Goal: Task Accomplishment & Management: Use online tool/utility

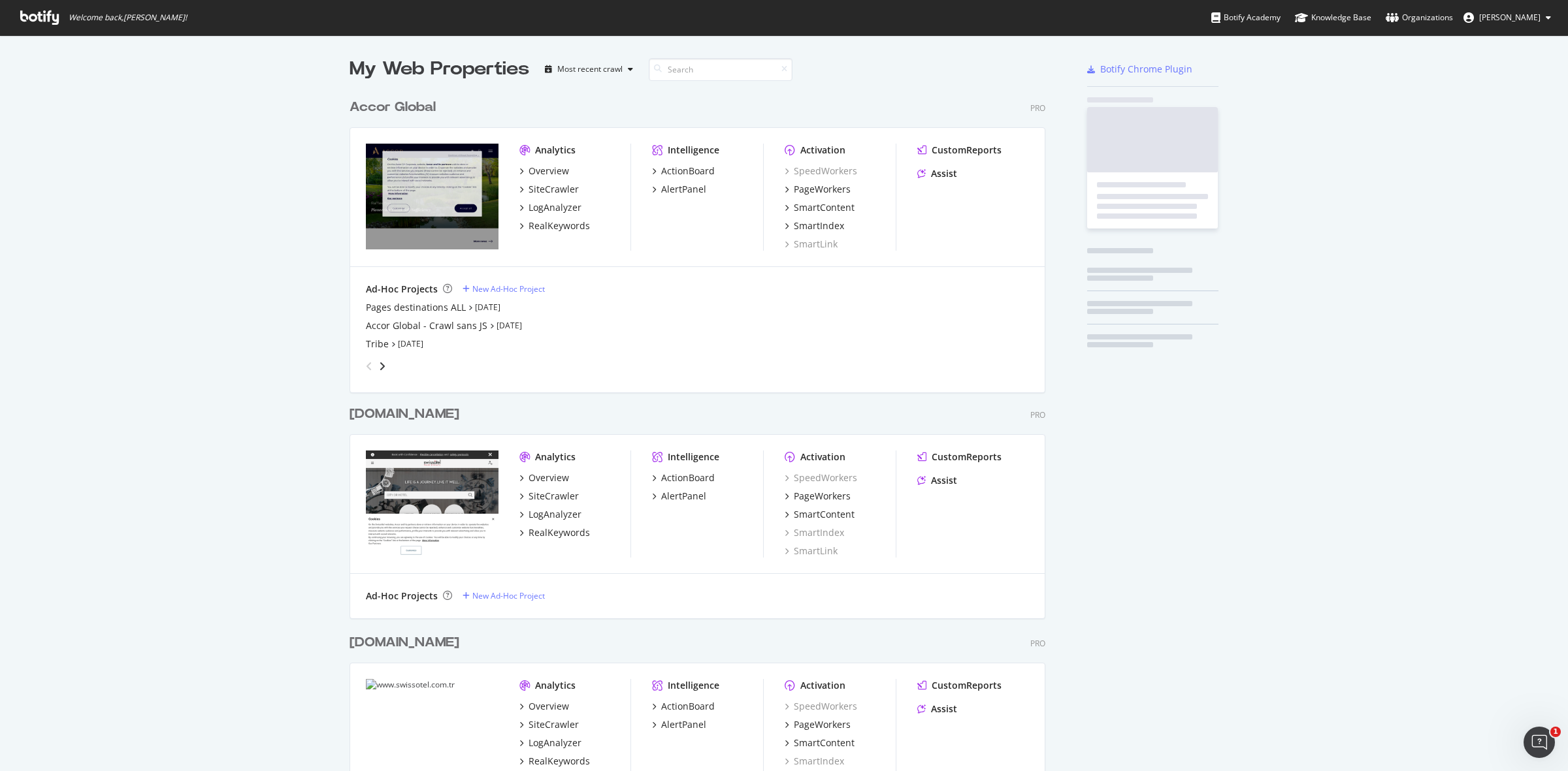
scroll to position [2581, 694]
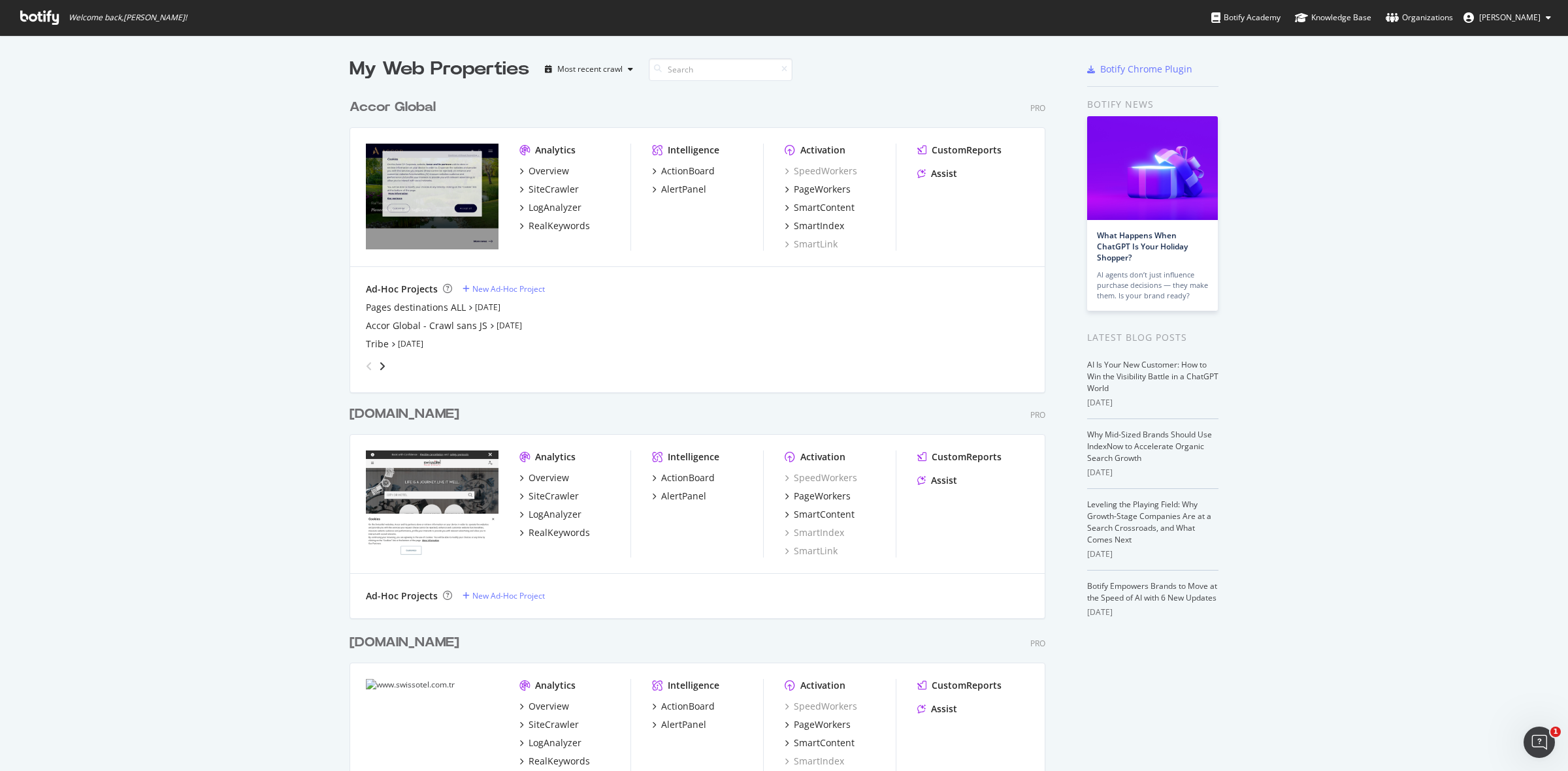
click at [546, 193] on div "SiteCrawler" at bounding box center [554, 189] width 50 height 13
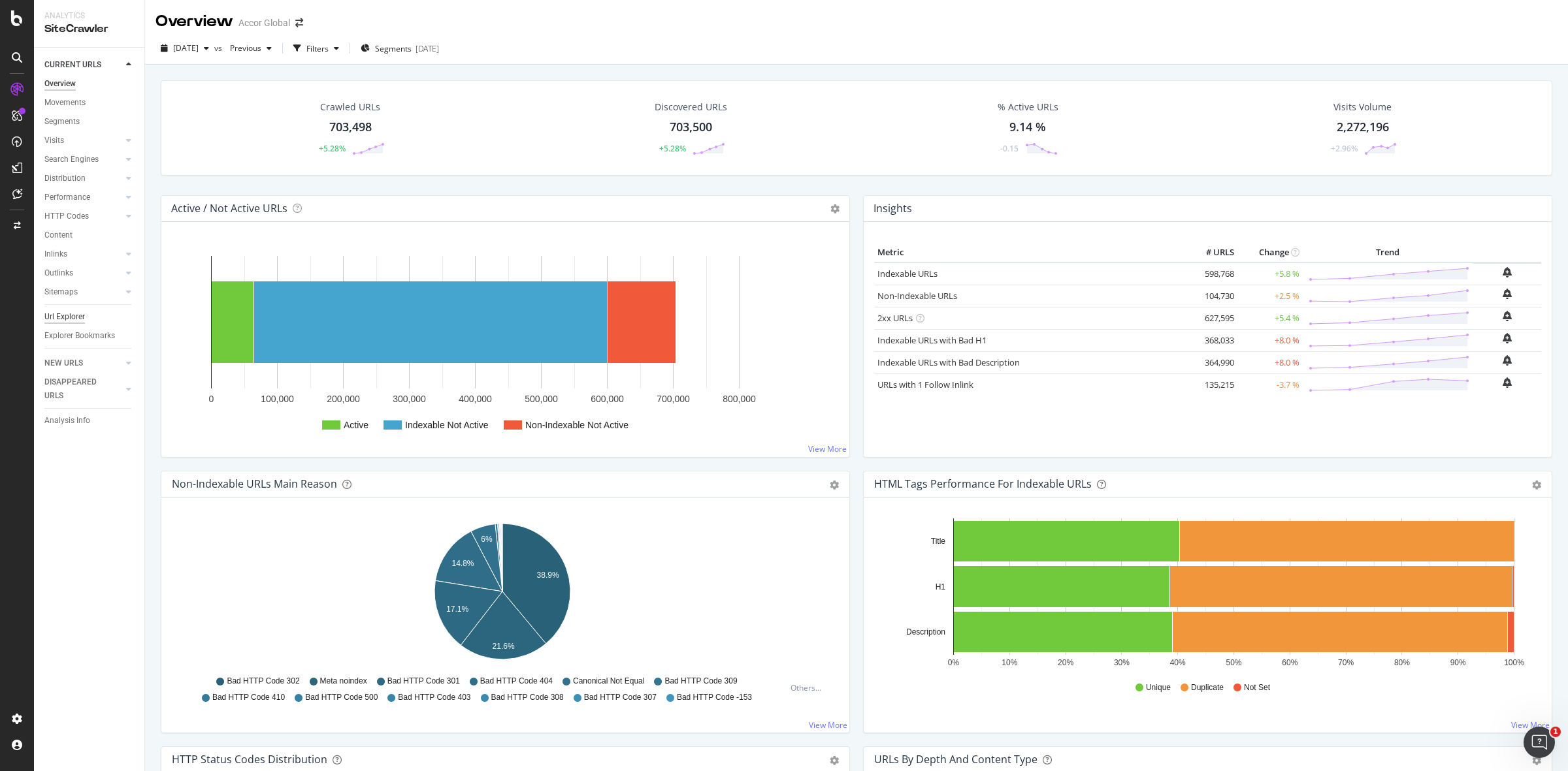
click at [67, 313] on div "Url Explorer" at bounding box center [64, 317] width 41 height 13
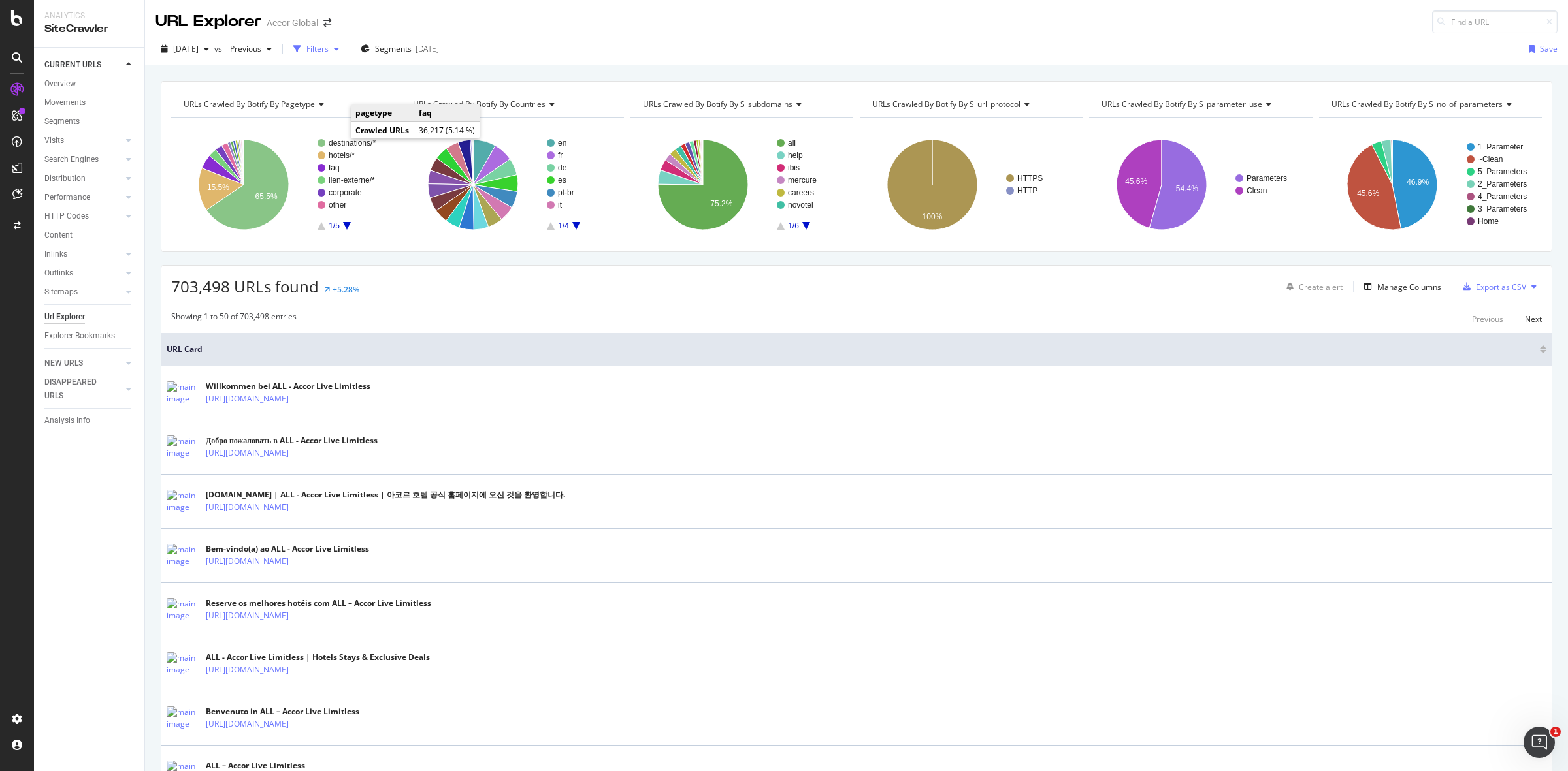
click at [329, 46] on div "Filters" at bounding box center [317, 48] width 23 height 11
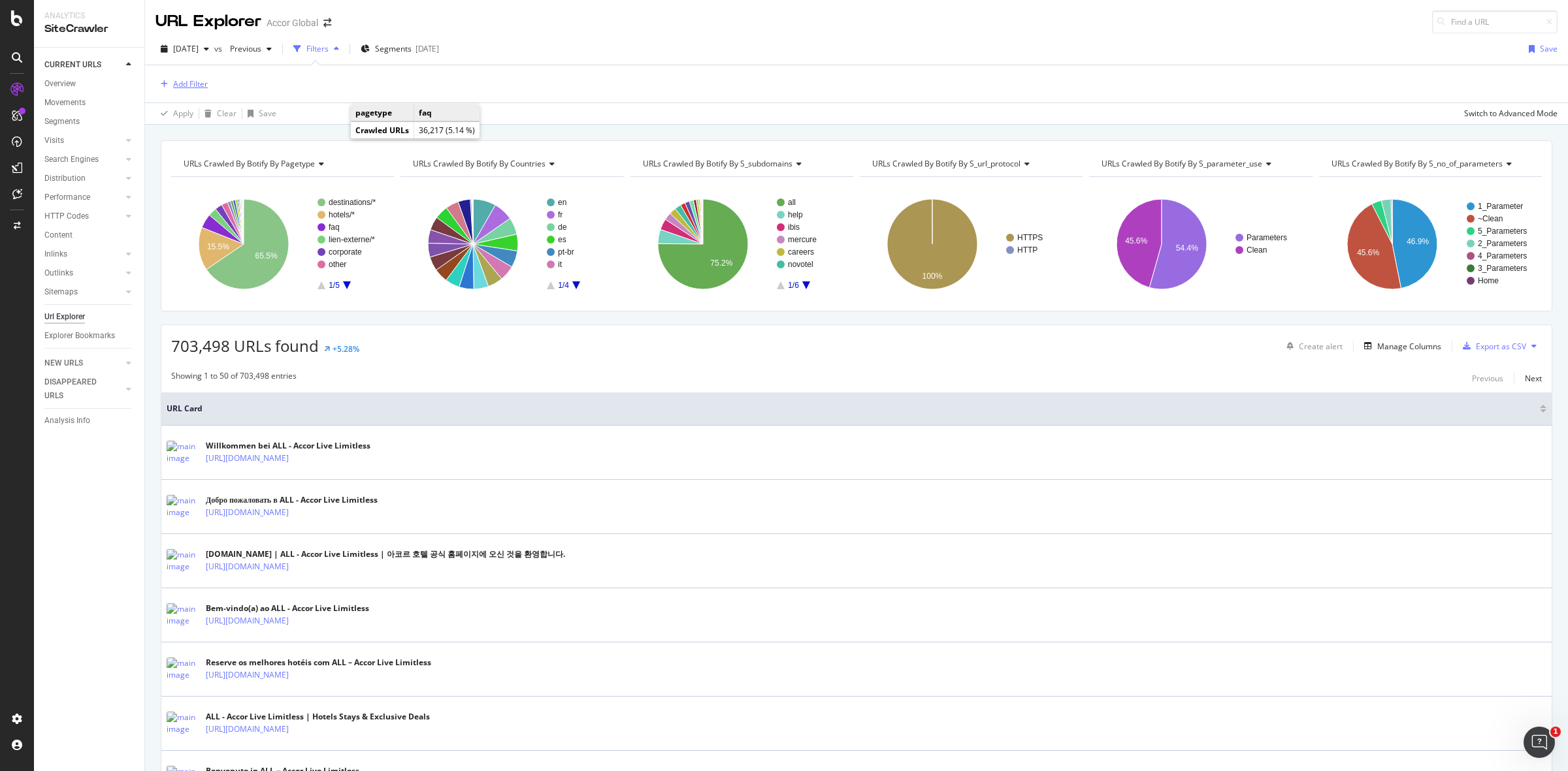
click at [194, 83] on div "Add Filter" at bounding box center [191, 83] width 35 height 11
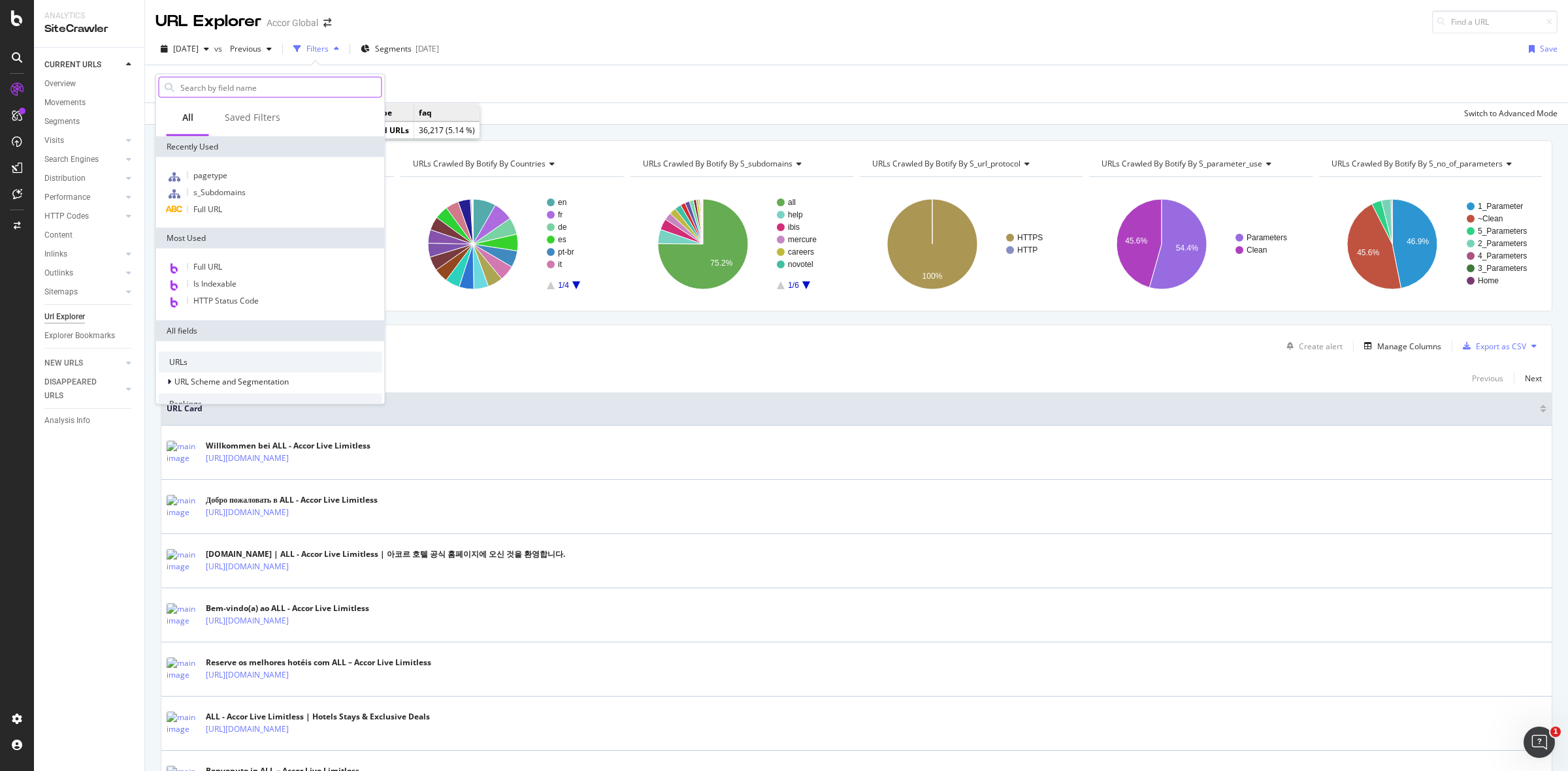
click at [213, 90] on input "text" at bounding box center [280, 88] width 203 height 20
type input "P"
click at [232, 194] on span "s_Subdomains" at bounding box center [219, 192] width 53 height 11
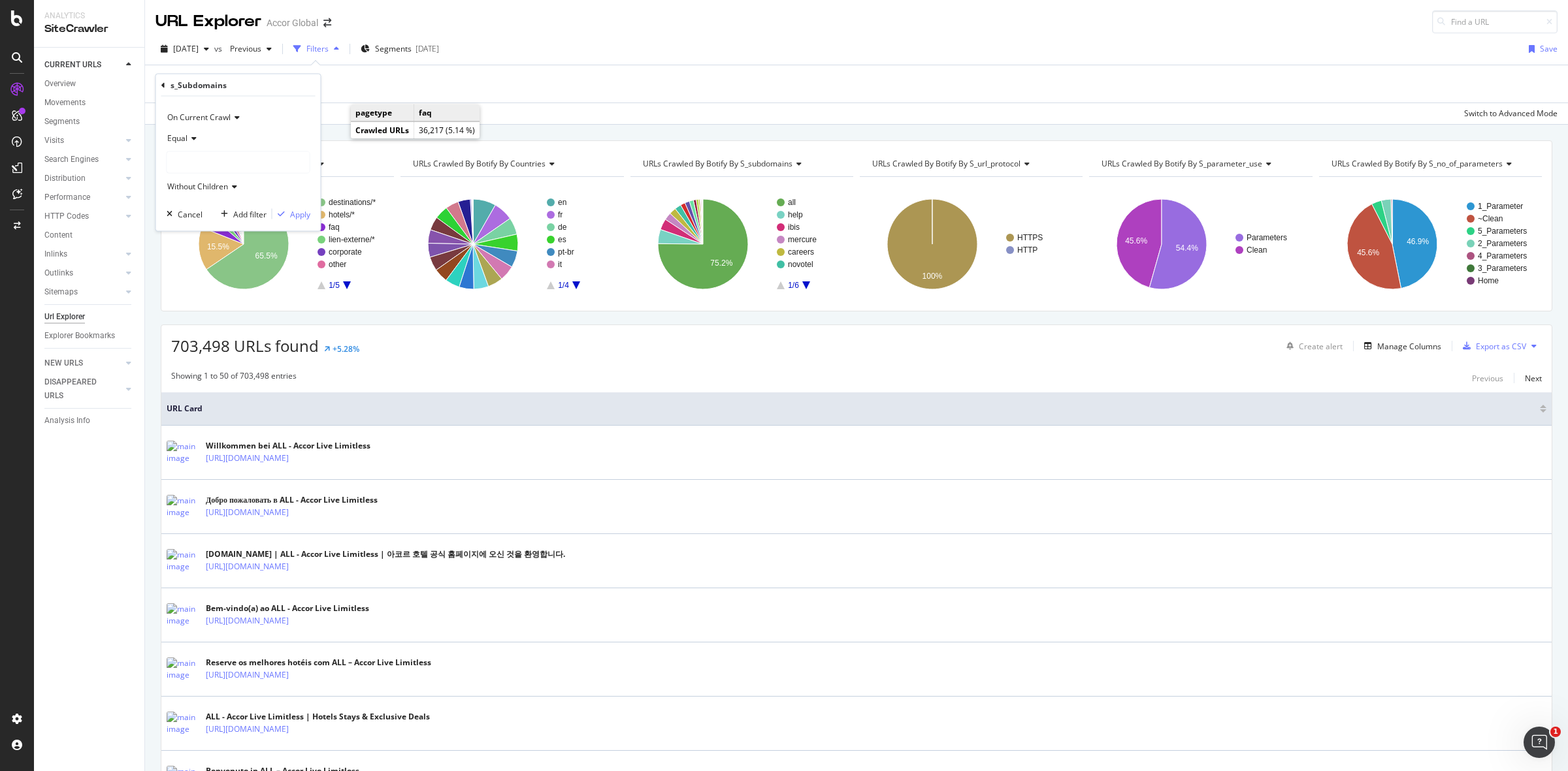
click at [190, 142] on icon at bounding box center [192, 138] width 9 height 8
click at [270, 134] on div "Equal" at bounding box center [239, 138] width 143 height 21
click at [224, 162] on div "movenpick" at bounding box center [239, 163] width 143 height 21
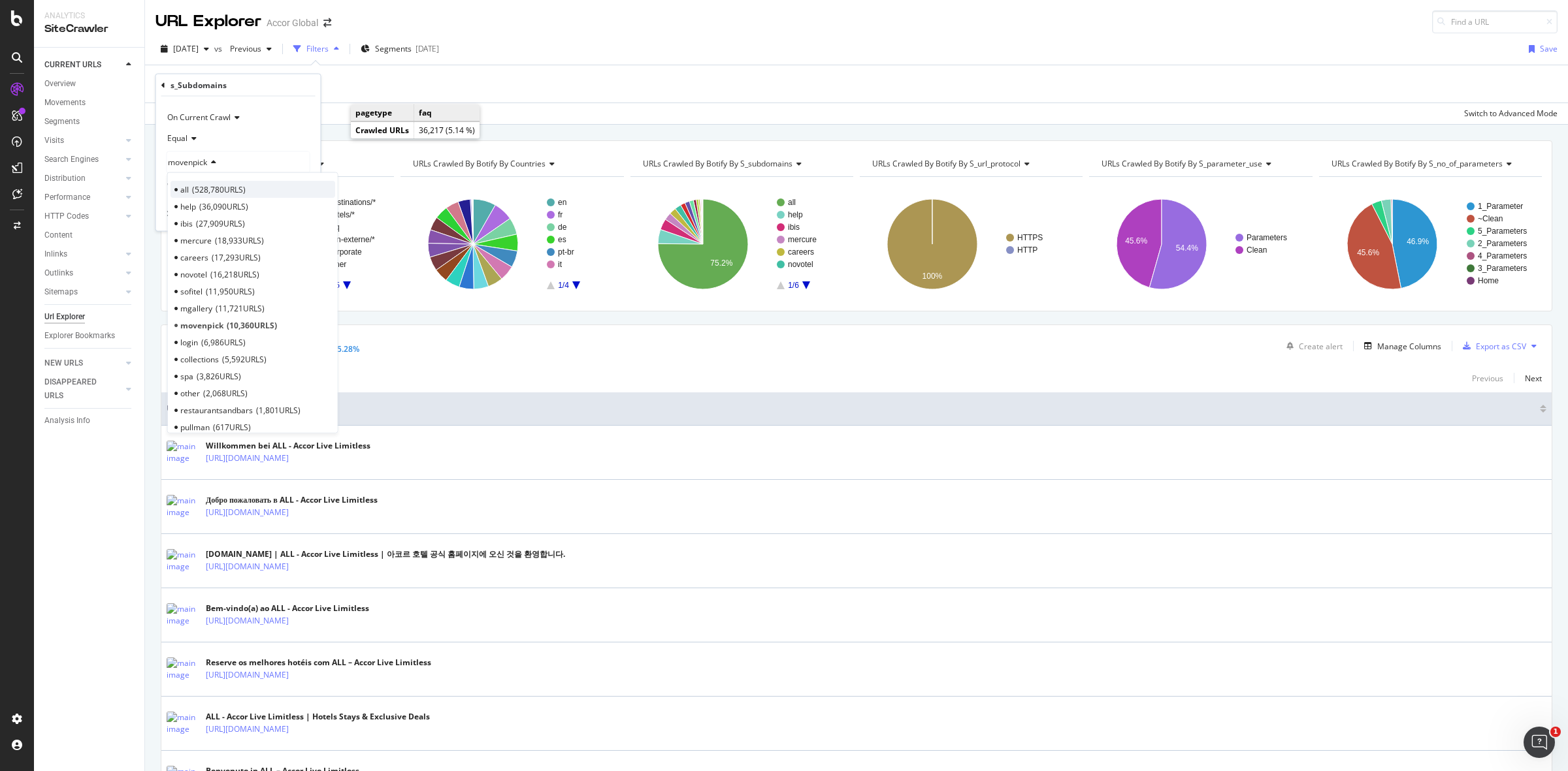
click at [216, 188] on span "528,780 URLS" at bounding box center [219, 188] width 53 height 11
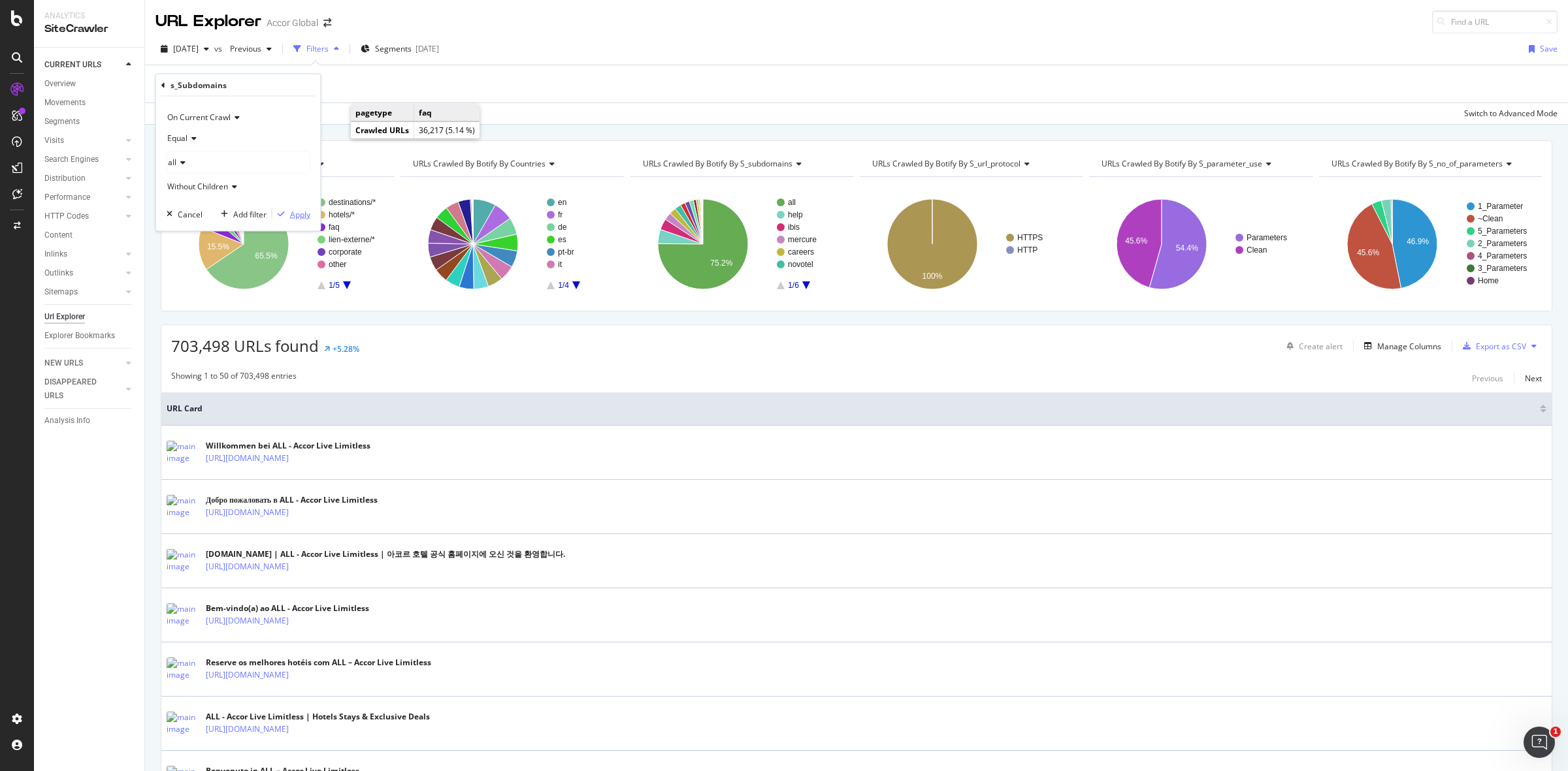
click at [297, 216] on div "Apply" at bounding box center [300, 213] width 20 height 11
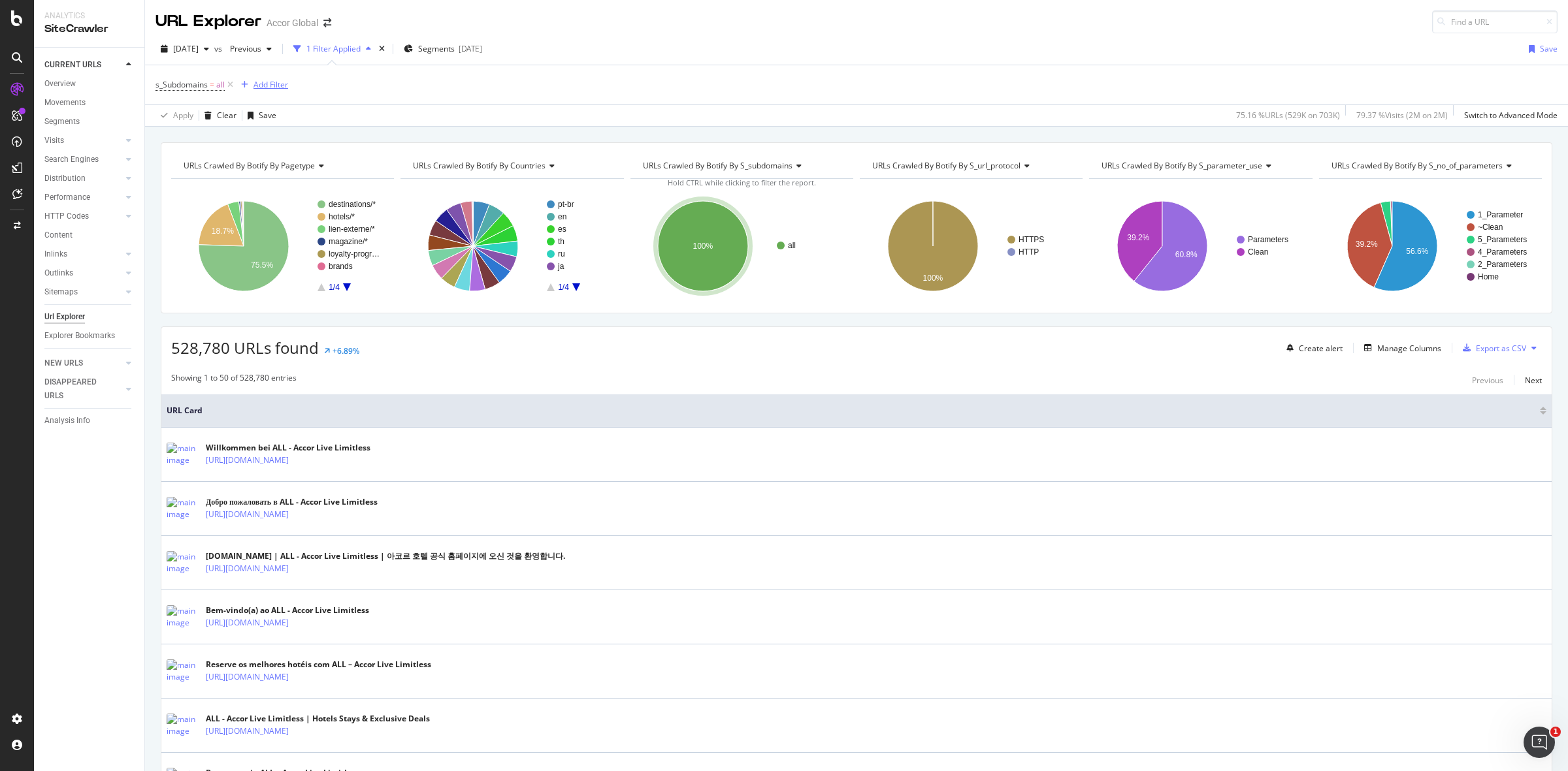
click at [269, 89] on div "Add Filter" at bounding box center [271, 84] width 35 height 11
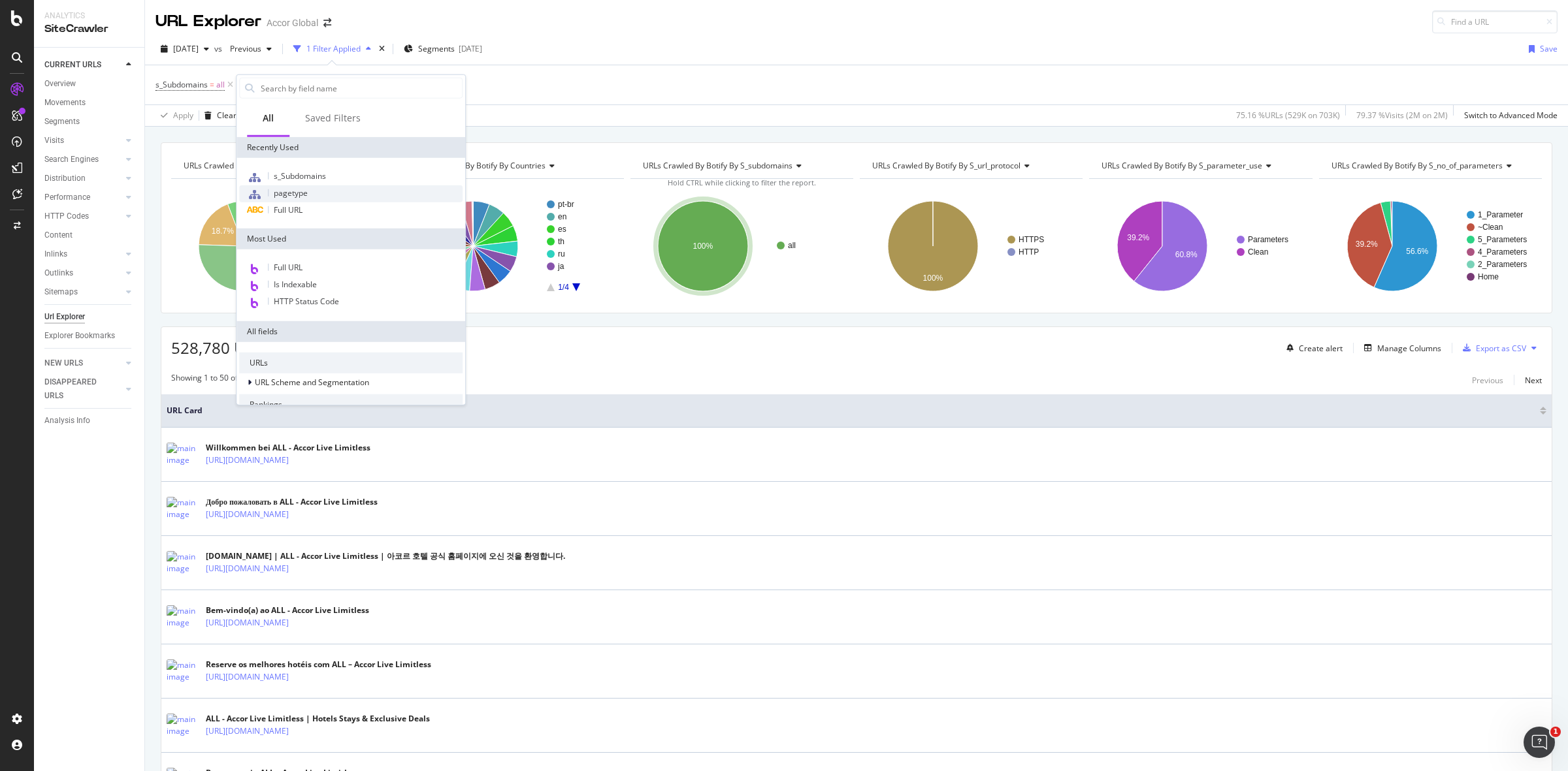
click at [308, 193] on div "pagetype" at bounding box center [351, 194] width 224 height 17
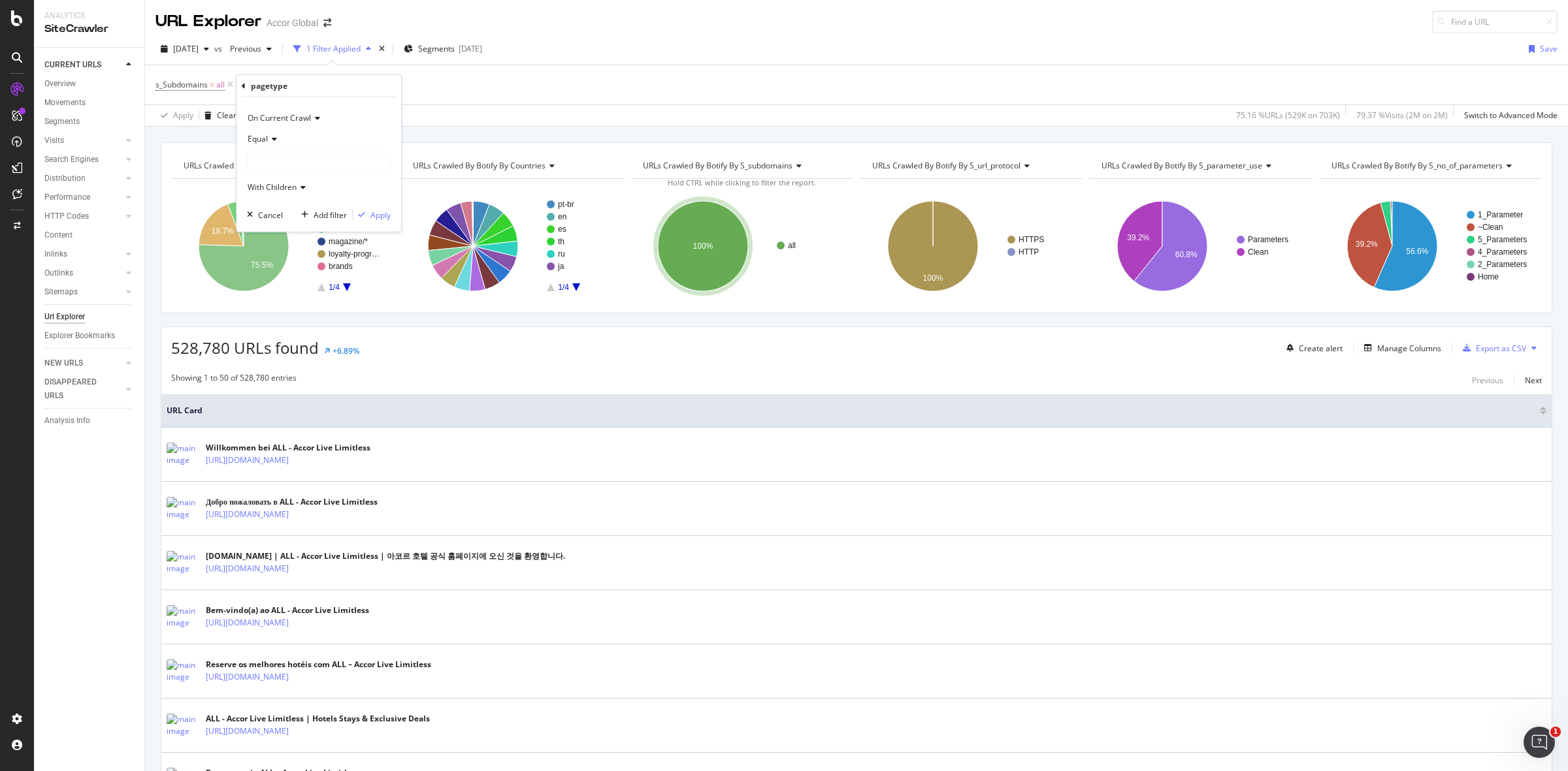
click at [294, 164] on div at bounding box center [319, 163] width 143 height 21
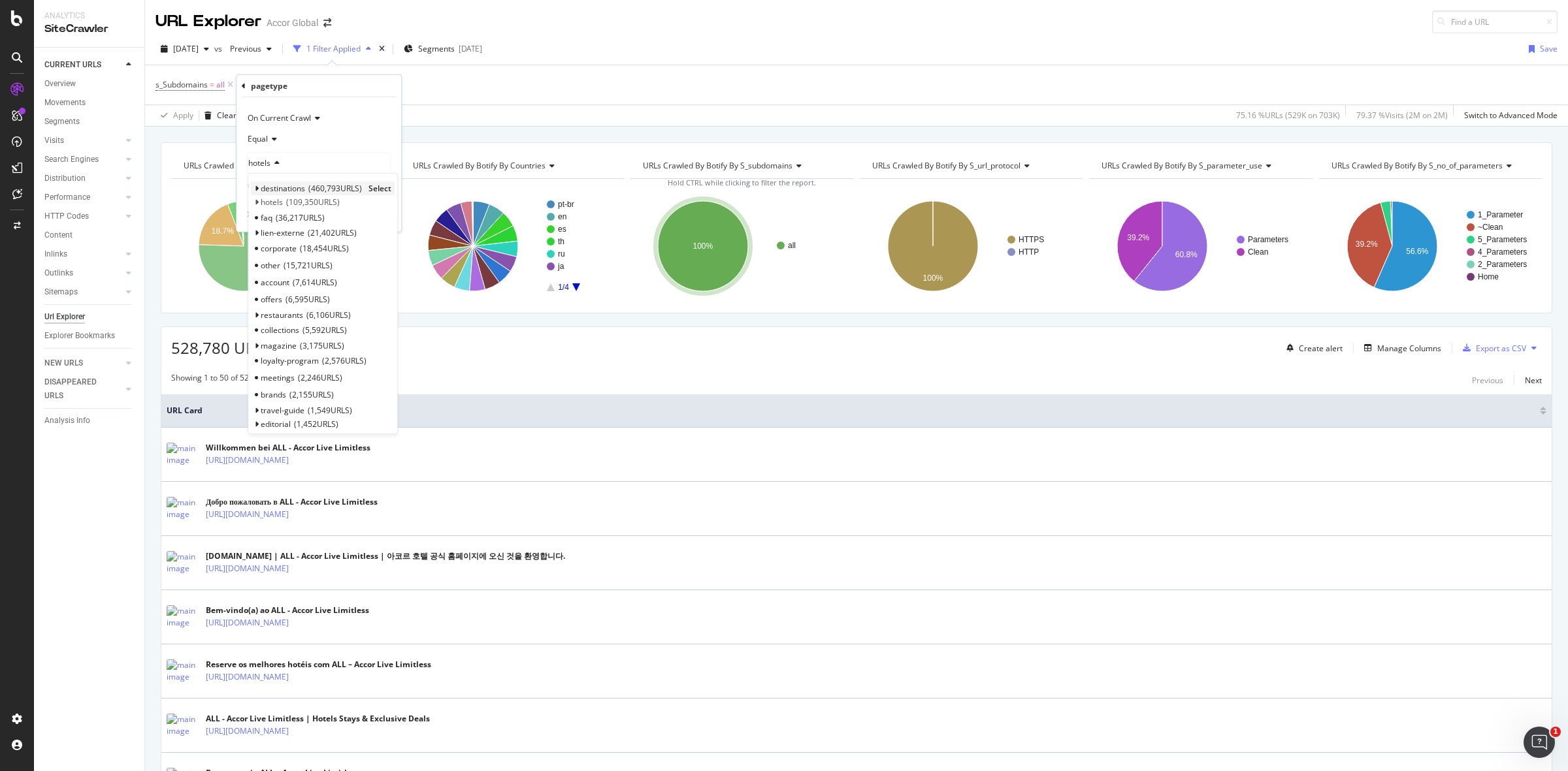
click at [254, 187] on icon at bounding box center [256, 188] width 4 height 8
click at [364, 201] on span "Select" at bounding box center [354, 202] width 23 height 11
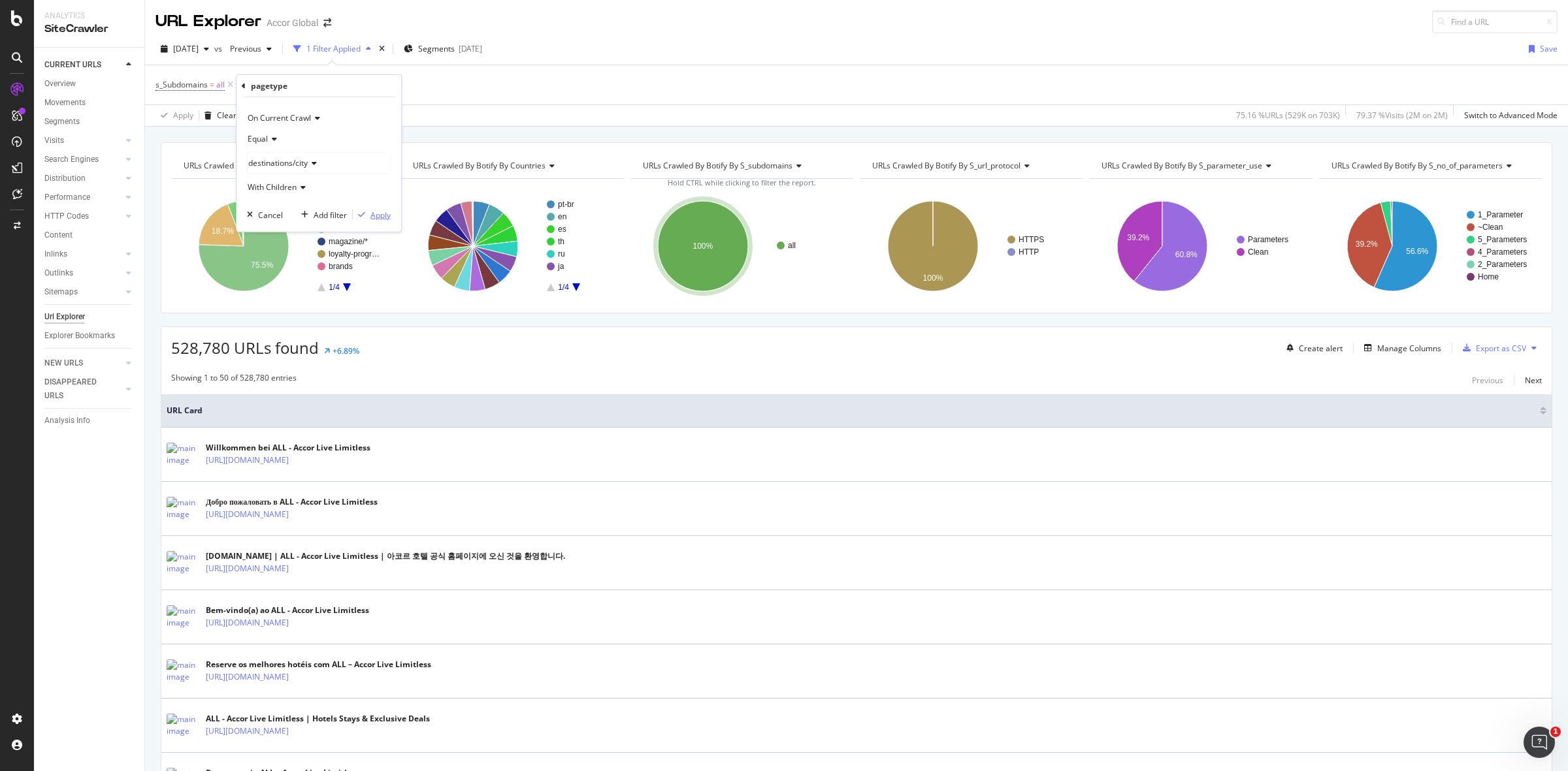
click at [381, 216] on div "Apply" at bounding box center [380, 214] width 20 height 11
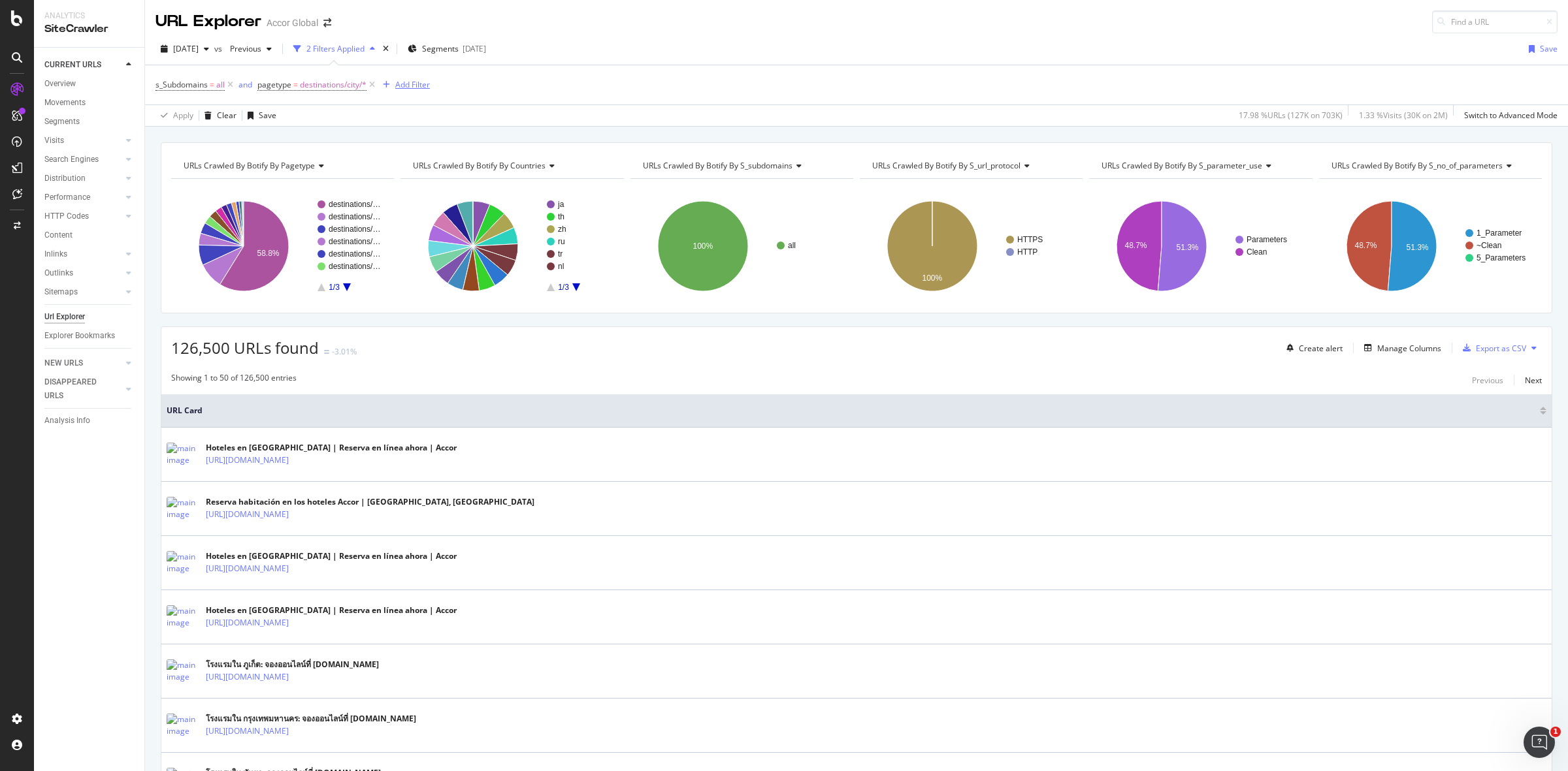
click at [418, 80] on div "Add Filter" at bounding box center [413, 84] width 35 height 11
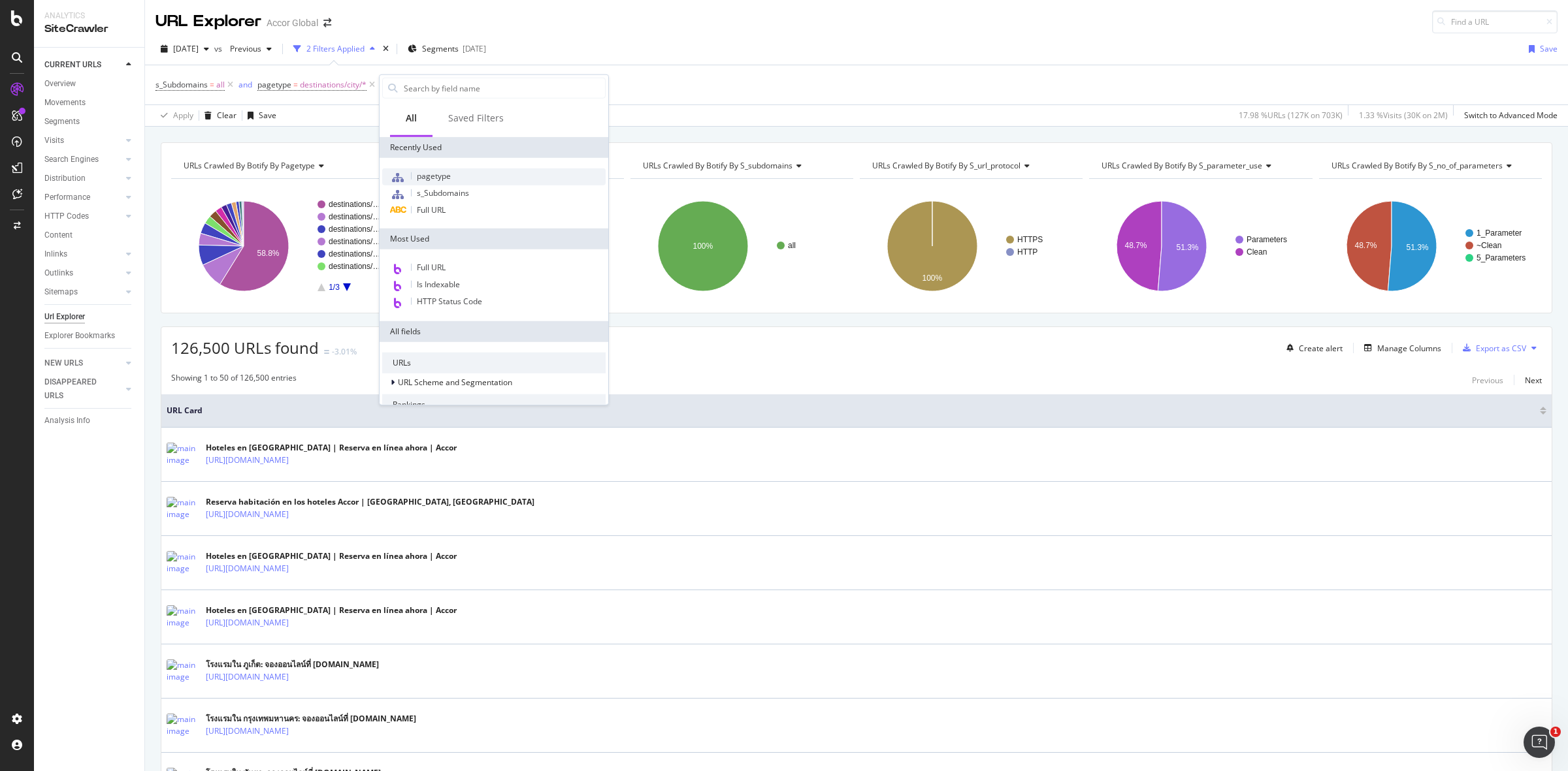
click at [438, 182] on div "pagetype" at bounding box center [494, 177] width 224 height 17
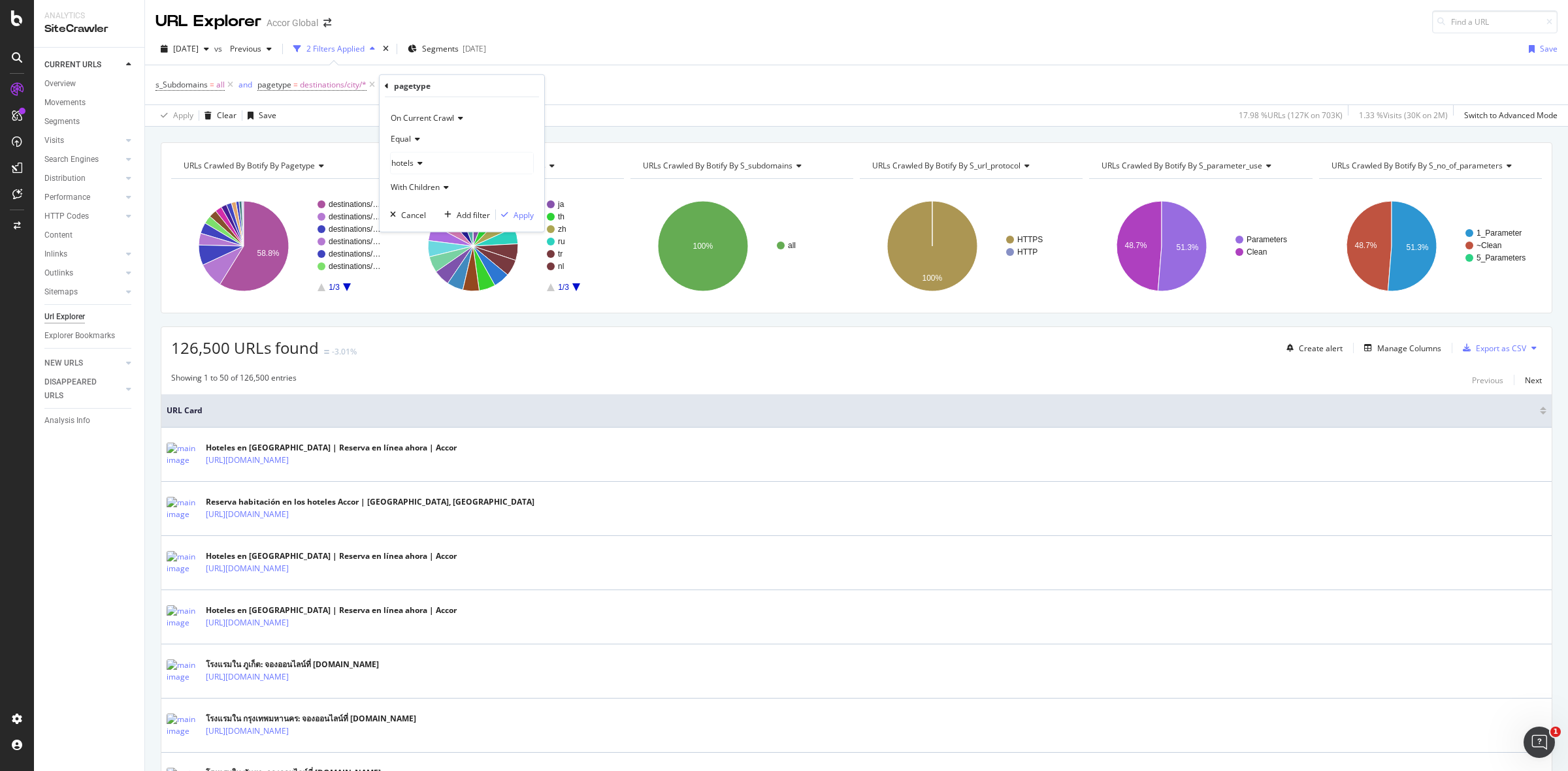
click at [419, 161] on icon at bounding box center [418, 163] width 9 height 8
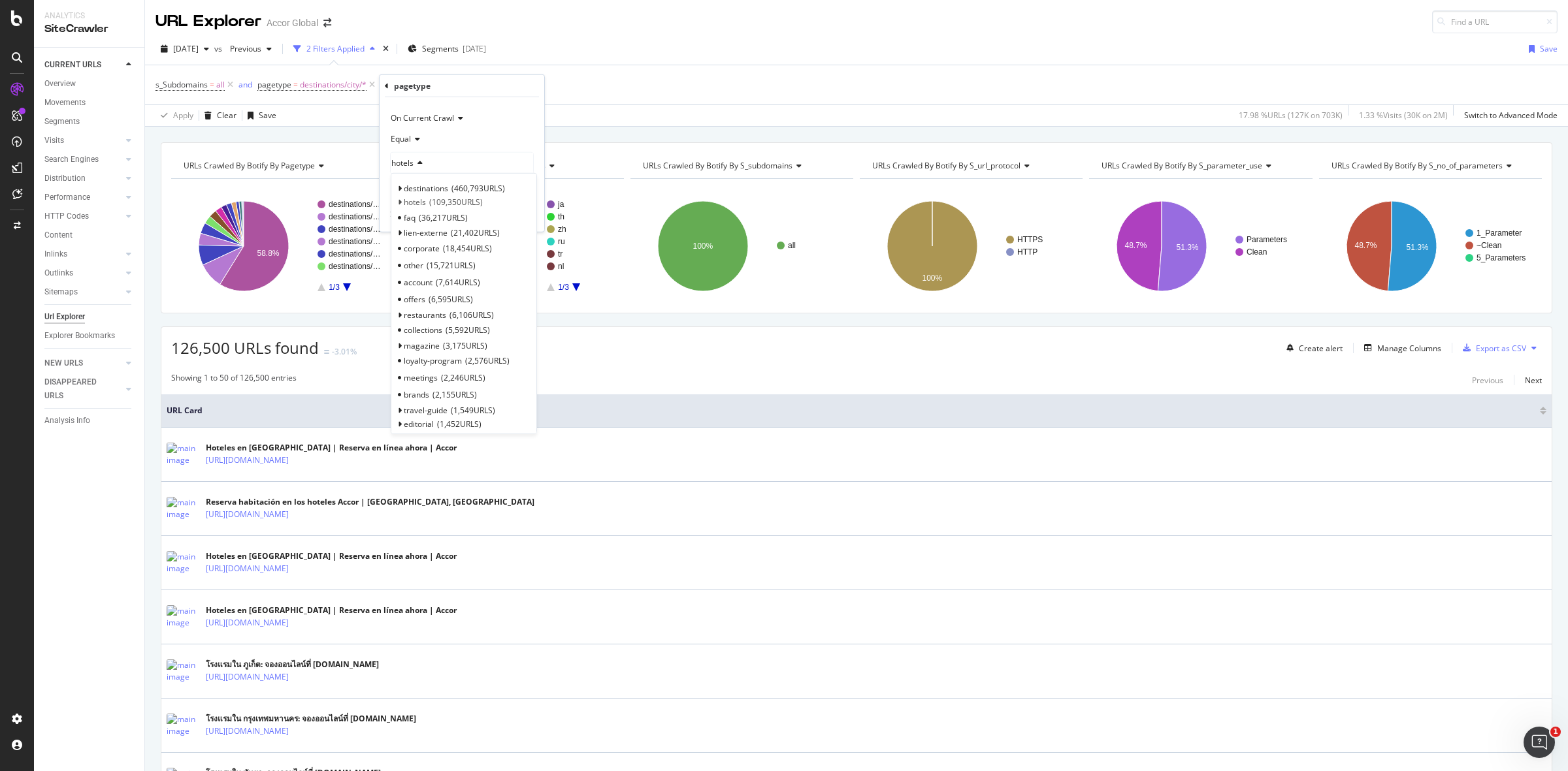
click at [407, 134] on span "Equal" at bounding box center [401, 138] width 20 height 11
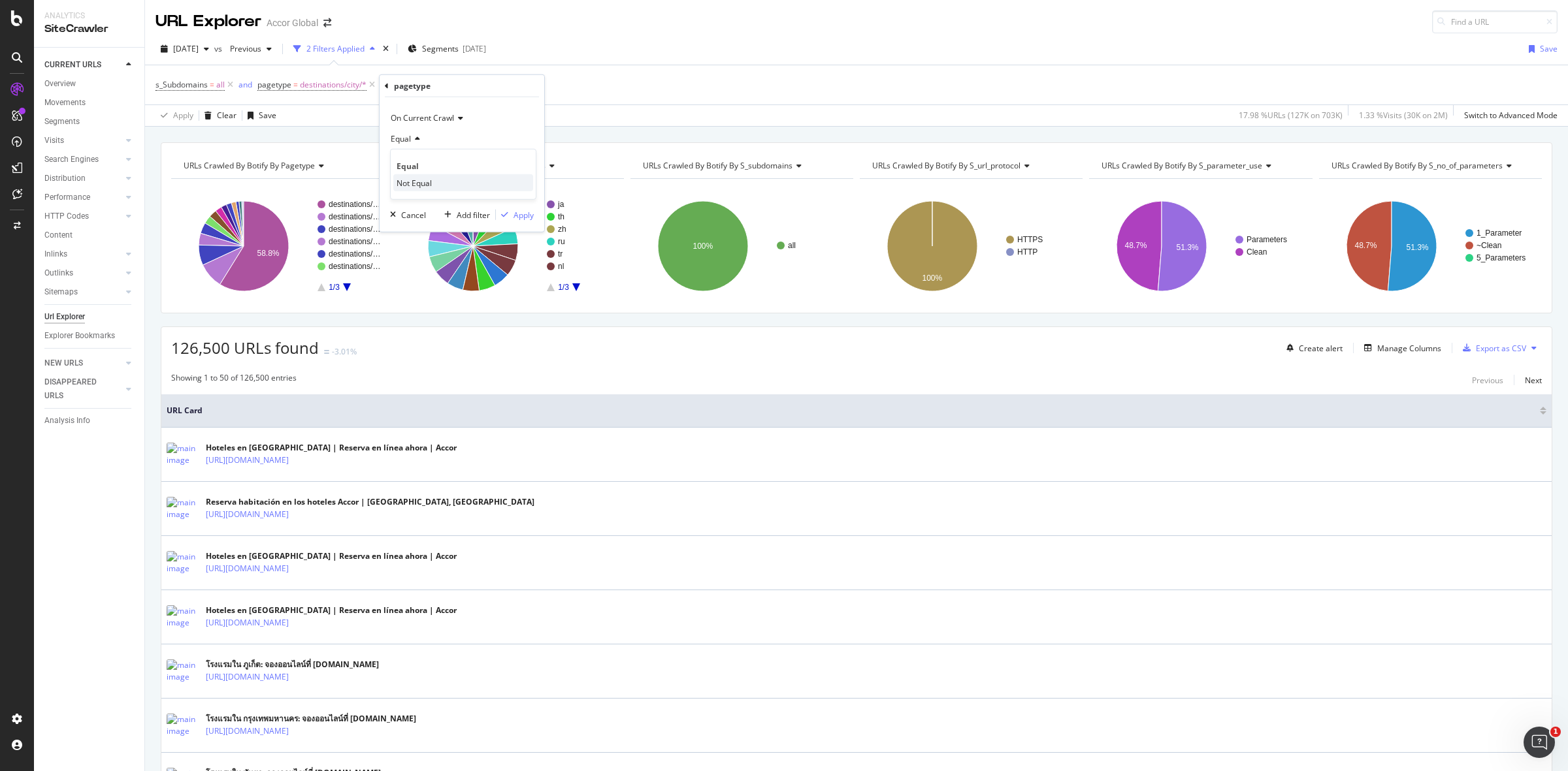
click at [416, 175] on div "Not Equal" at bounding box center [464, 183] width 140 height 17
click at [413, 161] on span "hotels" at bounding box center [402, 163] width 23 height 11
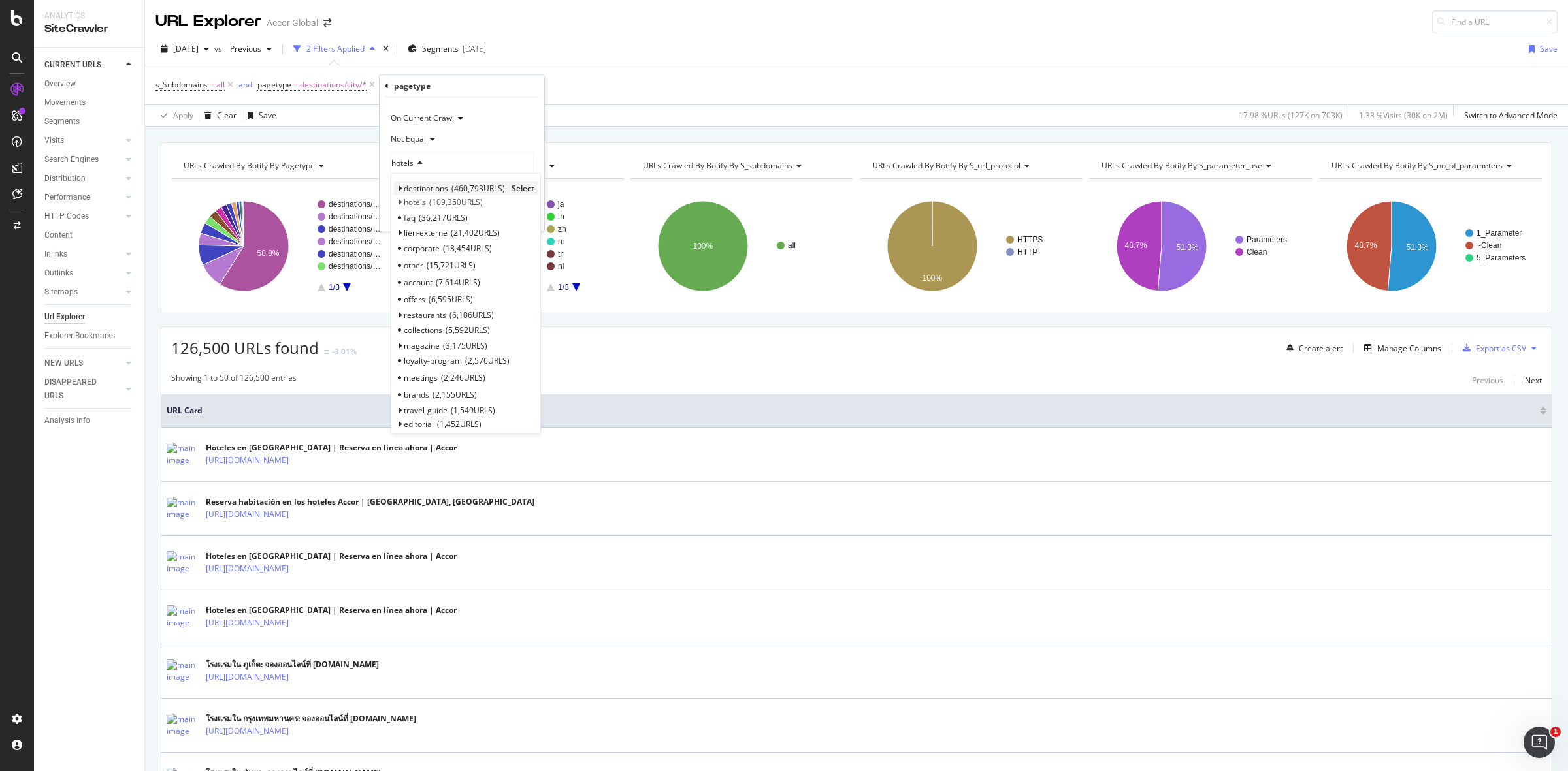
click at [397, 188] on icon at bounding box center [399, 188] width 4 height 8
click at [406, 201] on icon at bounding box center [405, 202] width 4 height 8
click at [509, 233] on span "Select" at bounding box center [512, 233] width 23 height 11
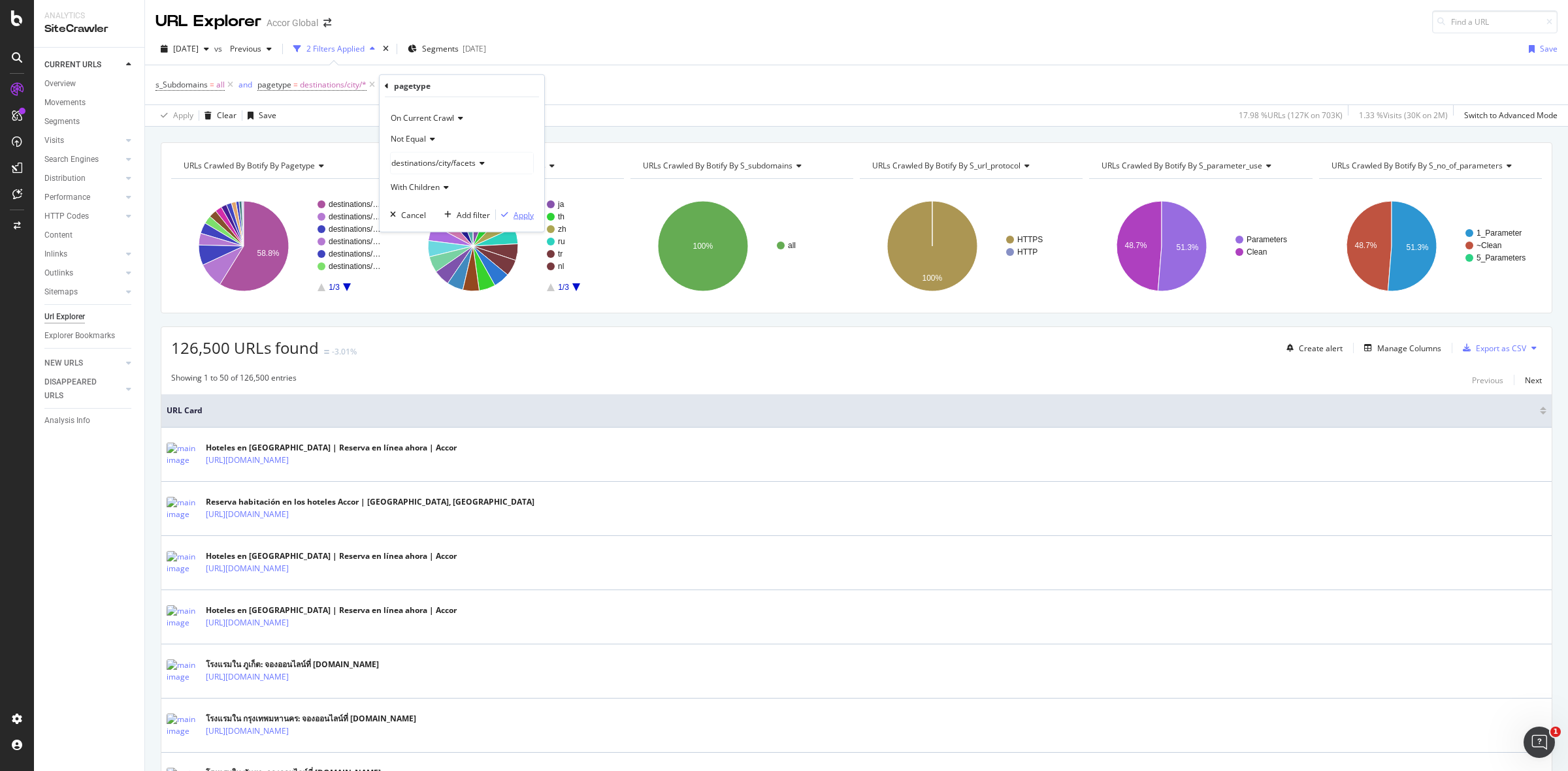
click at [514, 214] on div "Apply" at bounding box center [524, 214] width 20 height 11
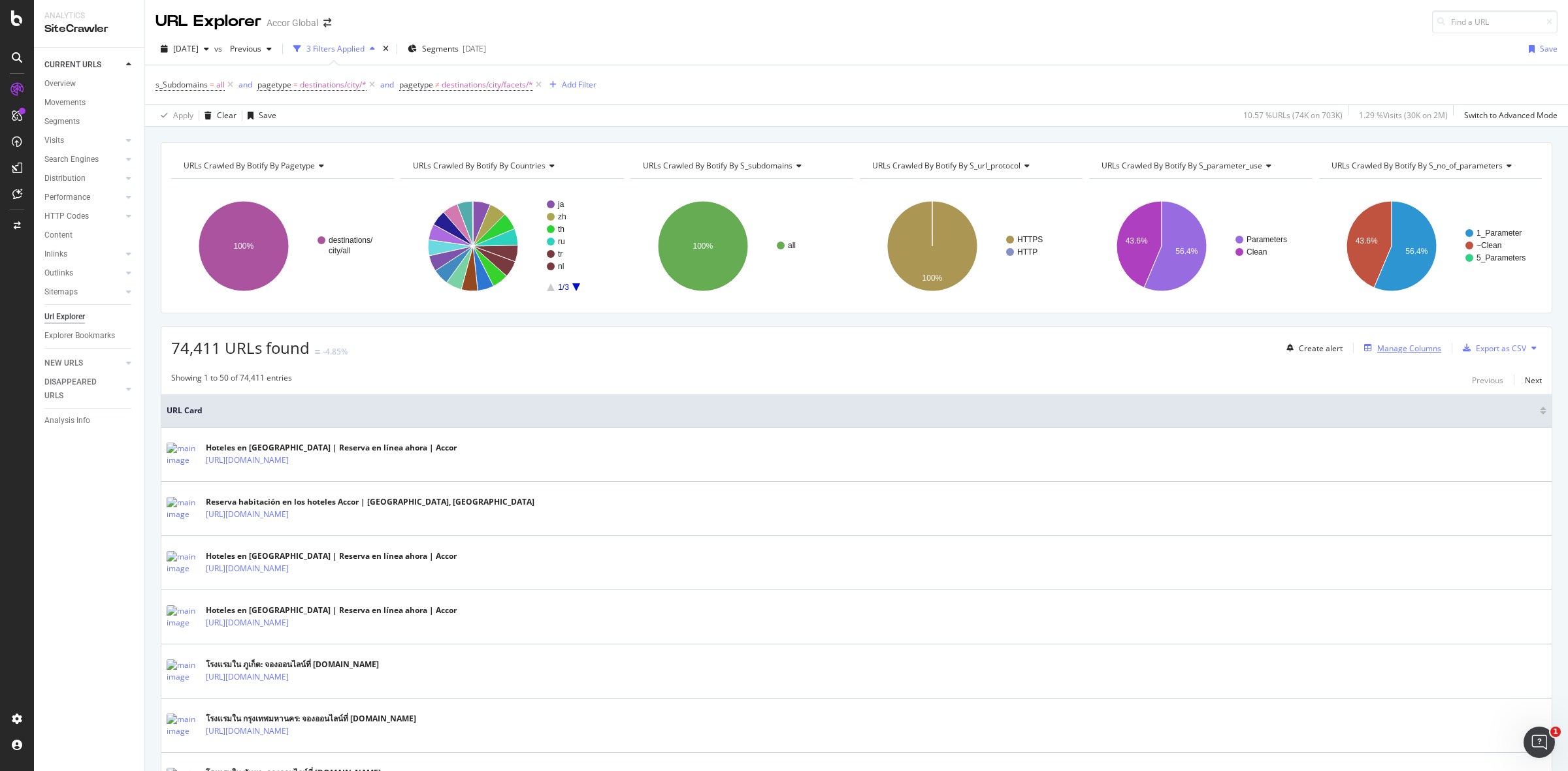
click at [1397, 347] on div "Manage Columns" at bounding box center [1410, 348] width 64 height 11
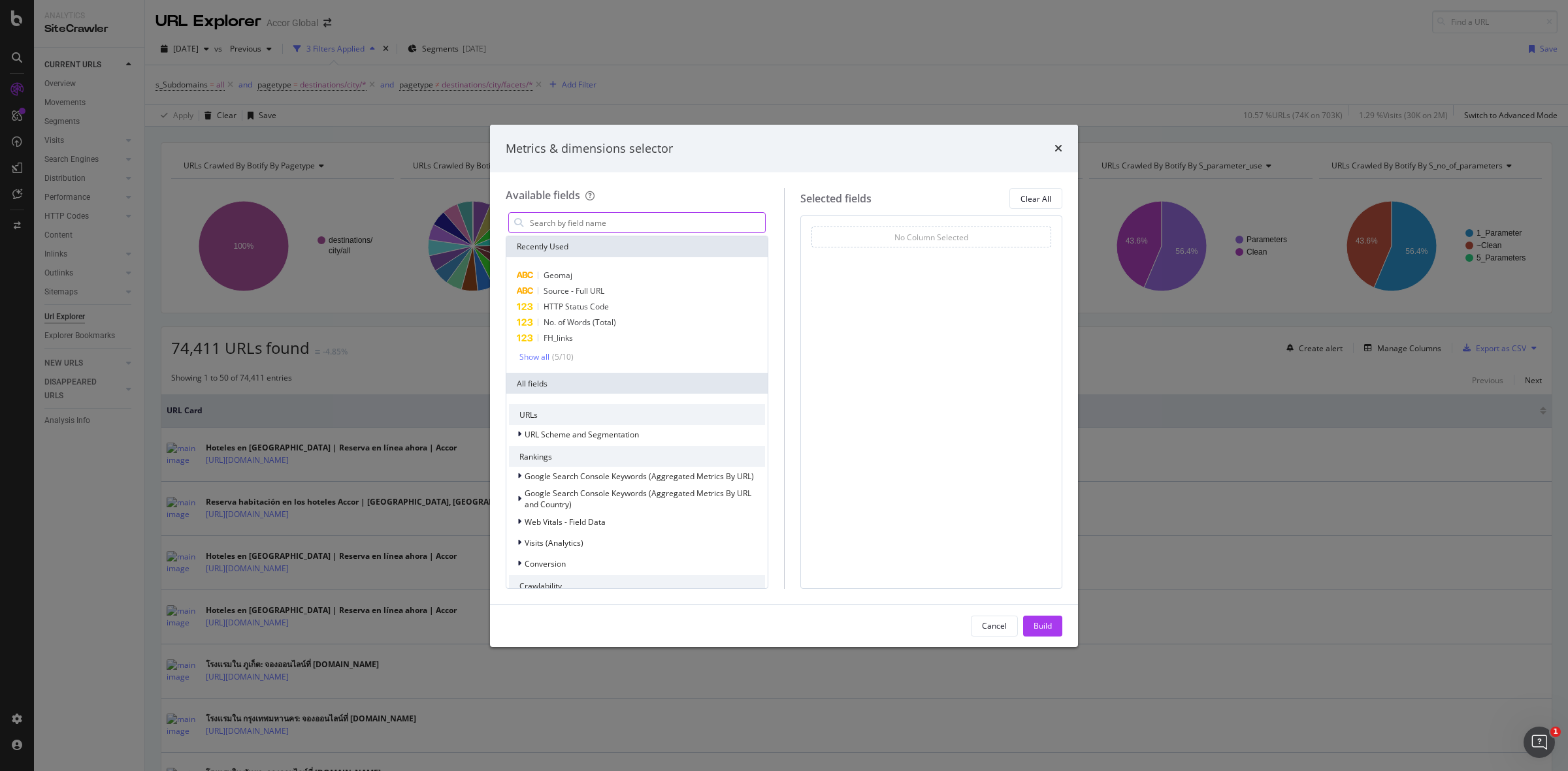
click at [577, 220] on input "modal" at bounding box center [647, 223] width 237 height 20
click at [572, 306] on span "HTTP Status Code" at bounding box center [576, 306] width 65 height 11
click at [1048, 623] on div "Build" at bounding box center [1043, 625] width 18 height 11
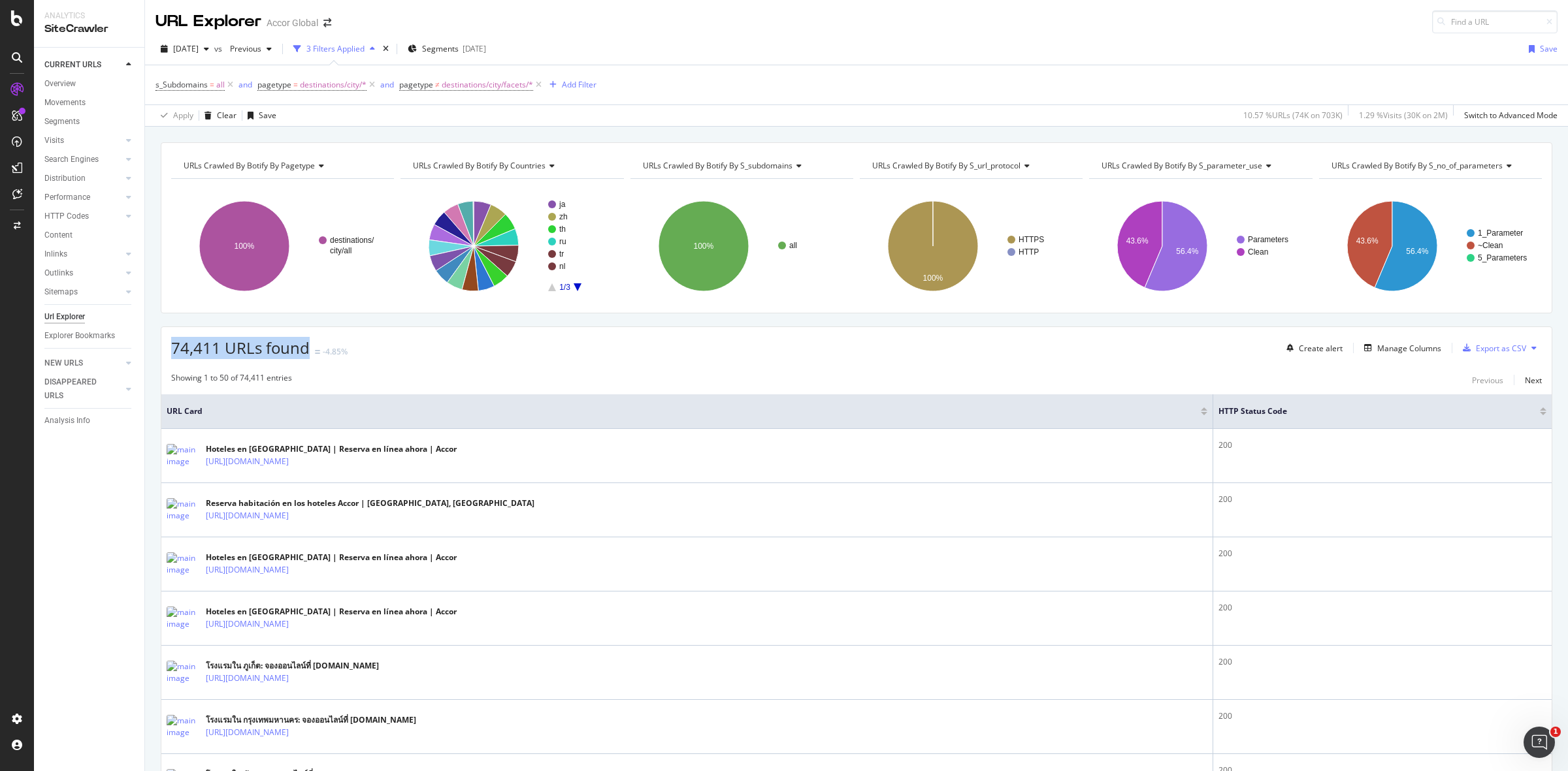
drag, startPoint x: 173, startPoint y: 351, endPoint x: 309, endPoint y: 348, distance: 136.0
click at [309, 348] on div "74,411 URLs found -4.85%" at bounding box center [259, 348] width 177 height 23
click at [304, 348] on span "74,411 URLs found" at bounding box center [240, 348] width 138 height 22
drag, startPoint x: 307, startPoint y: 349, endPoint x: 177, endPoint y: 353, distance: 130.1
click at [177, 353] on span "74,411 URLs found" at bounding box center [240, 348] width 138 height 22
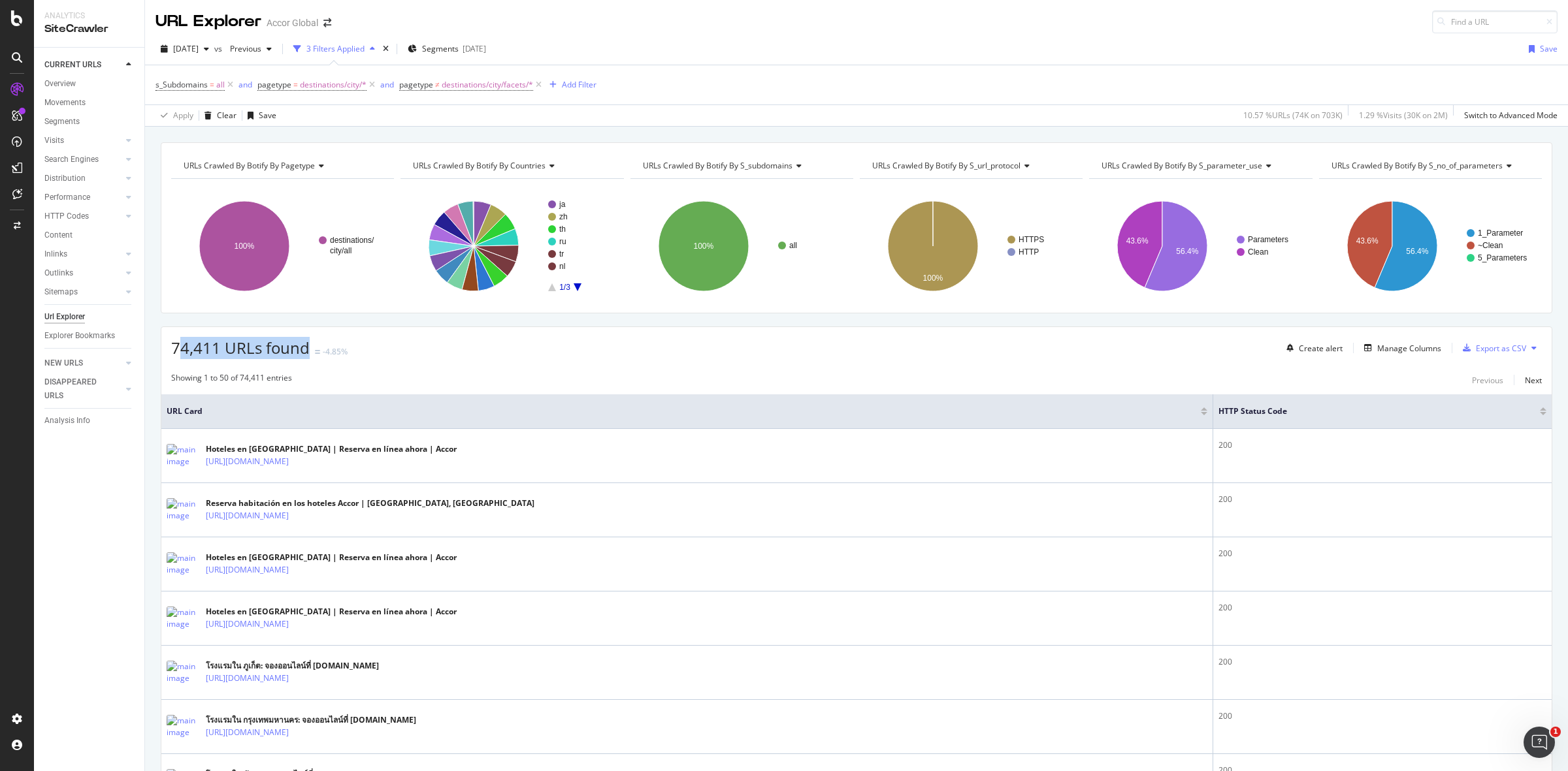
click at [177, 353] on span "74,411 URLs found" at bounding box center [240, 348] width 138 height 22
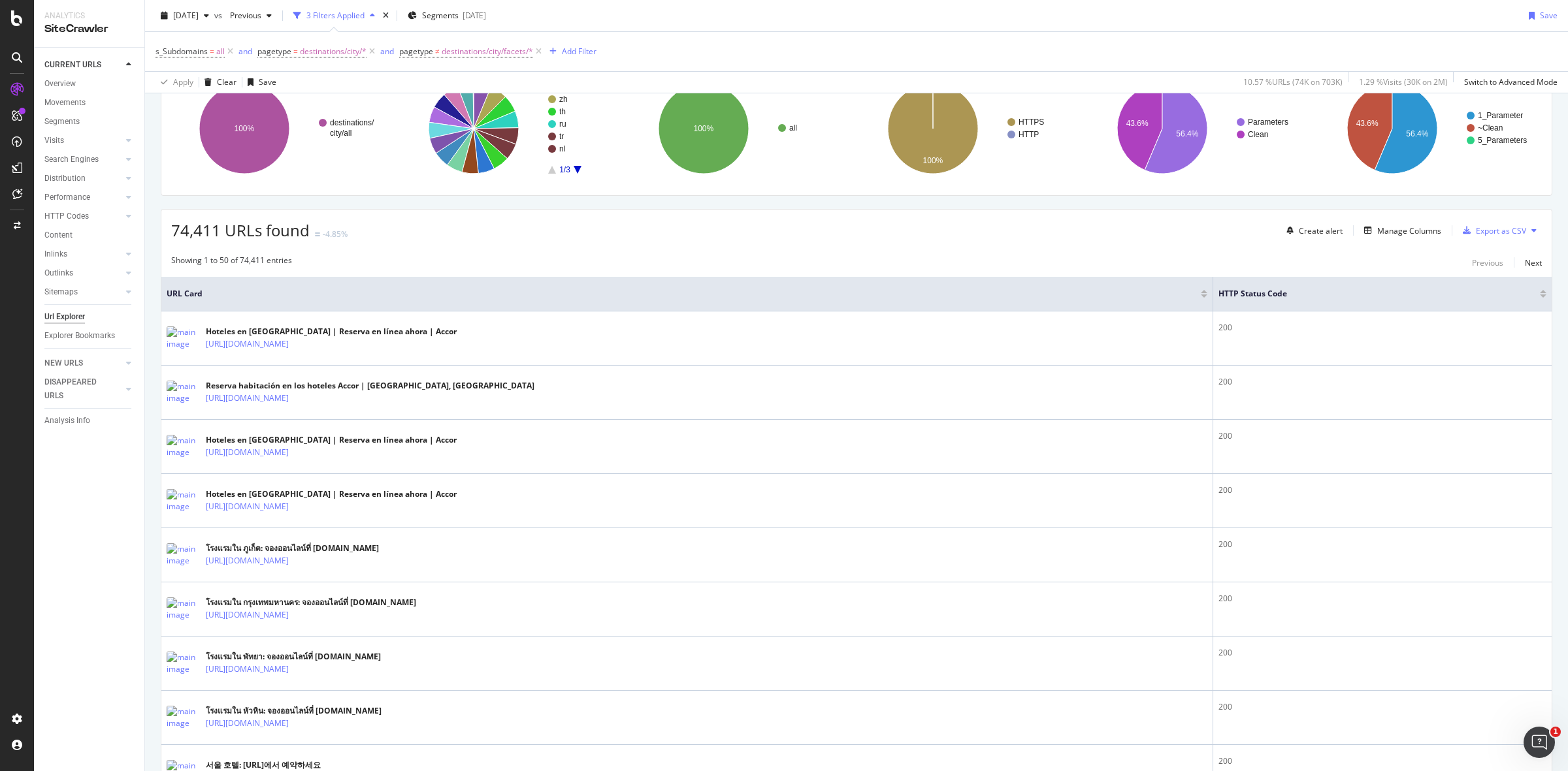
scroll to position [116, 0]
click at [1490, 231] on div "Export as CSV" at bounding box center [1501, 232] width 50 height 11
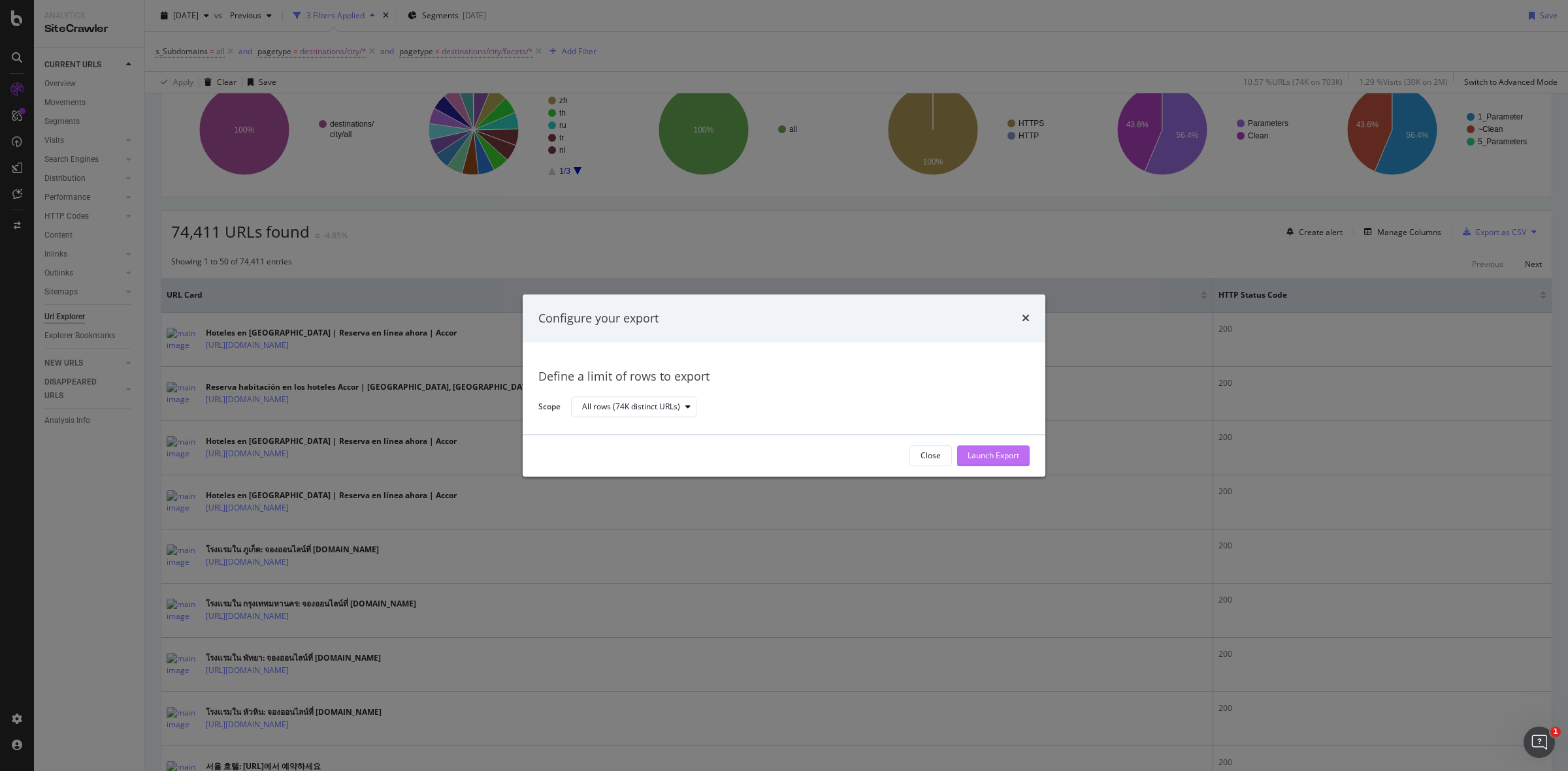
click at [962, 448] on button "Launch Export" at bounding box center [993, 455] width 73 height 21
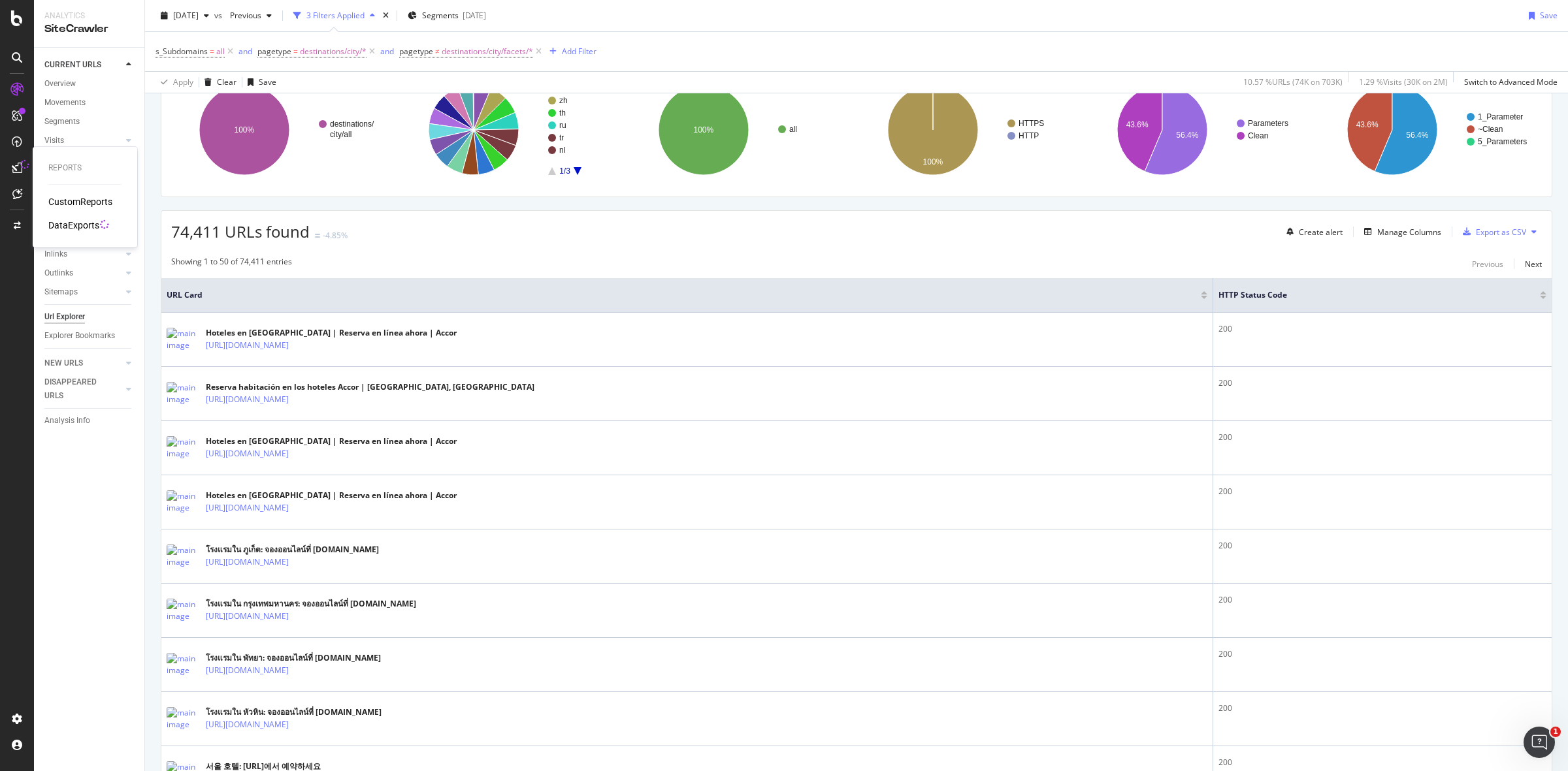
click at [63, 227] on div "DataExports" at bounding box center [73, 225] width 51 height 13
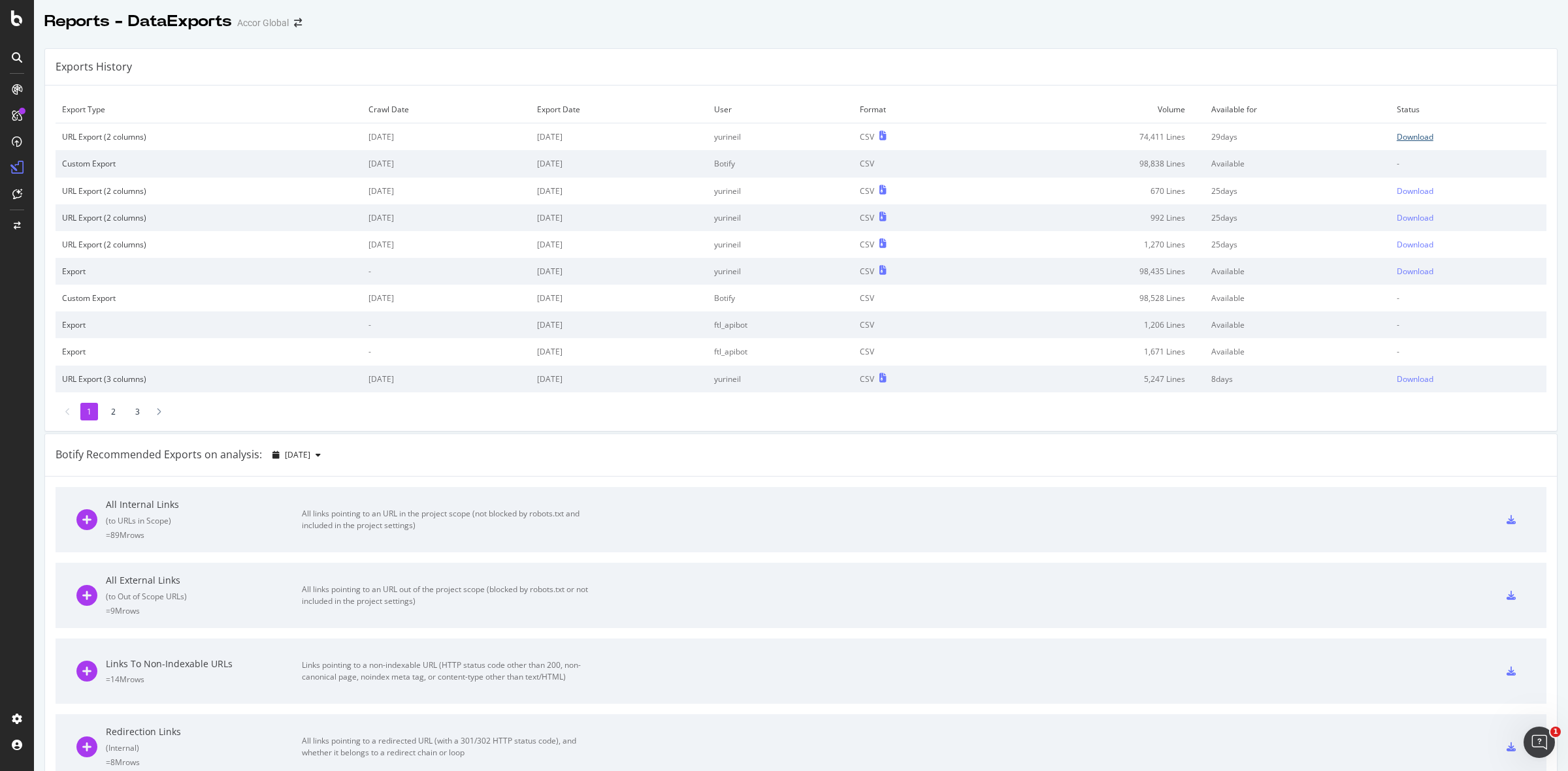
click at [1397, 141] on div "Download" at bounding box center [1415, 136] width 37 height 11
click at [840, 448] on div "Botify Recommended Exports on analysis: [DATE]" at bounding box center [801, 455] width 1512 height 43
click at [841, 432] on div "Exports History Export Type Crawl Date Export Date User Format Volume Available…" at bounding box center [801, 240] width 1514 height 383
click at [73, 151] on div "SiteCrawler" at bounding box center [72, 147] width 47 height 13
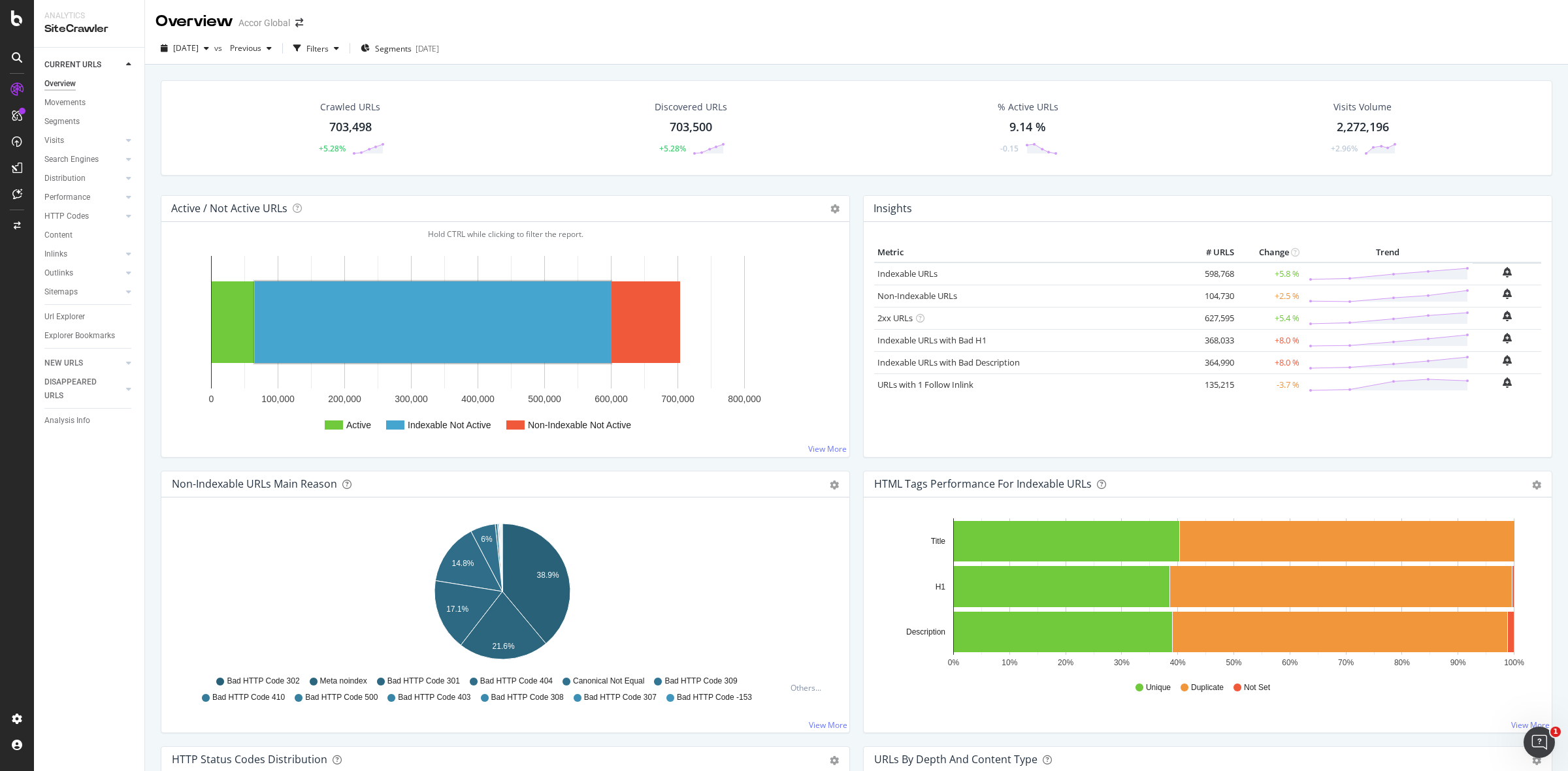
click at [857, 468] on div "Insights Metric # URLS Change Trend Indexable URLs 598,768 +5.8 % Non-Indexable…" at bounding box center [1208, 333] width 702 height 276
click at [58, 318] on div "Url Explorer" at bounding box center [64, 317] width 41 height 13
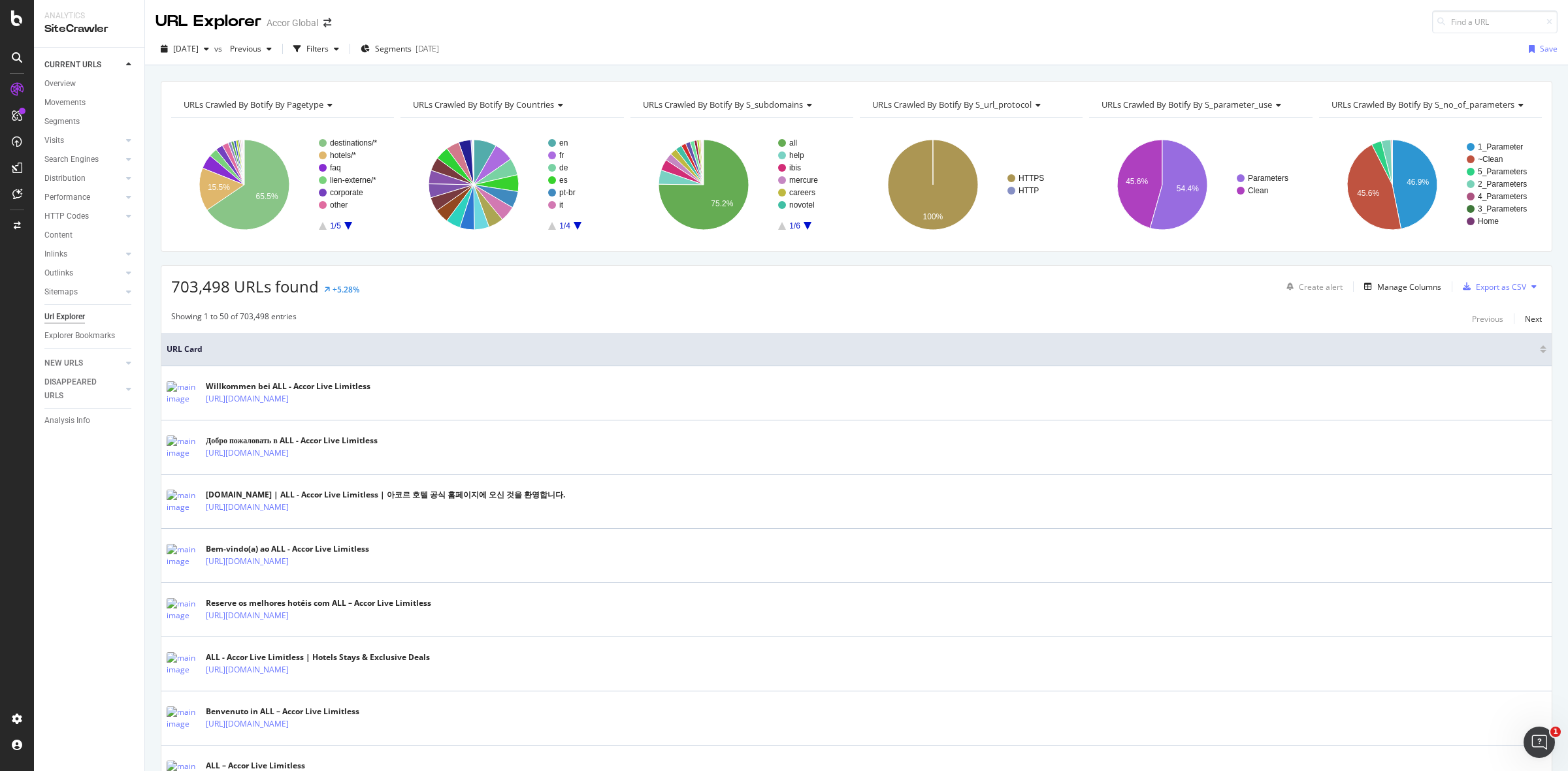
click at [517, 345] on span "URL Card" at bounding box center [852, 349] width 1370 height 12
drag, startPoint x: 201, startPoint y: 348, endPoint x: 350, endPoint y: 347, distance: 149.0
click at [350, 347] on span "URL Card" at bounding box center [852, 349] width 1370 height 12
click at [1465, 21] on input at bounding box center [1495, 22] width 125 height 23
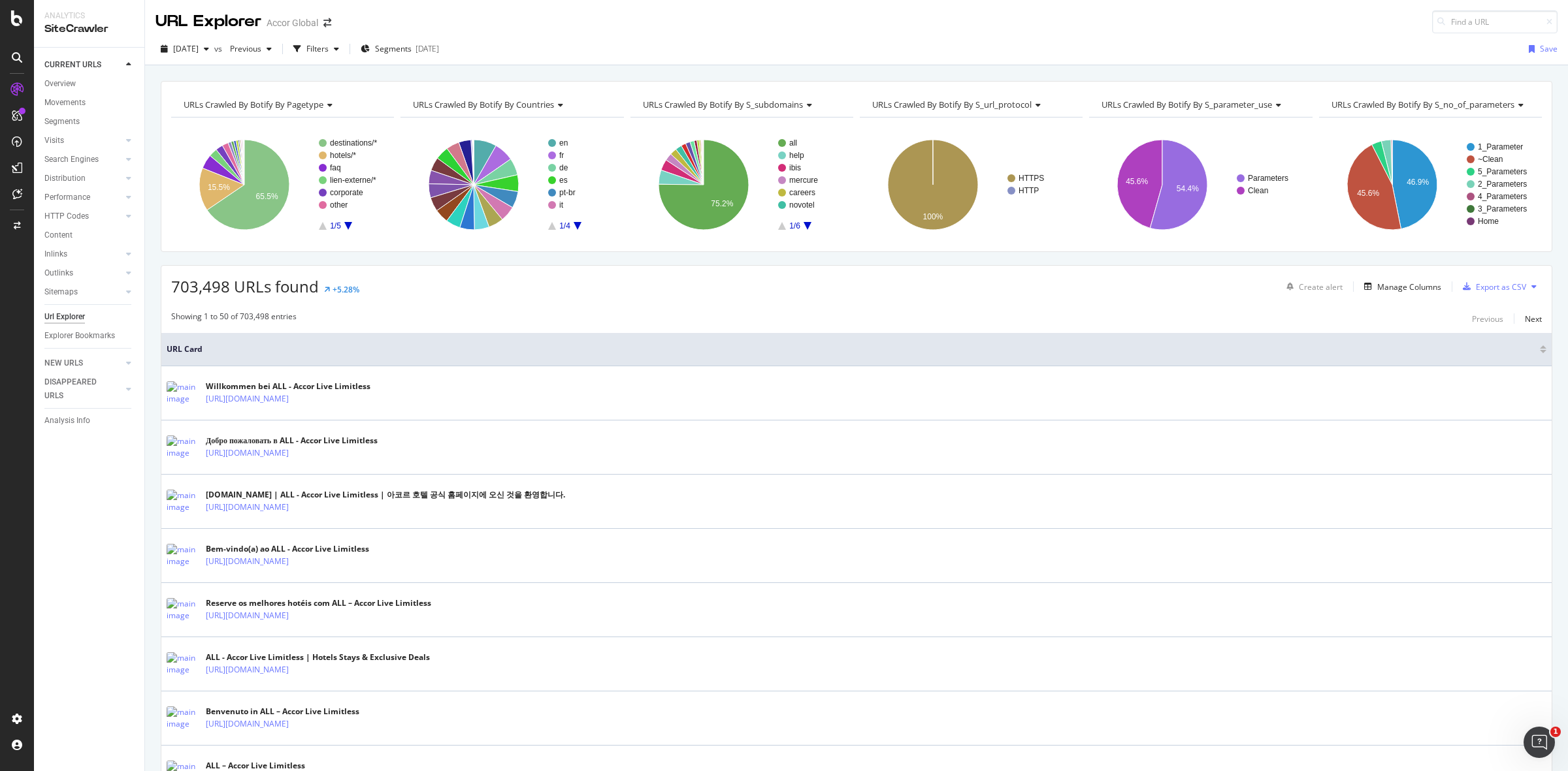
click at [1098, 320] on div "Showing 1 to 50 of 703,498 entries Previous Next" at bounding box center [857, 318] width 1390 height 16
click at [344, 47] on div "button" at bounding box center [336, 48] width 16 height 8
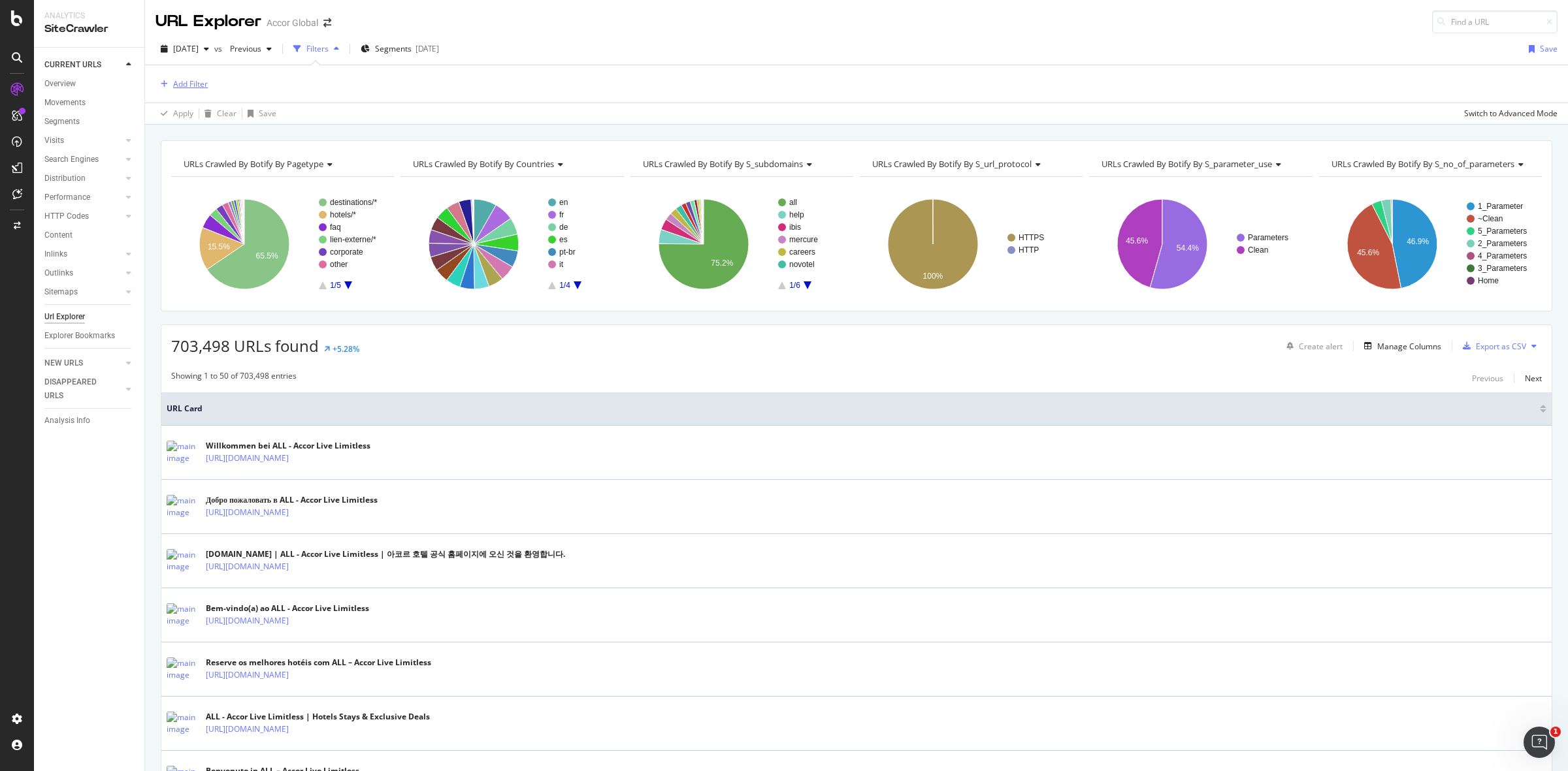
click at [182, 80] on div "Add Filter" at bounding box center [191, 83] width 35 height 11
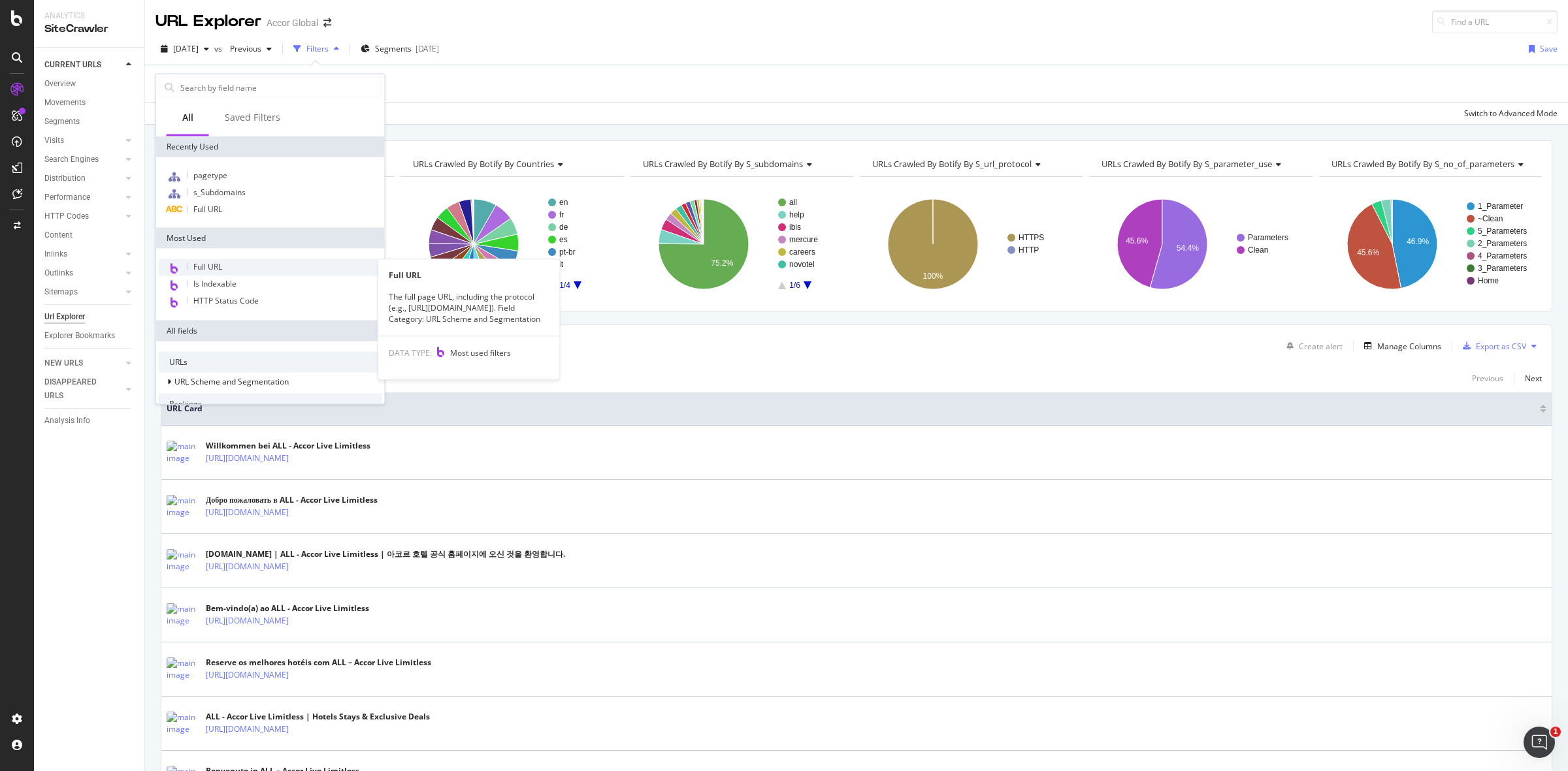
click at [216, 261] on span "Full URL" at bounding box center [208, 266] width 28 height 11
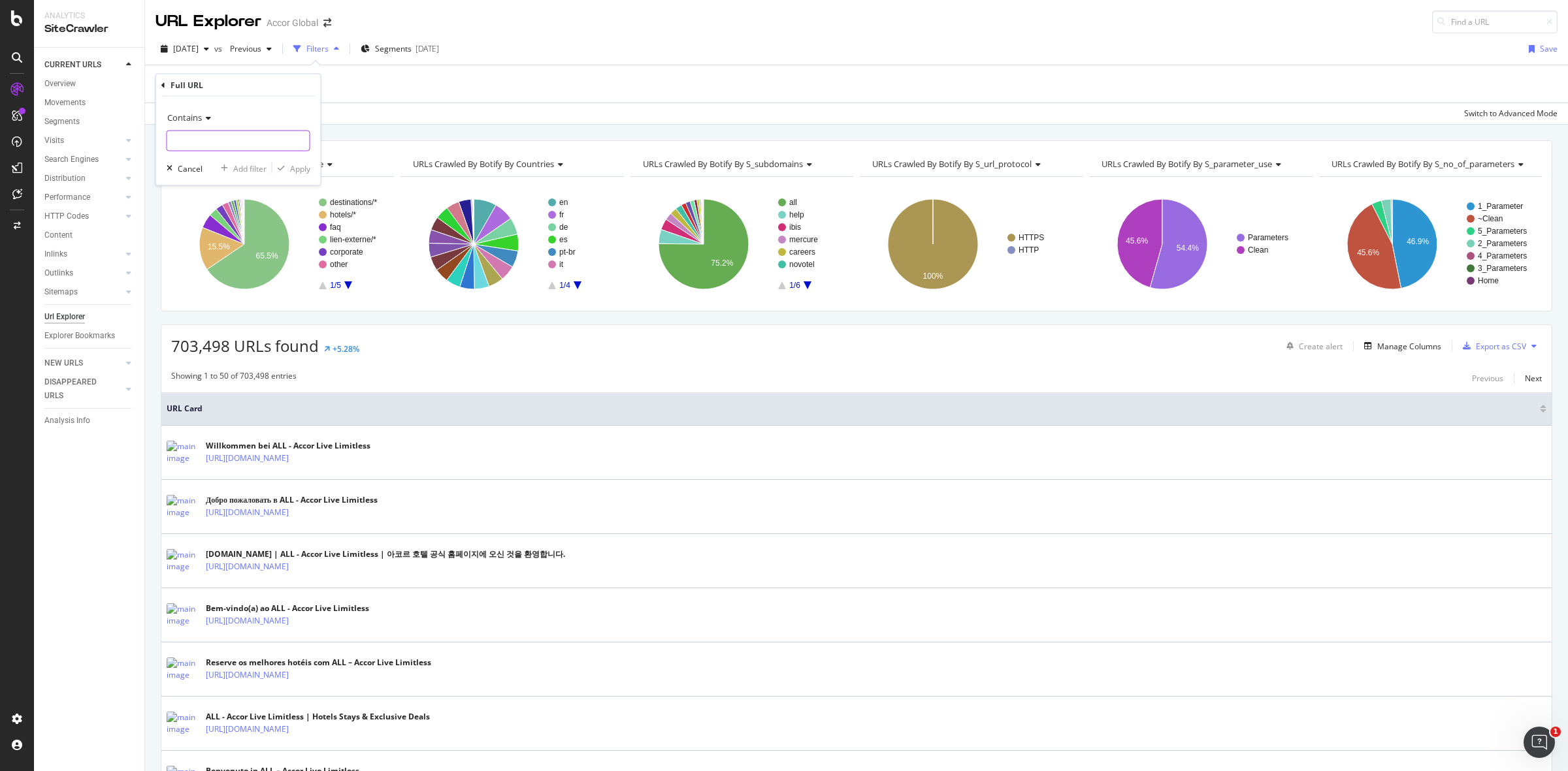
click at [201, 142] on input "text" at bounding box center [239, 141] width 143 height 21
type input "V"
click at [170, 135] on input "v0004" at bounding box center [229, 141] width 123 height 21
type input "v0004"
click at [292, 170] on div "Apply" at bounding box center [300, 168] width 20 height 11
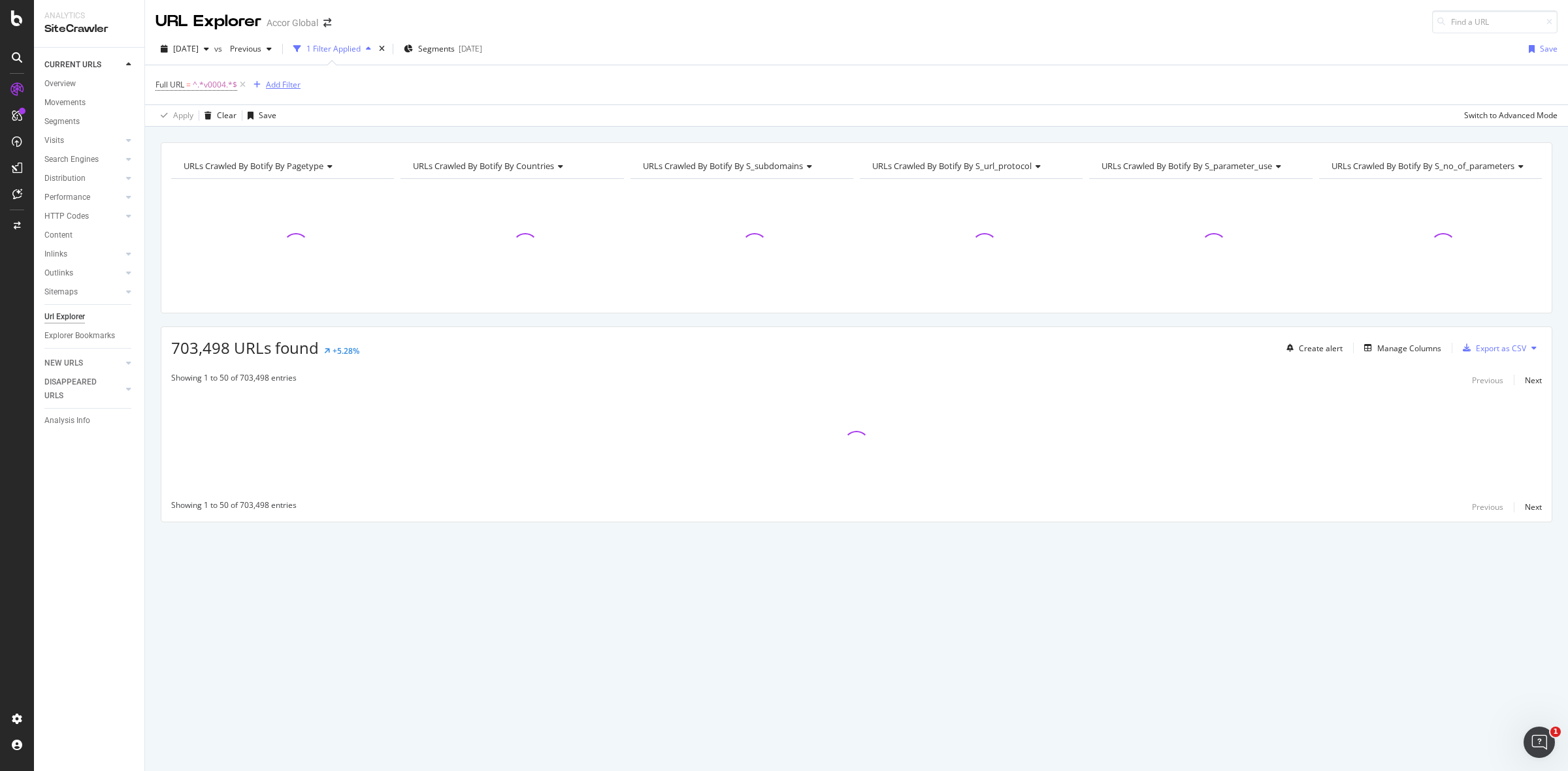
click at [282, 80] on div "Add Filter" at bounding box center [284, 84] width 35 height 11
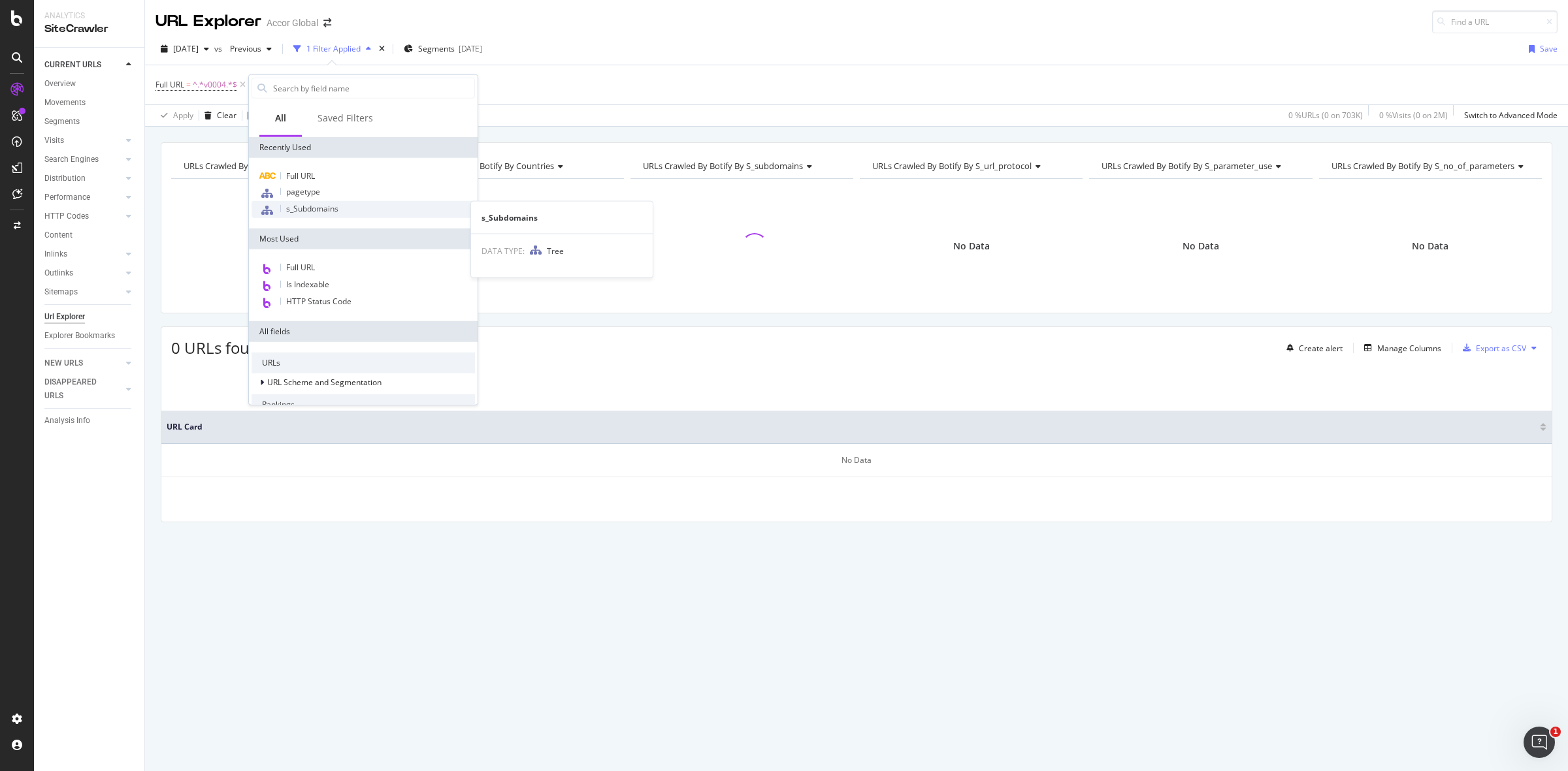
click at [307, 204] on span "s_Subdomains" at bounding box center [312, 208] width 53 height 11
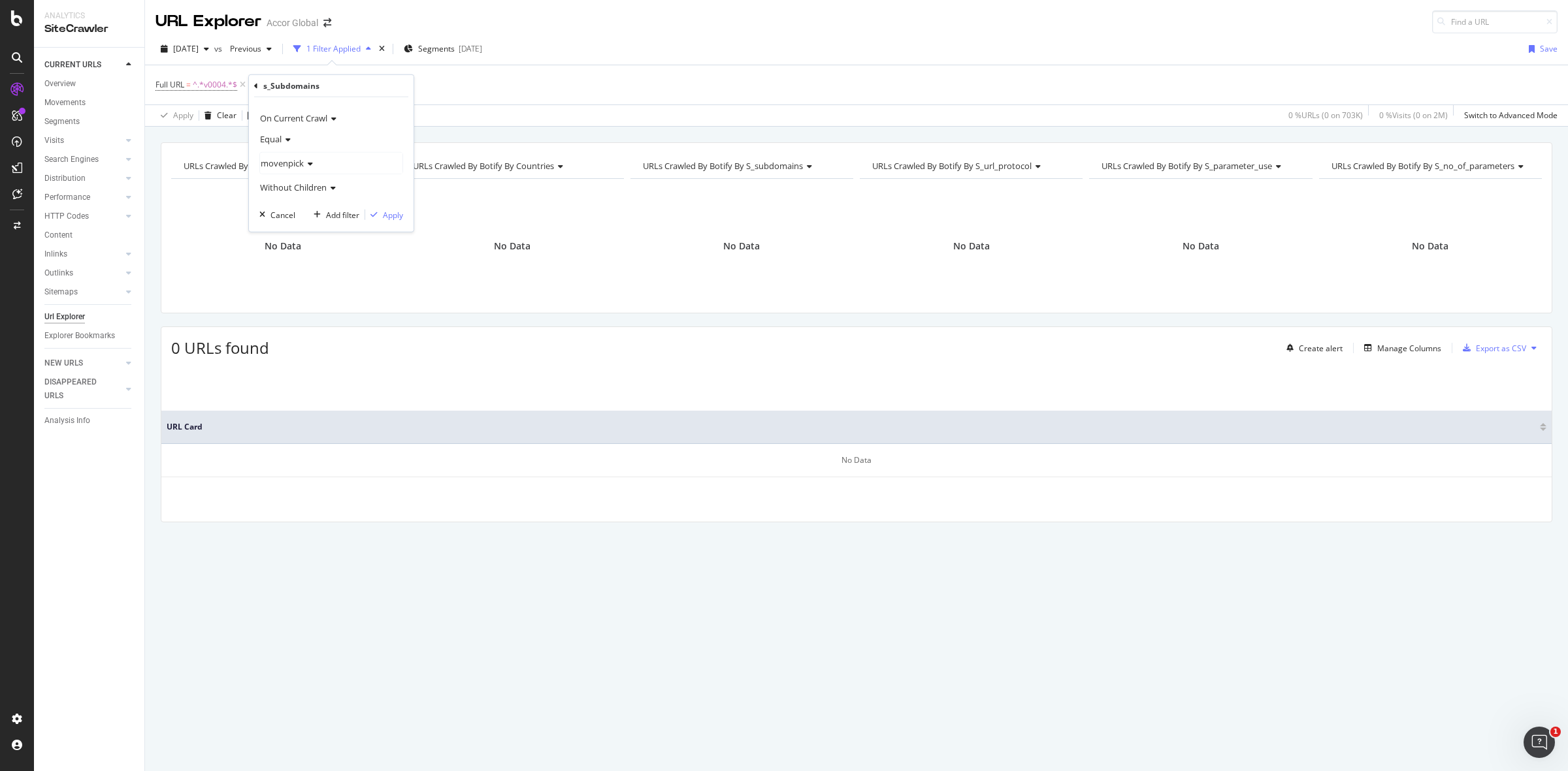
click at [494, 113] on div "Apply Clear Save 0 % URLs ( 0 on 703K ) 0 % Visits ( 0 on 2M ) Switch to Advanc…" at bounding box center [857, 115] width 1423 height 22
click at [334, 85] on icon at bounding box center [335, 85] width 11 height 13
click at [216, 82] on span "^.*v0004.*$" at bounding box center [214, 85] width 44 height 18
click at [201, 119] on div "Contains" at bounding box center [239, 115] width 143 height 21
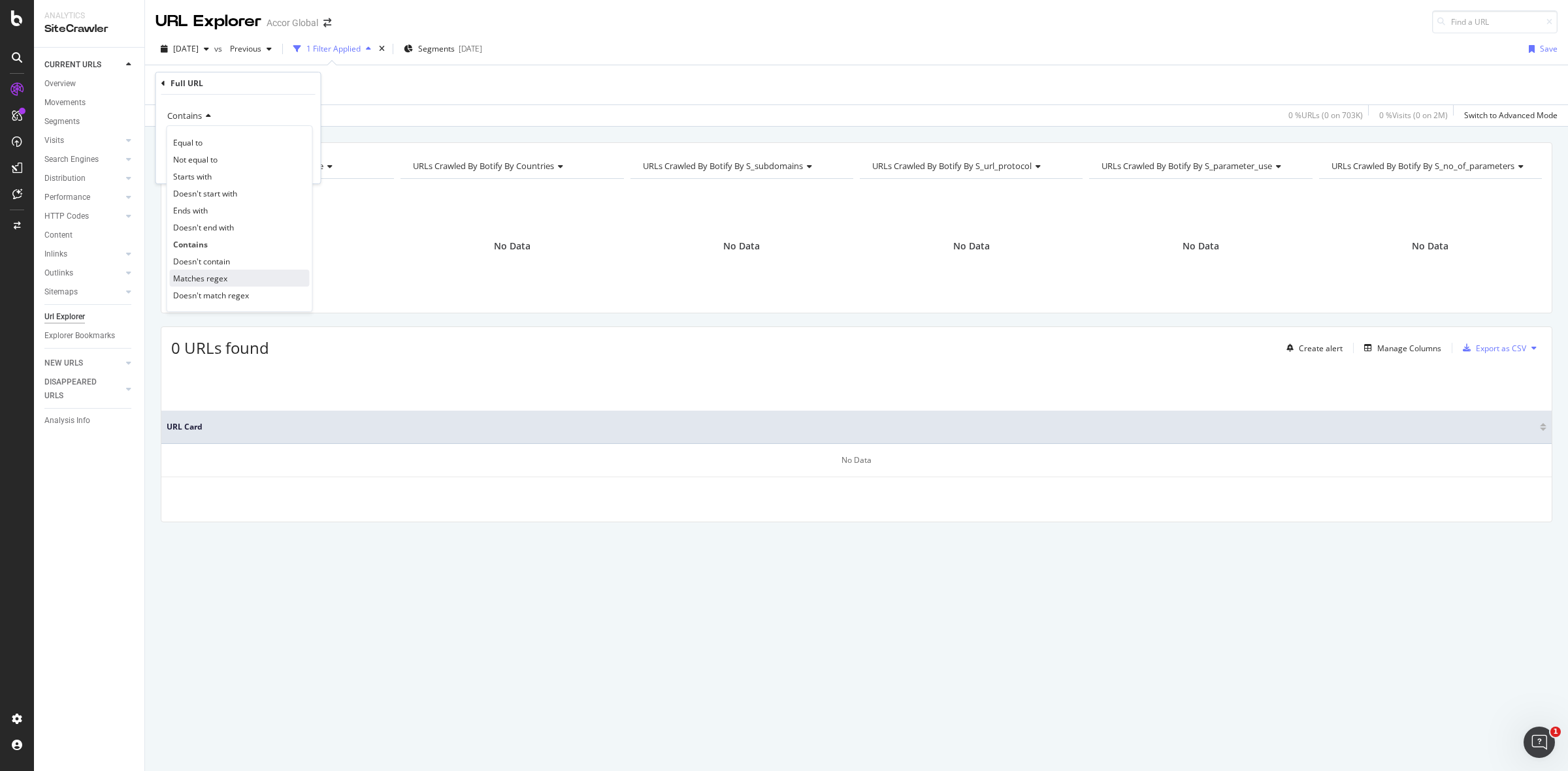
click at [194, 282] on span "Matches regex" at bounding box center [200, 278] width 54 height 11
click at [187, 134] on input "v0004" at bounding box center [229, 138] width 123 height 21
paste input ".*v0003.*|.*v0004.*|.*v4919.*|.*v5769.*|.*v4674.*|.*v0023.*|.*v0024.*|.*v183413…"
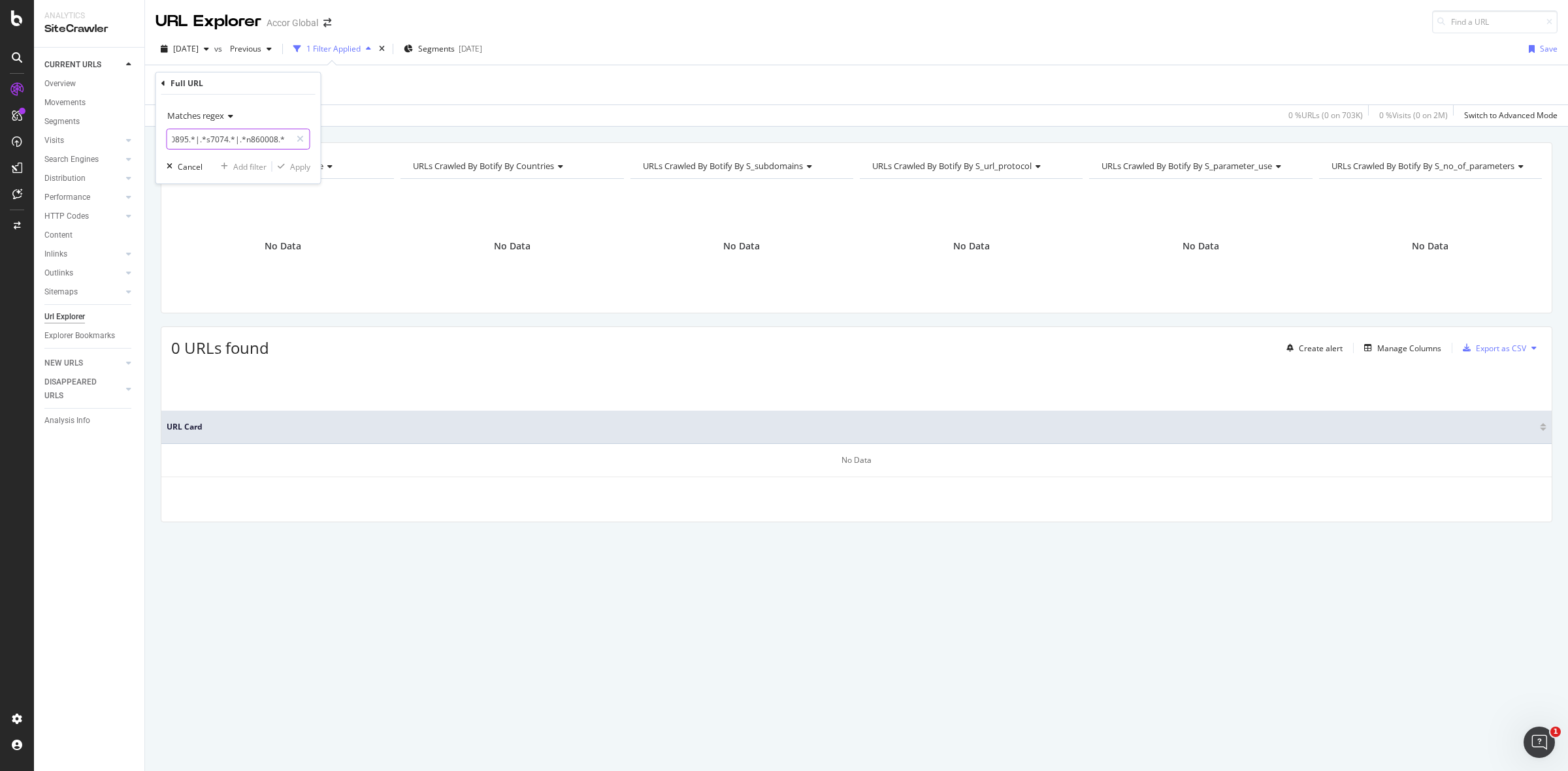
click at [249, 140] on input "text" at bounding box center [229, 138] width 123 height 21
type input ".*v0003.*|.*v0004.*|.*v4919.*|.*v5769.*|.*v4674.*|.*v0023.*|.*v0024.*|.*v183413…"
click at [274, 106] on div "Matches regex" at bounding box center [239, 115] width 143 height 21
click at [264, 112] on div "Matches regex" at bounding box center [239, 115] width 143 height 21
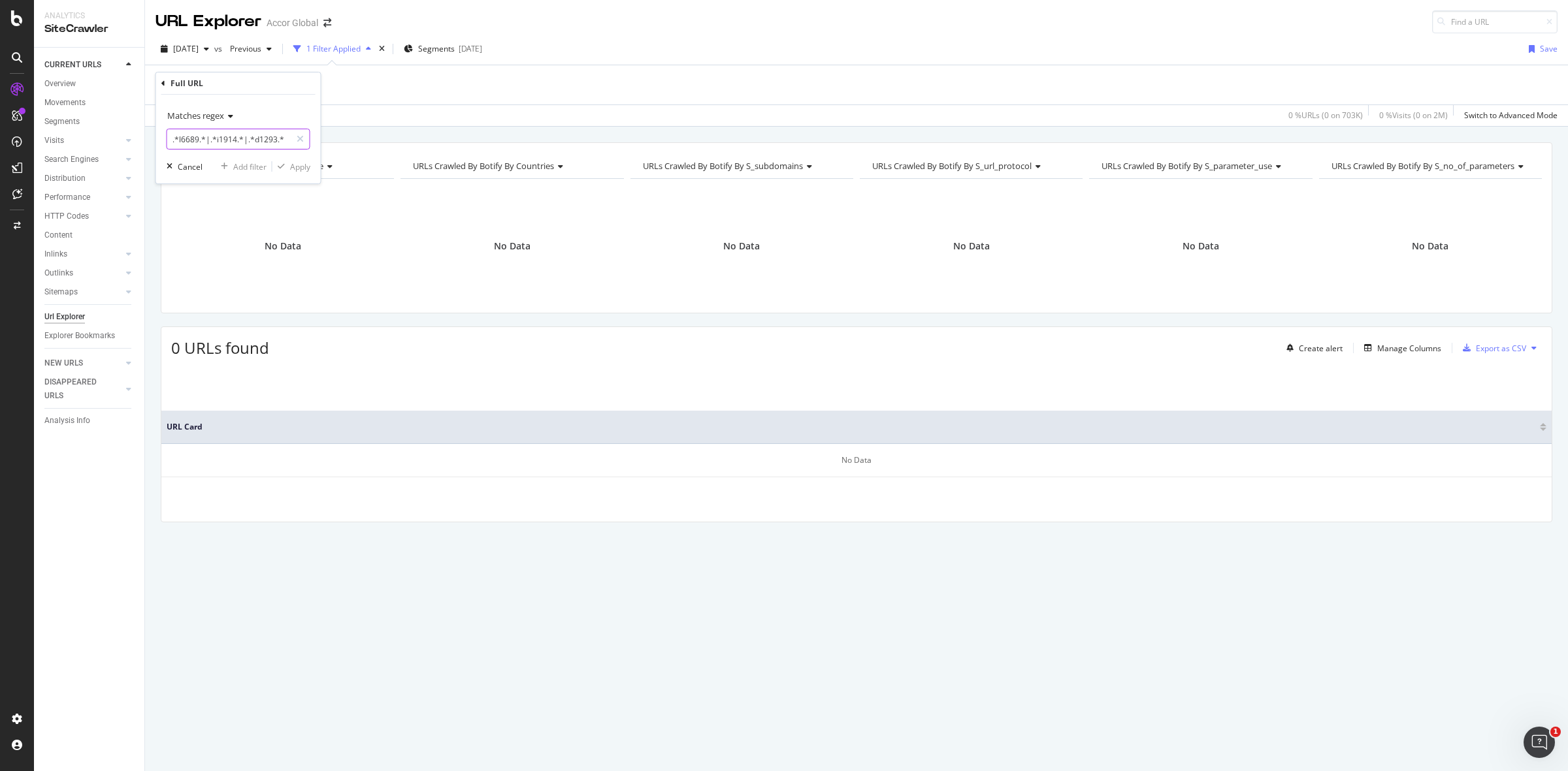
click at [285, 140] on input "text" at bounding box center [229, 138] width 123 height 21
click at [269, 139] on input "text" at bounding box center [229, 138] width 123 height 21
drag, startPoint x: 247, startPoint y: 138, endPoint x: 188, endPoint y: 135, distance: 59.1
click at [188, 135] on input "text" at bounding box center [229, 138] width 123 height 21
click at [300, 138] on icon at bounding box center [300, 138] width 8 height 9
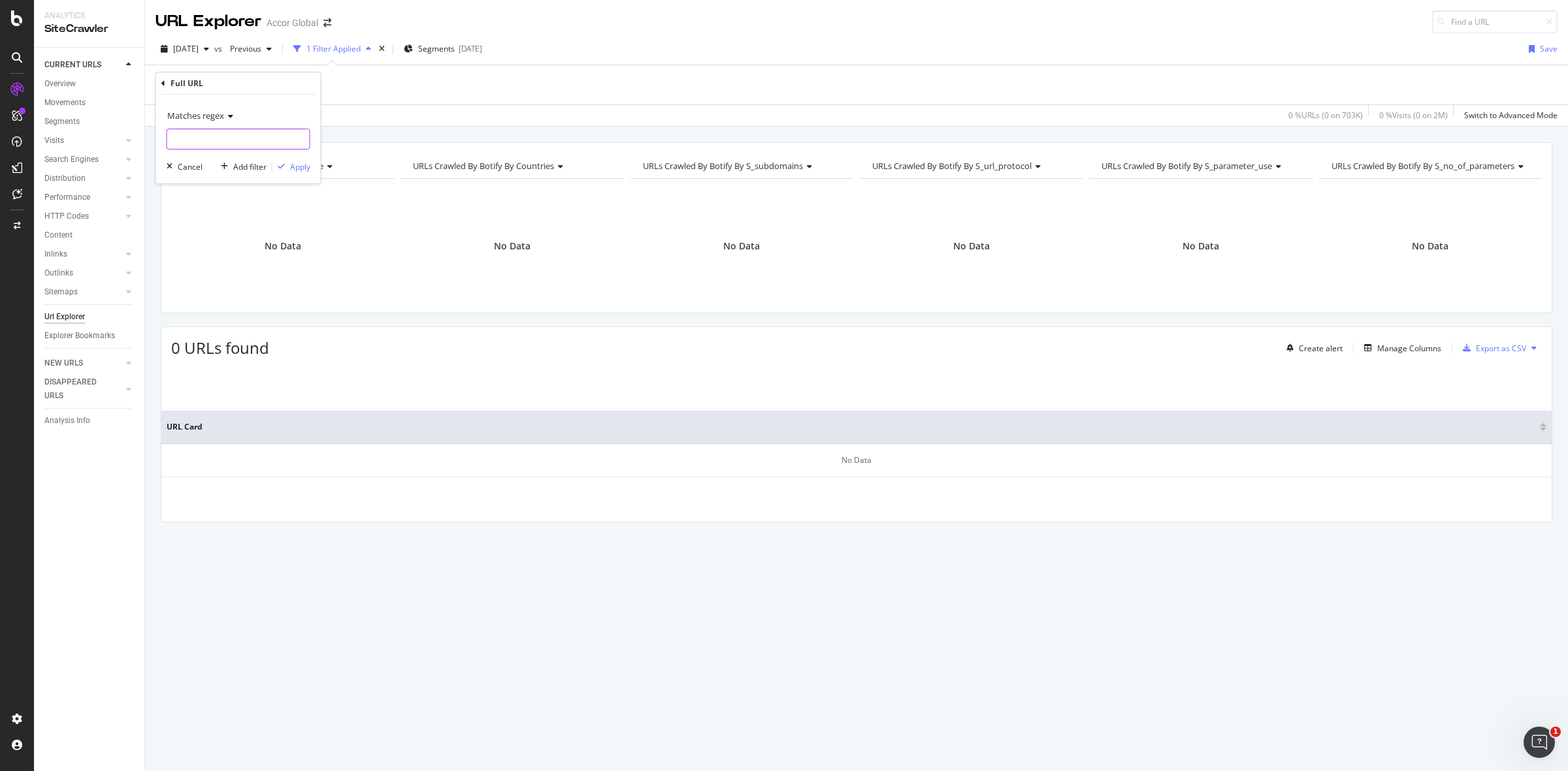
click at [246, 138] on input "text" at bounding box center [239, 138] width 143 height 21
paste input ".*v0003.*"
type input ".*v0003.*"
click at [297, 167] on div "Apply" at bounding box center [300, 167] width 20 height 11
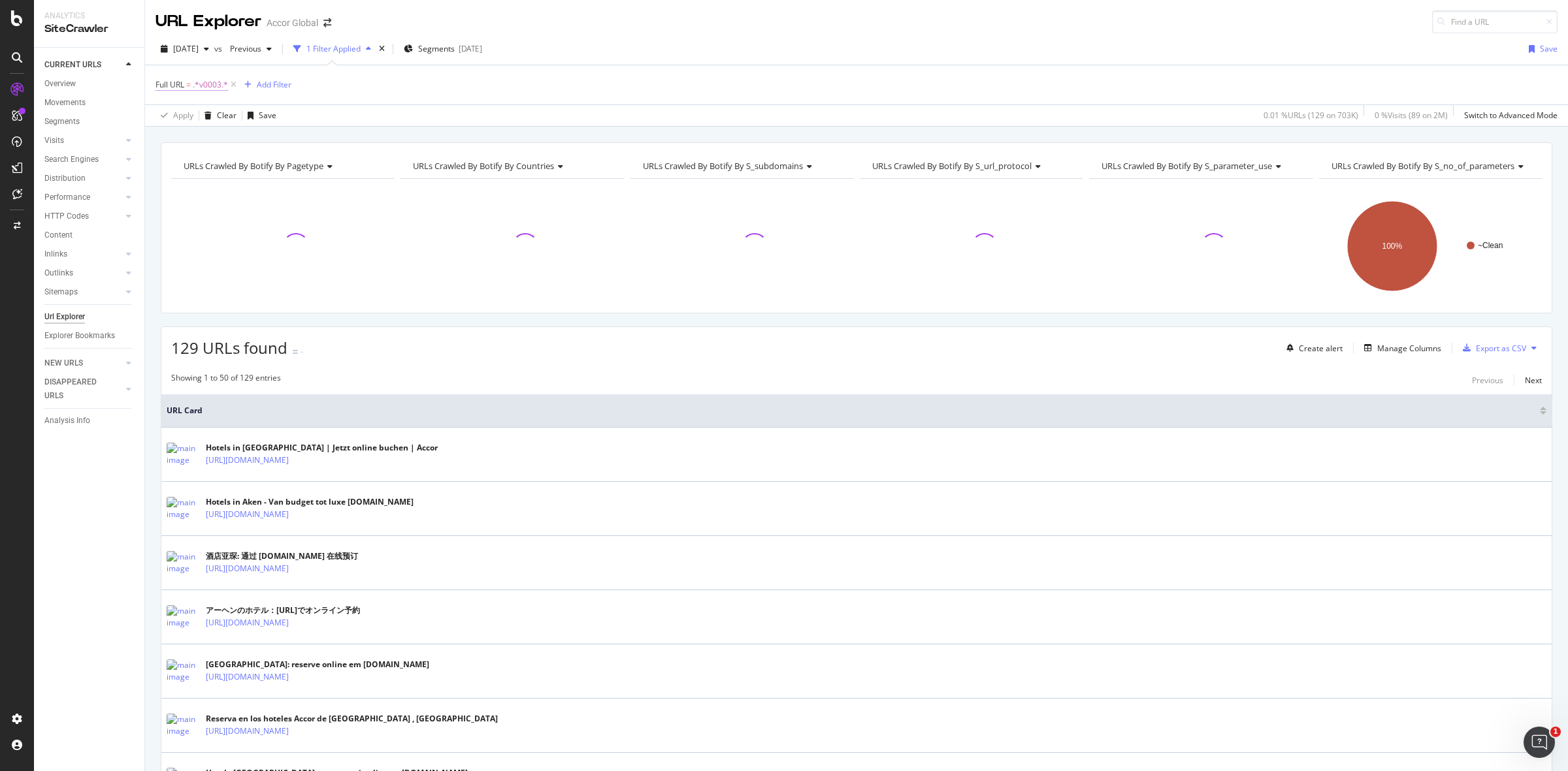
click at [198, 82] on span ".*v0003.*" at bounding box center [210, 85] width 35 height 18
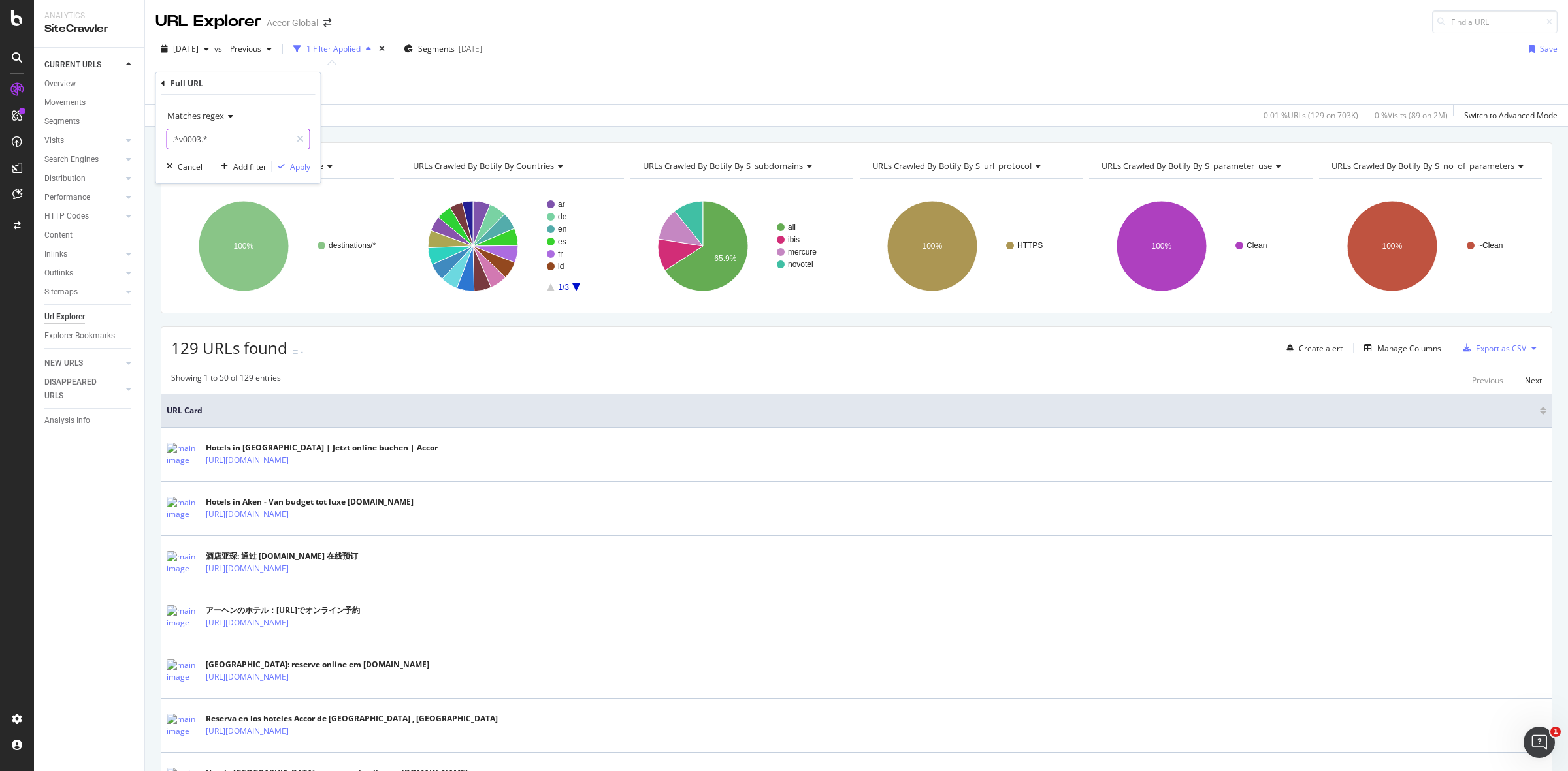
click at [206, 143] on input ".*v0003.*" at bounding box center [229, 138] width 123 height 21
paste input "|.*v0004.*|.*v4919.*|.*v5769.*|.*v4674.*"
type input ".*v0003.*|.*v0004.*|.*v4919.*|.*v5769.*|.*v4674.*"
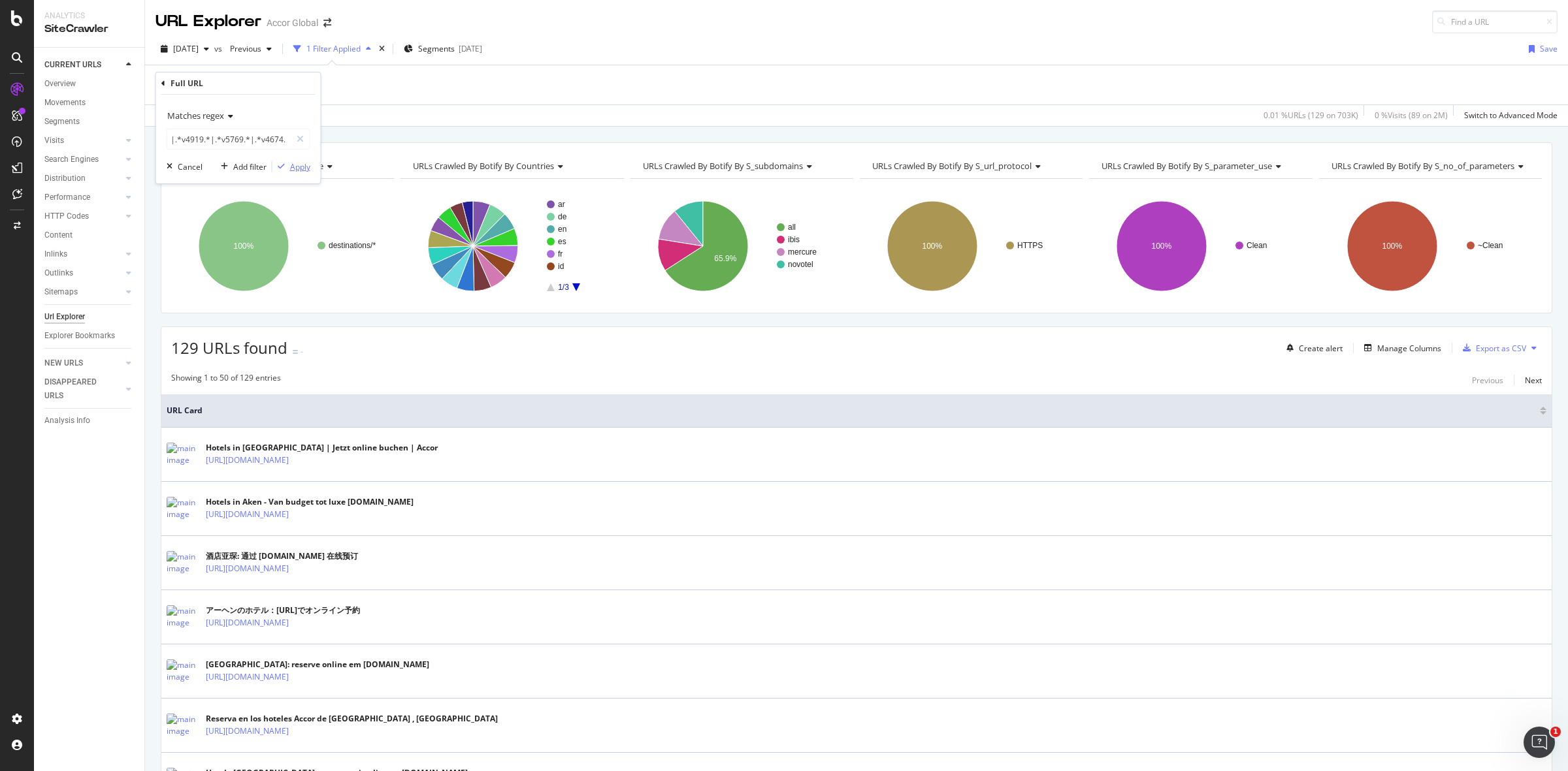
click at [297, 164] on div "Apply" at bounding box center [300, 167] width 20 height 11
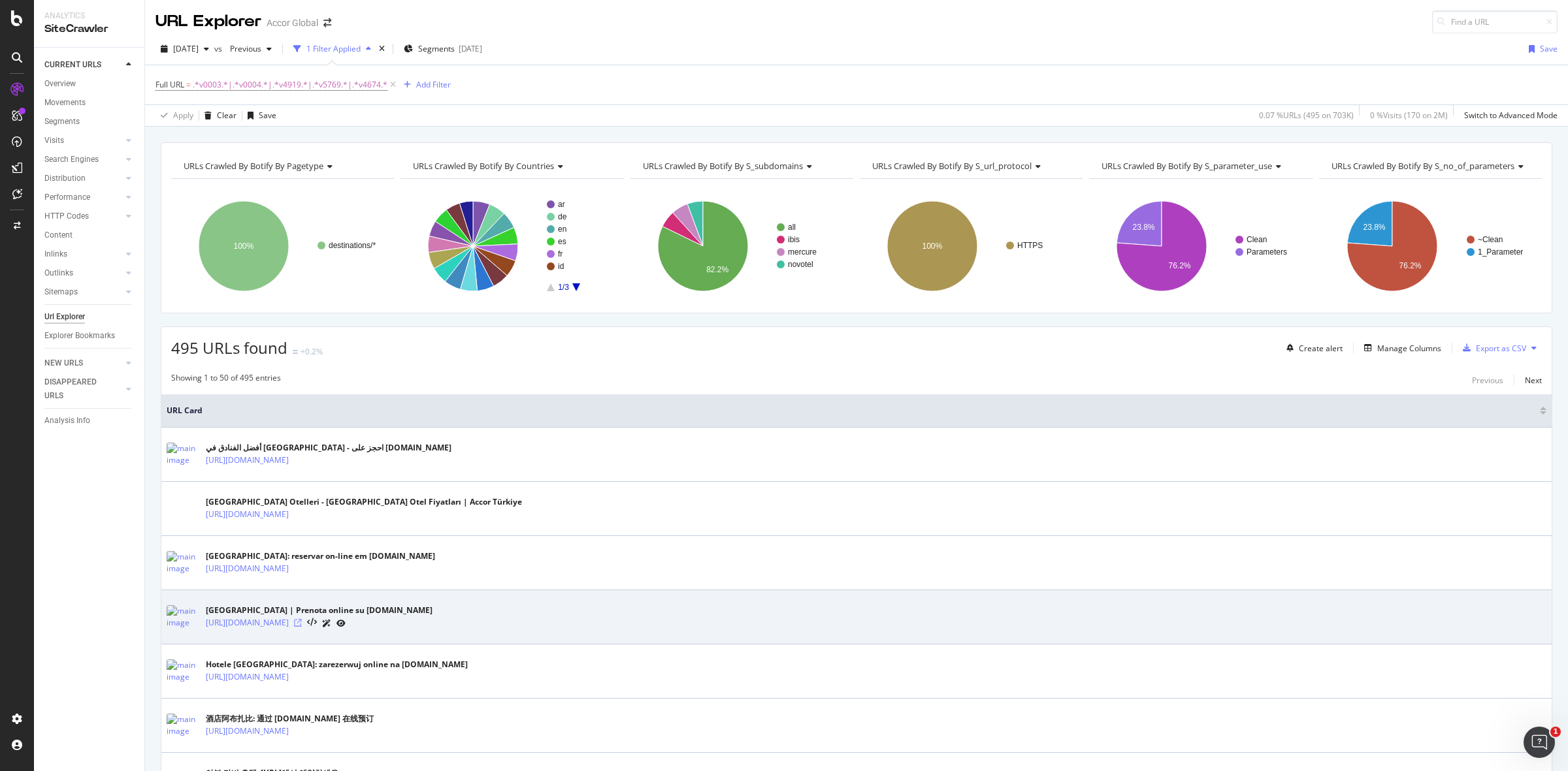
click at [302, 626] on icon at bounding box center [298, 623] width 8 height 8
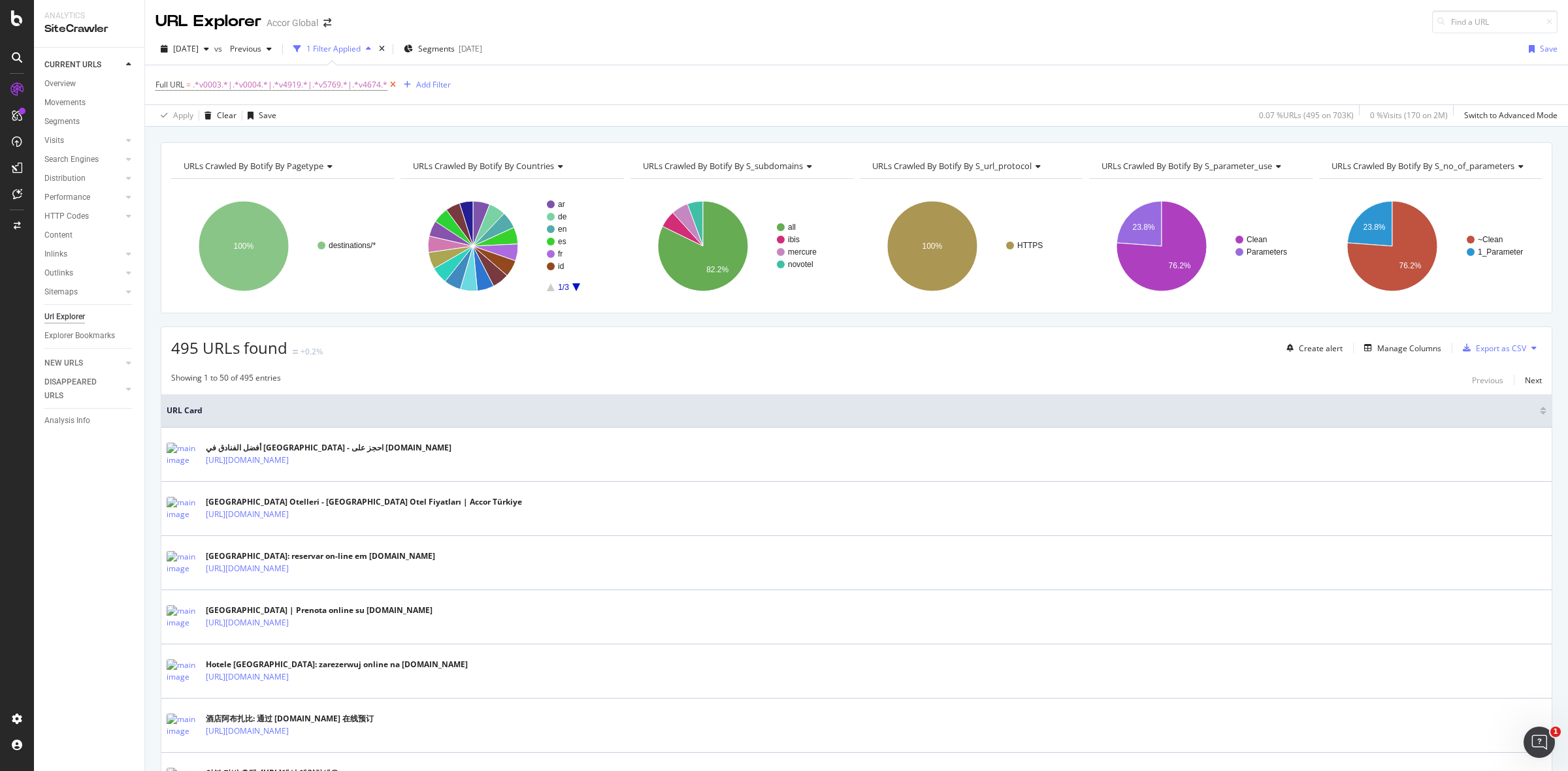
click at [388, 86] on icon at bounding box center [393, 85] width 11 height 13
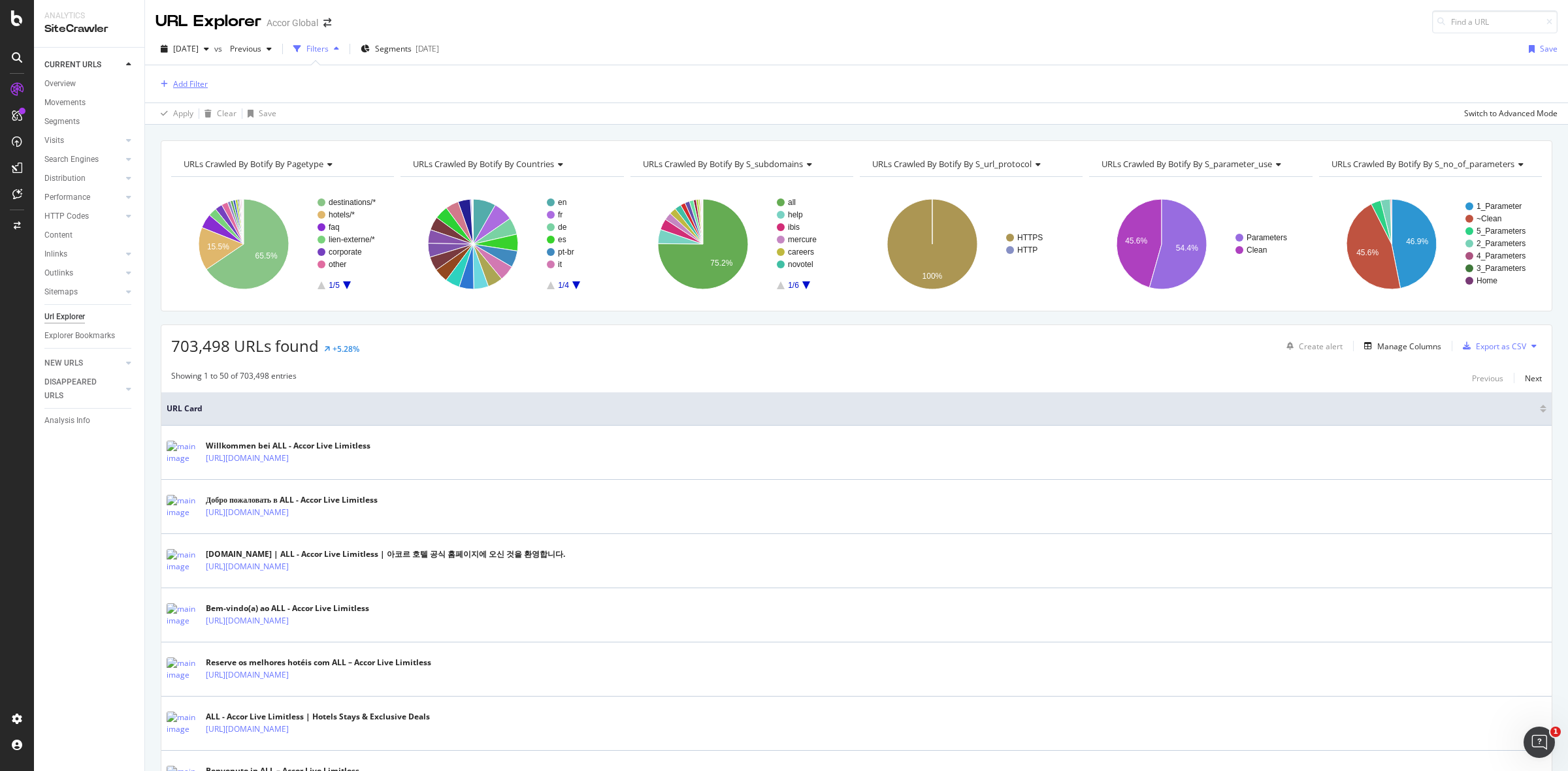
click at [190, 77] on div "Add Filter" at bounding box center [181, 83] width 53 height 14
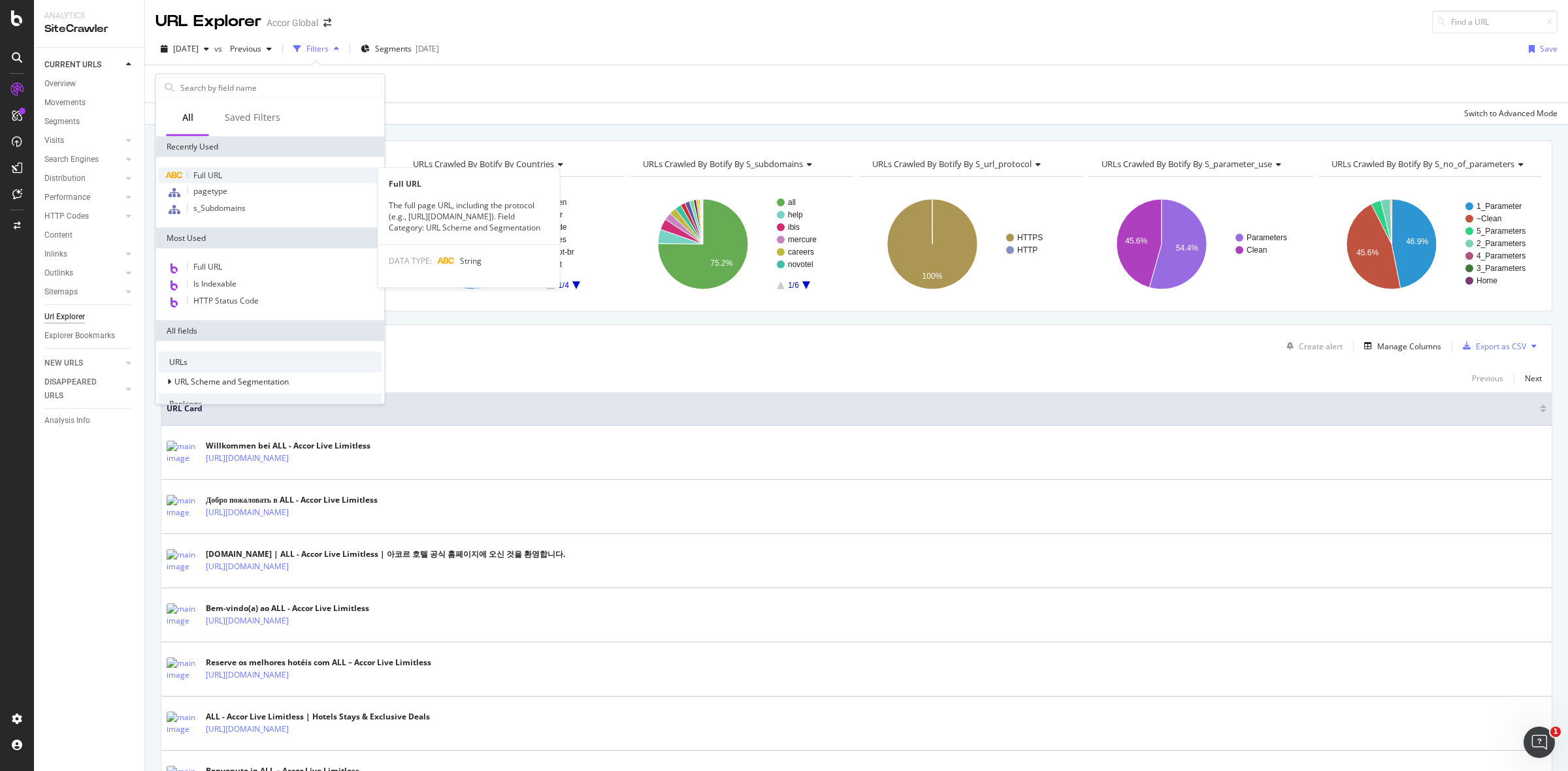
click at [221, 175] on span "Full URL" at bounding box center [208, 175] width 28 height 11
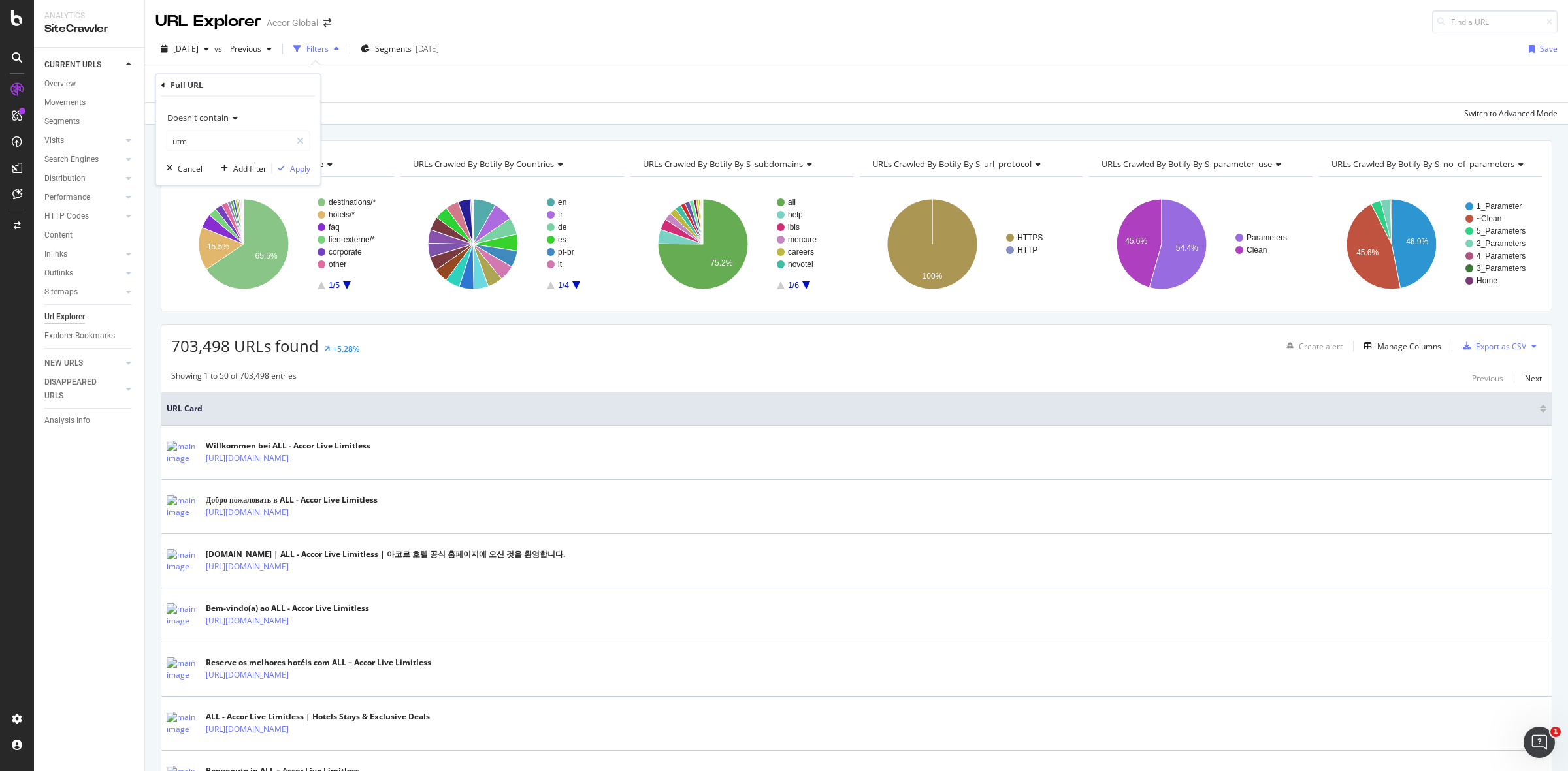
click at [228, 113] on span "Doesn't contain" at bounding box center [199, 118] width 62 height 12
click at [231, 276] on div "Matches regex" at bounding box center [240, 280] width 140 height 17
paste input ".*v0003.*|.*v0004.*|.*v4919.*|.*v5769.*|.*v4674.*|.*v0023.*|.*v0024.*|.*v183413…"
type input ".*v0003.*|.*v0004.*|.*v4919.*|.*v5769.*|.*v4674.*|.*v0023.*|.*v0024.*|.*v183413…"
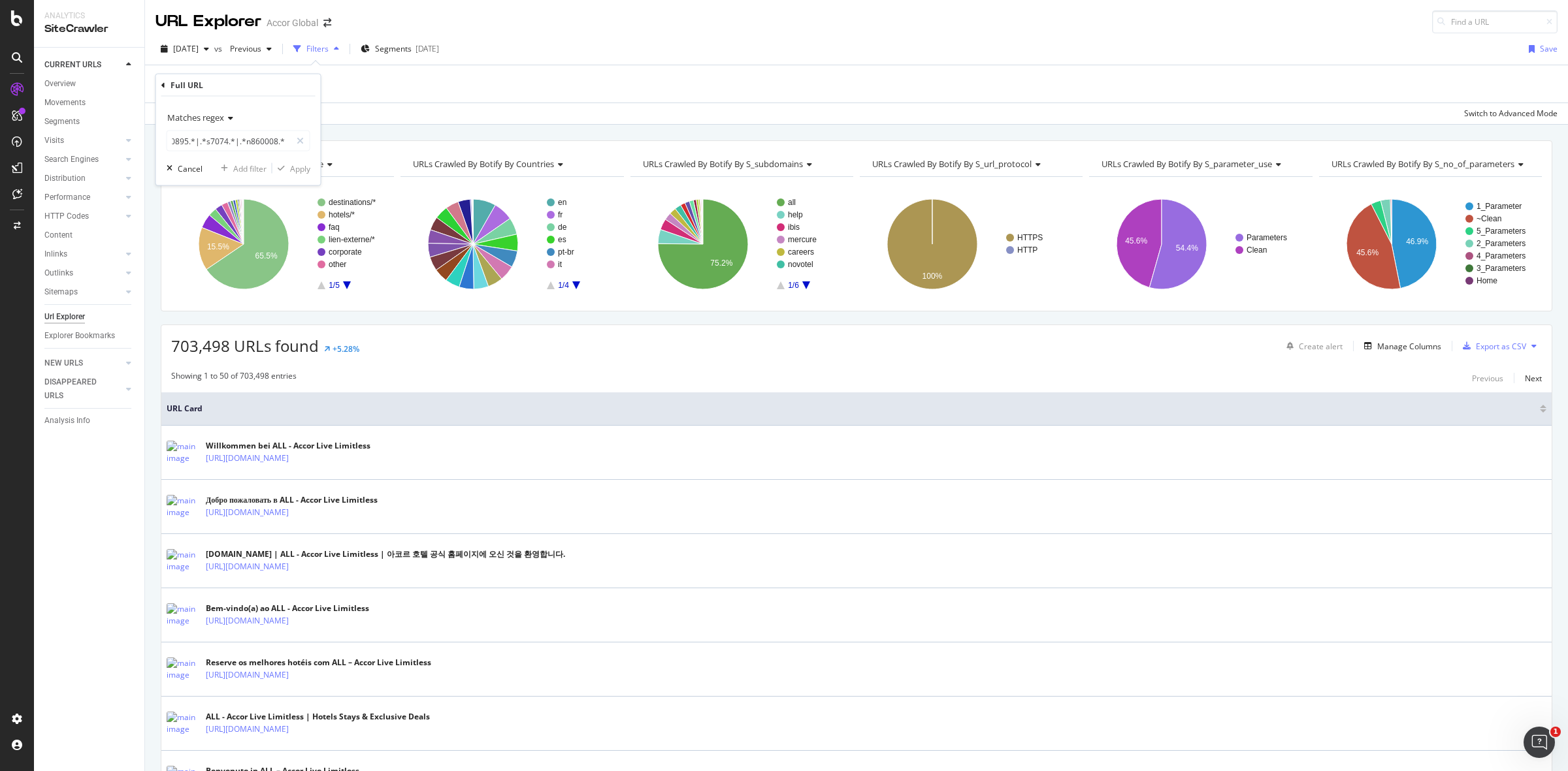
scroll to position [0, 0]
click at [297, 140] on icon at bounding box center [300, 141] width 8 height 9
click at [240, 142] on input "text" at bounding box center [239, 141] width 143 height 21
paste input ".*v0003.*|.*v0004.*|.*v4919.*|.*v5769.*|.*v4674.*|.*v0023.*|.*v0024.*|.*v183413…"
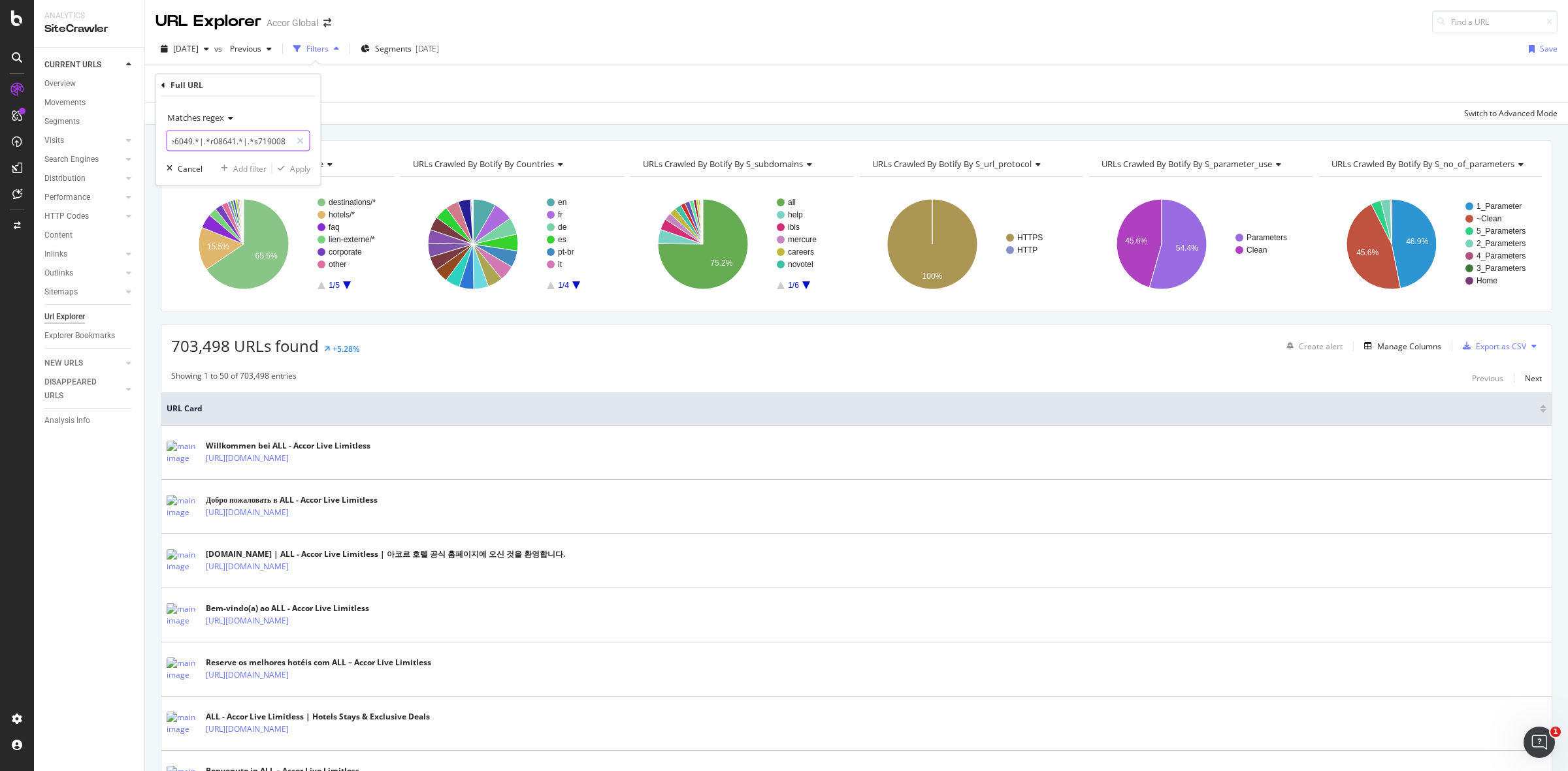
type input ".*v0003.*|.*v0004.*|.*v4919.*|.*v5769.*|.*v4674.*|.*v0023.*|.*v0024.*|.*v183413…"
click at [181, 165] on div "Cancel" at bounding box center [190, 168] width 25 height 11
click at [188, 83] on div "Add Filter" at bounding box center [191, 83] width 35 height 11
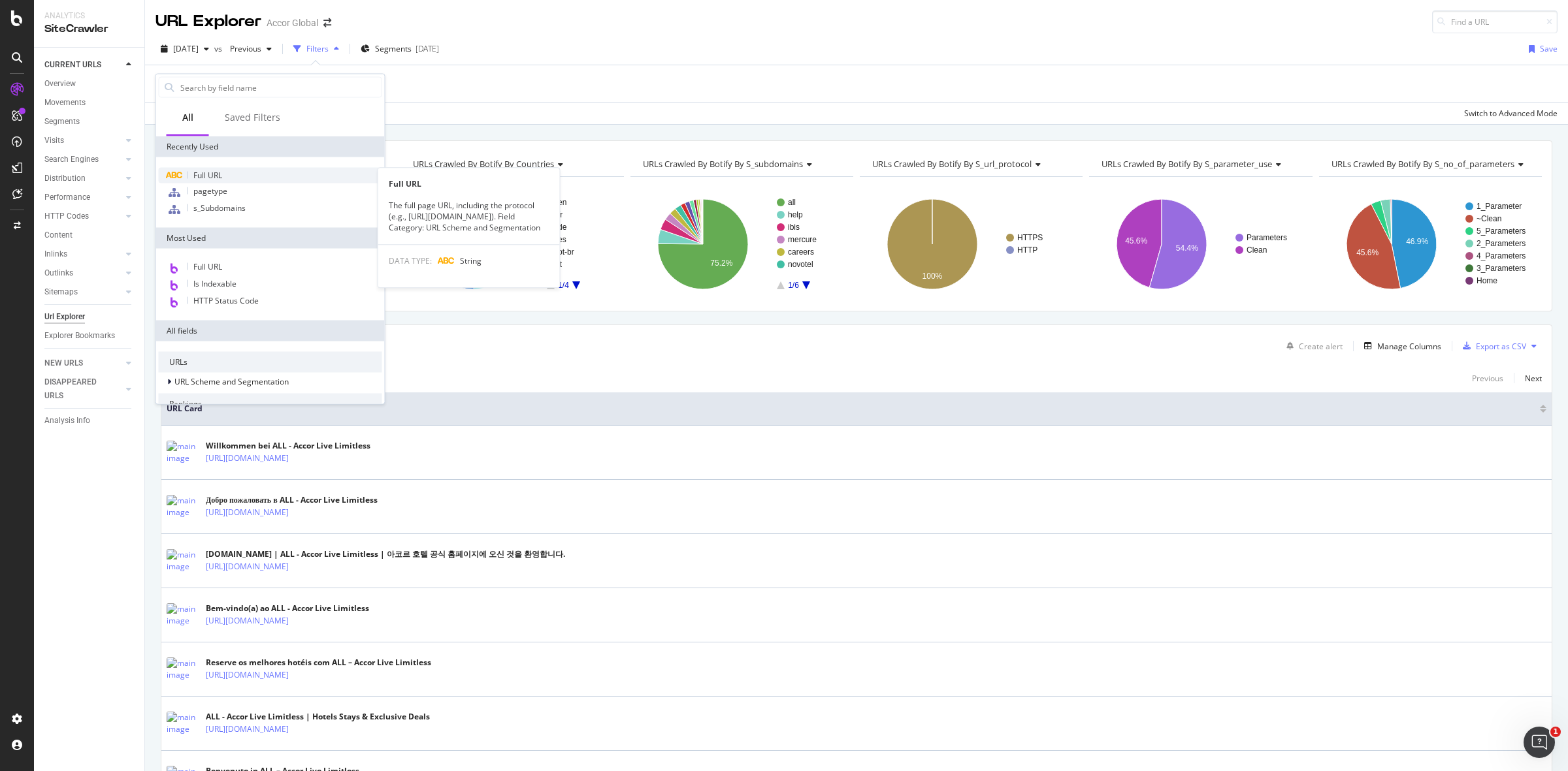
click at [209, 177] on span "Full URL" at bounding box center [208, 175] width 28 height 11
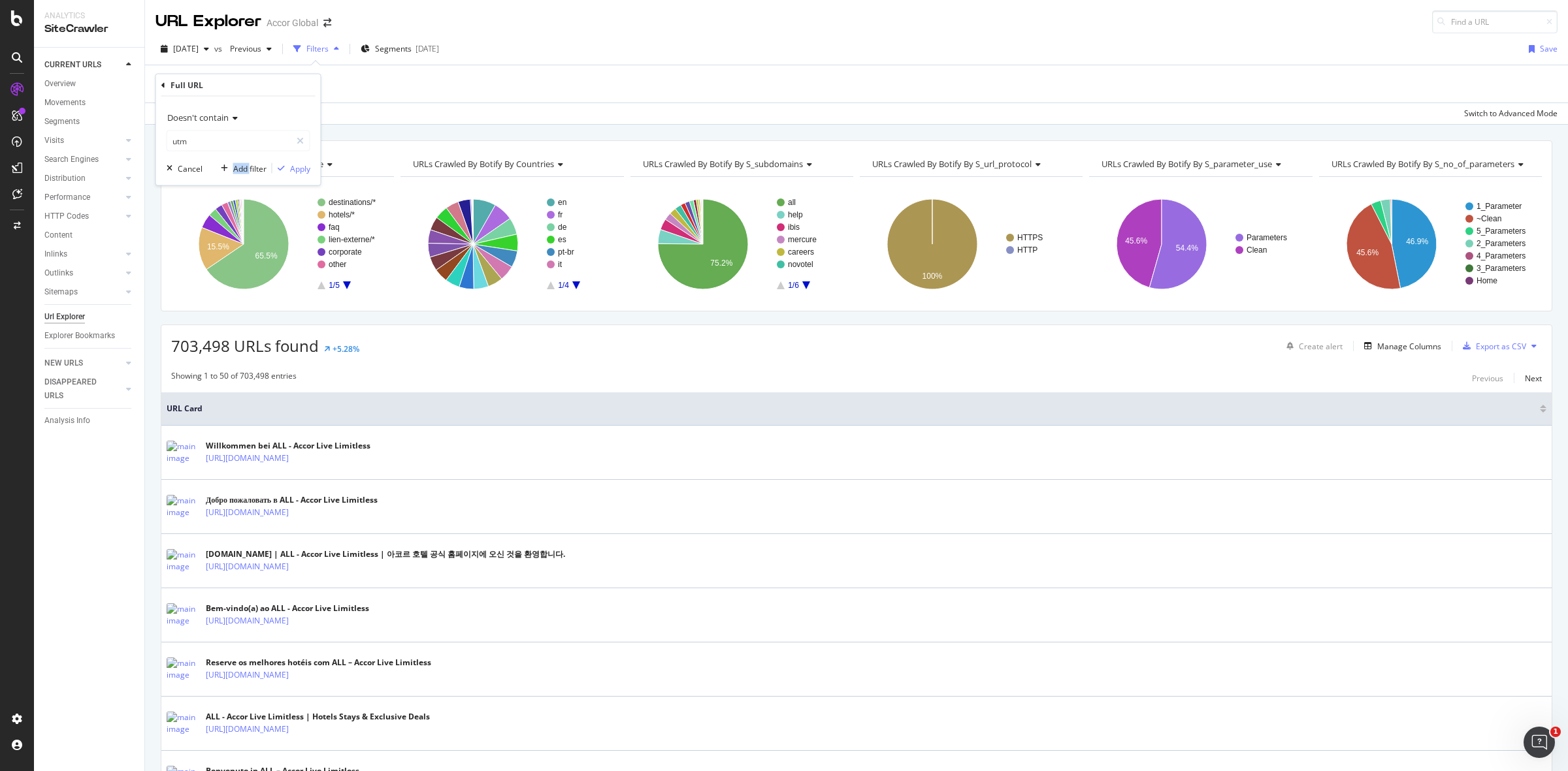
click at [209, 177] on div "Doesn't contain utm Cancel Add filter Apply" at bounding box center [238, 141] width 164 height 89
click at [164, 85] on icon at bounding box center [163, 84] width 4 height 8
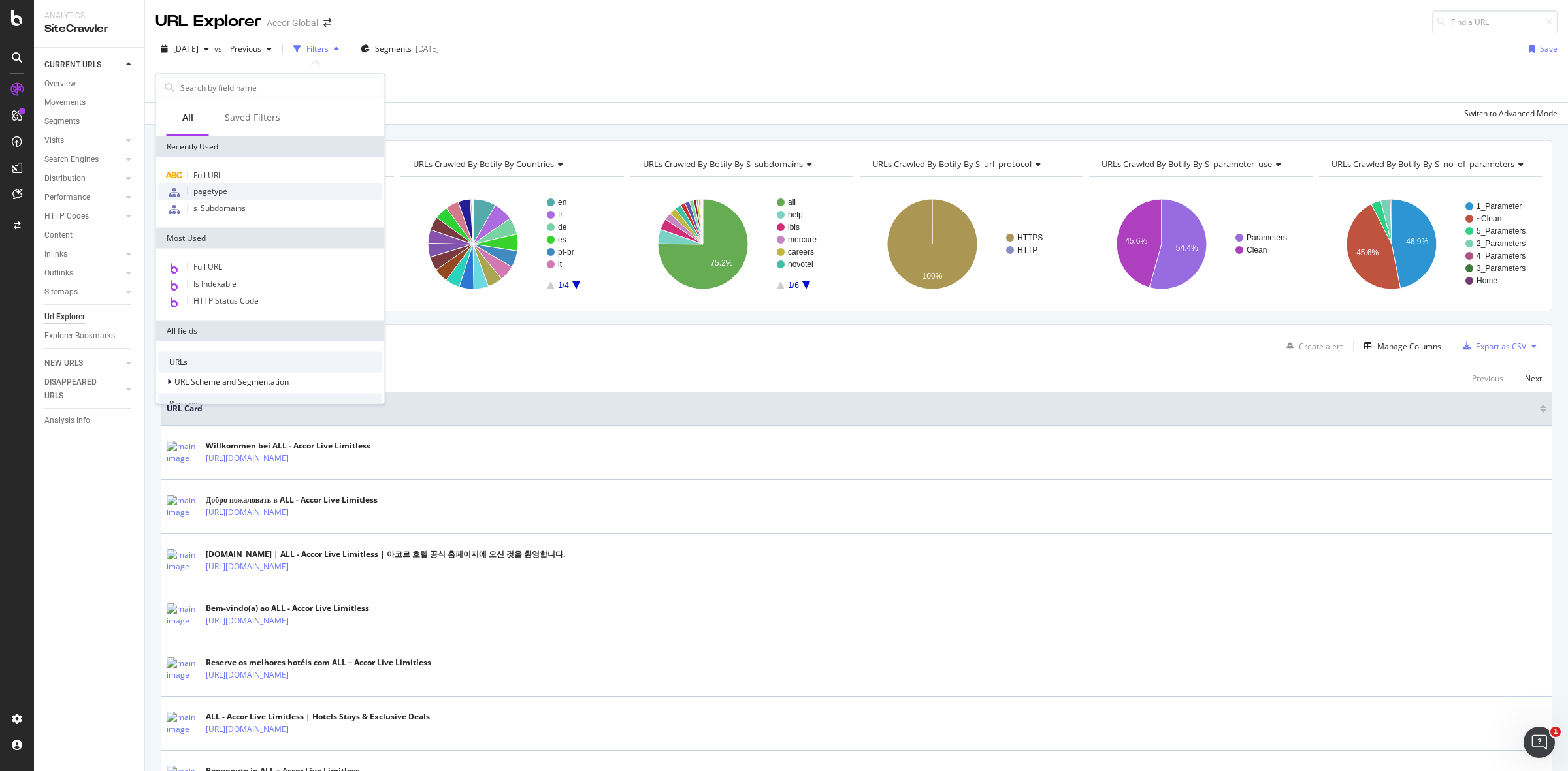
click at [200, 191] on span "pagetype" at bounding box center [210, 191] width 34 height 11
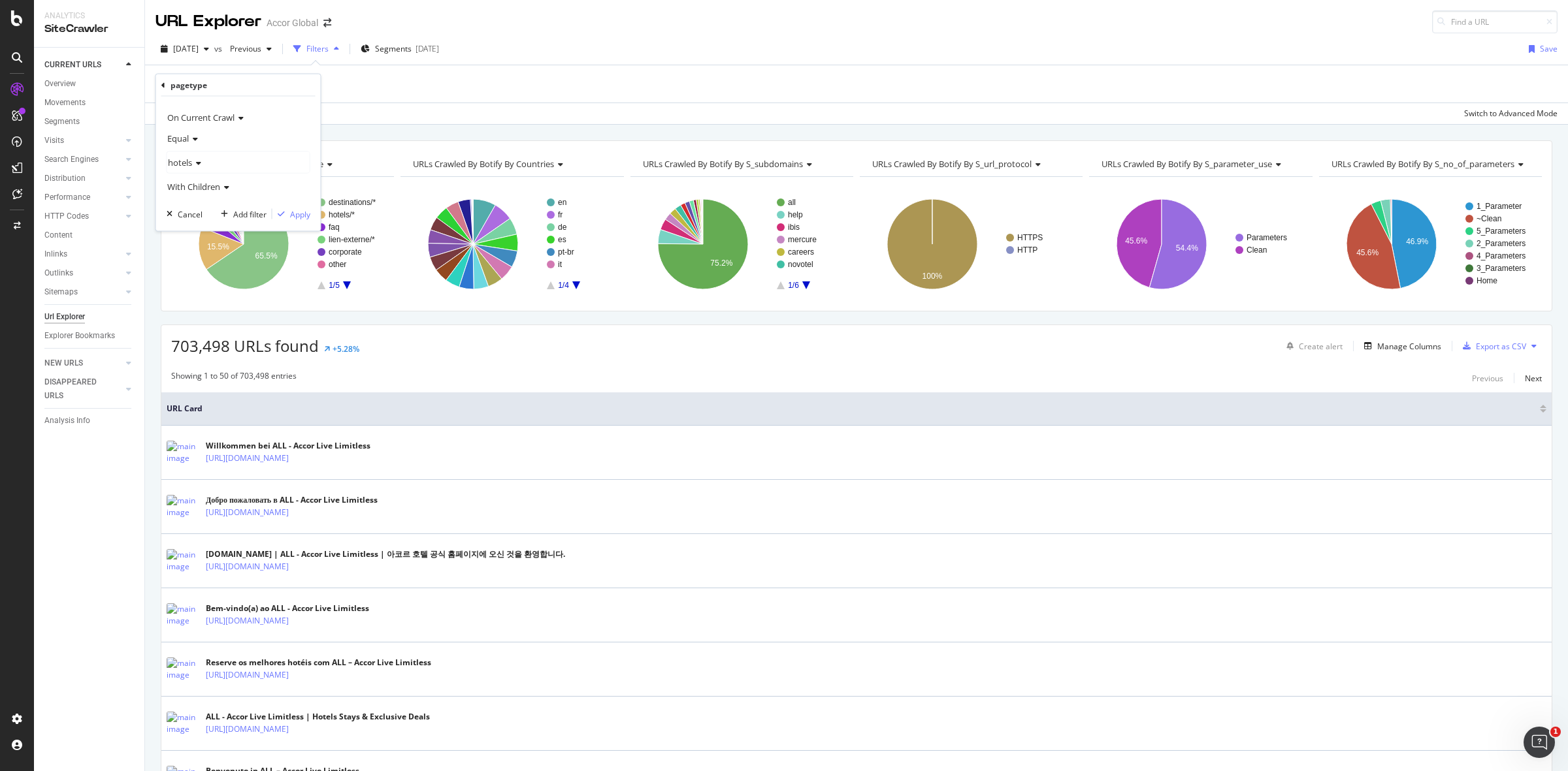
click at [198, 162] on icon at bounding box center [196, 163] width 9 height 8
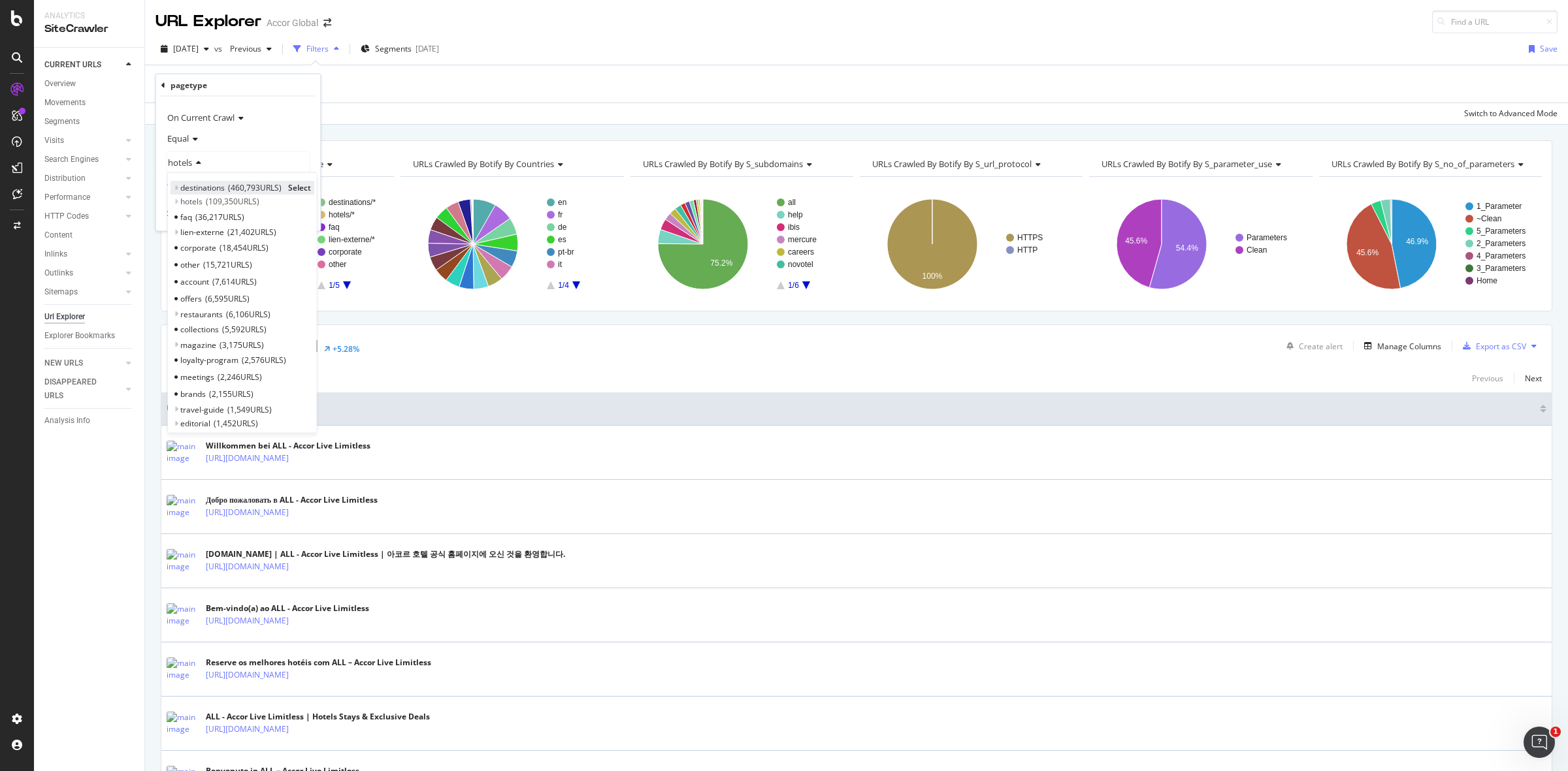
click at [172, 183] on div "destinations 460,793 URLS Select" at bounding box center [242, 188] width 143 height 13
click at [177, 188] on icon at bounding box center [175, 187] width 4 height 8
click at [183, 200] on icon at bounding box center [182, 201] width 4 height 8
click at [284, 201] on span "Select" at bounding box center [295, 201] width 23 height 11
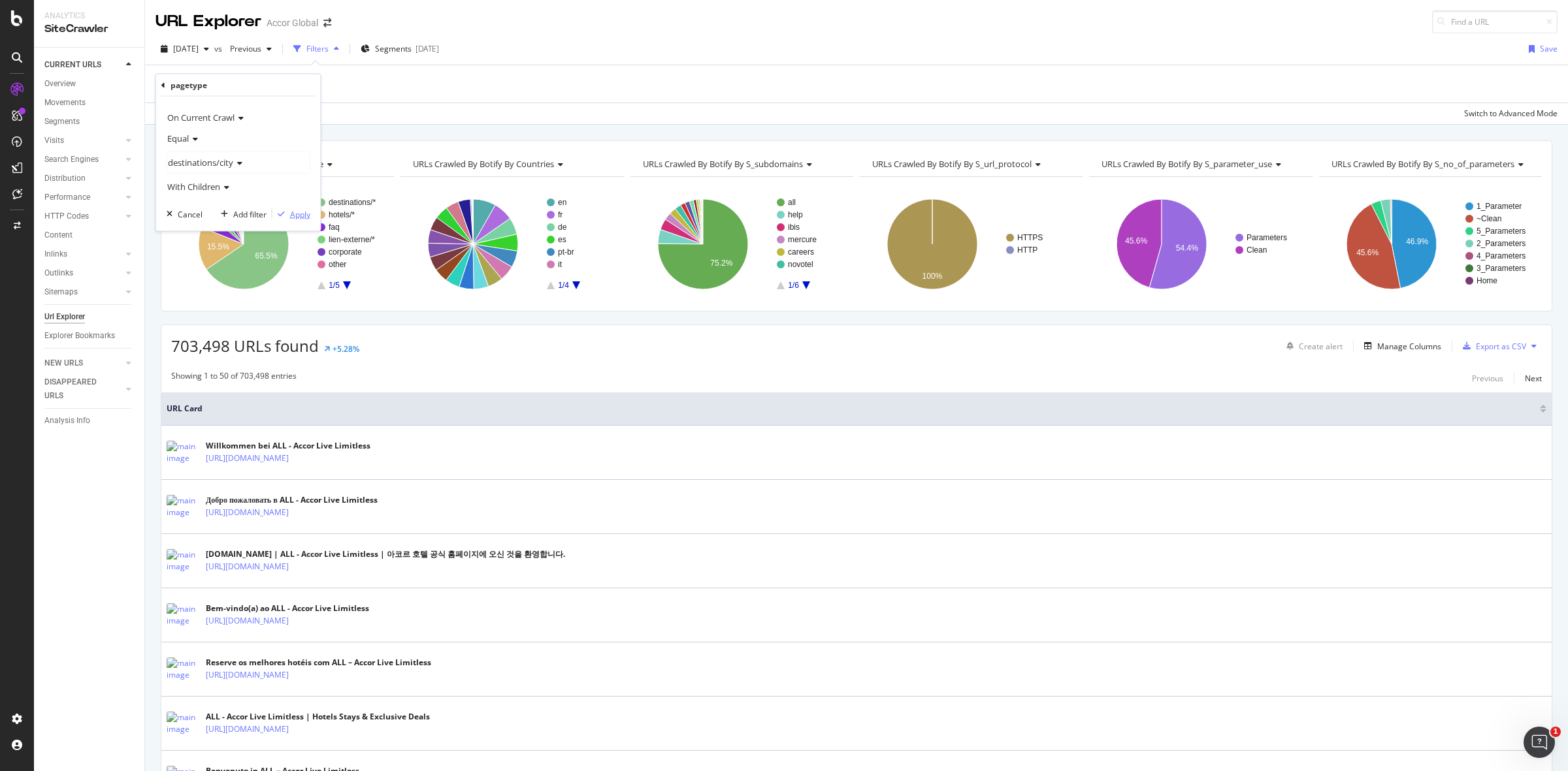
click at [296, 216] on div "Apply" at bounding box center [300, 213] width 20 height 11
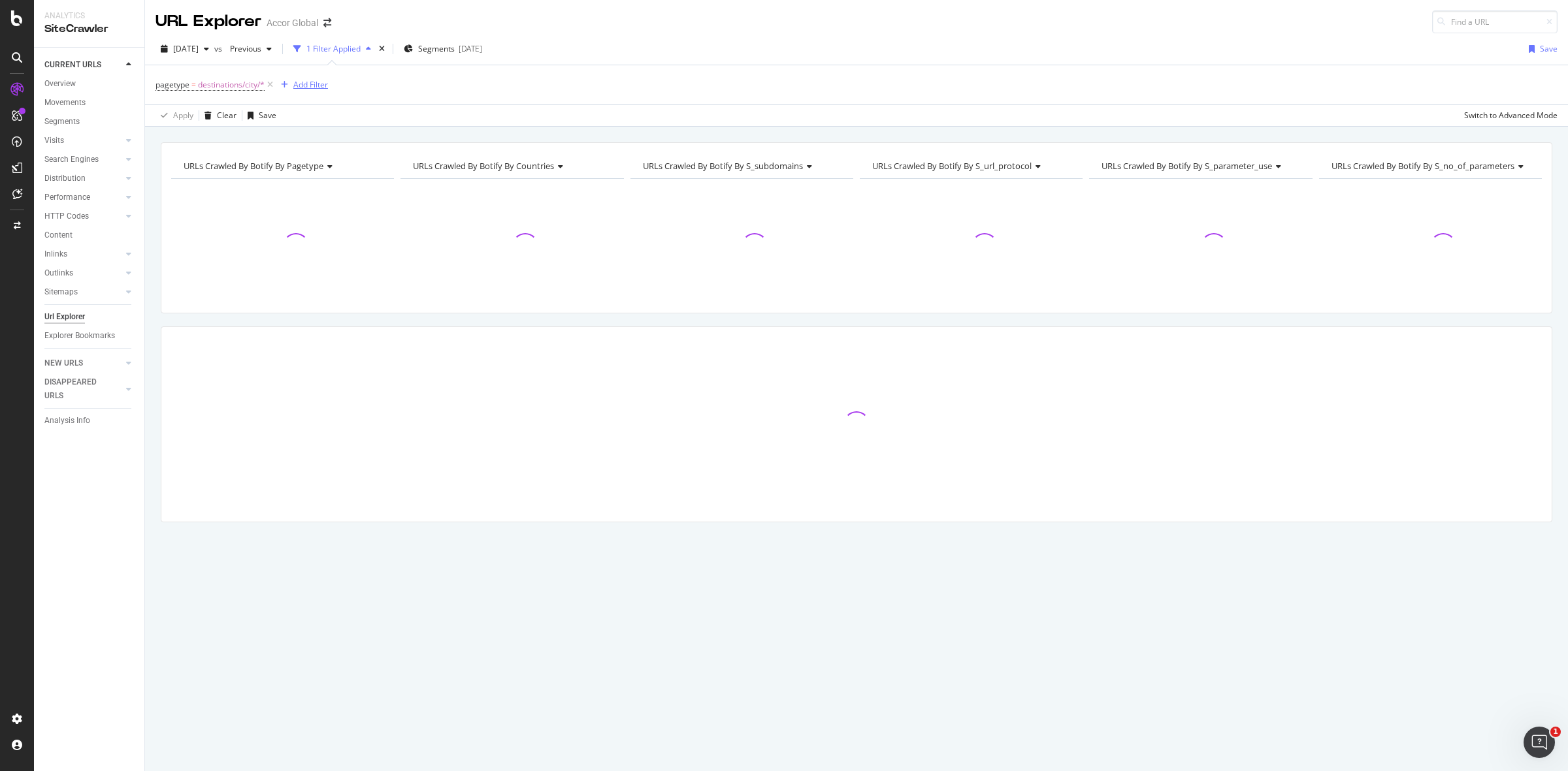
click at [306, 83] on div "Add Filter" at bounding box center [311, 84] width 35 height 11
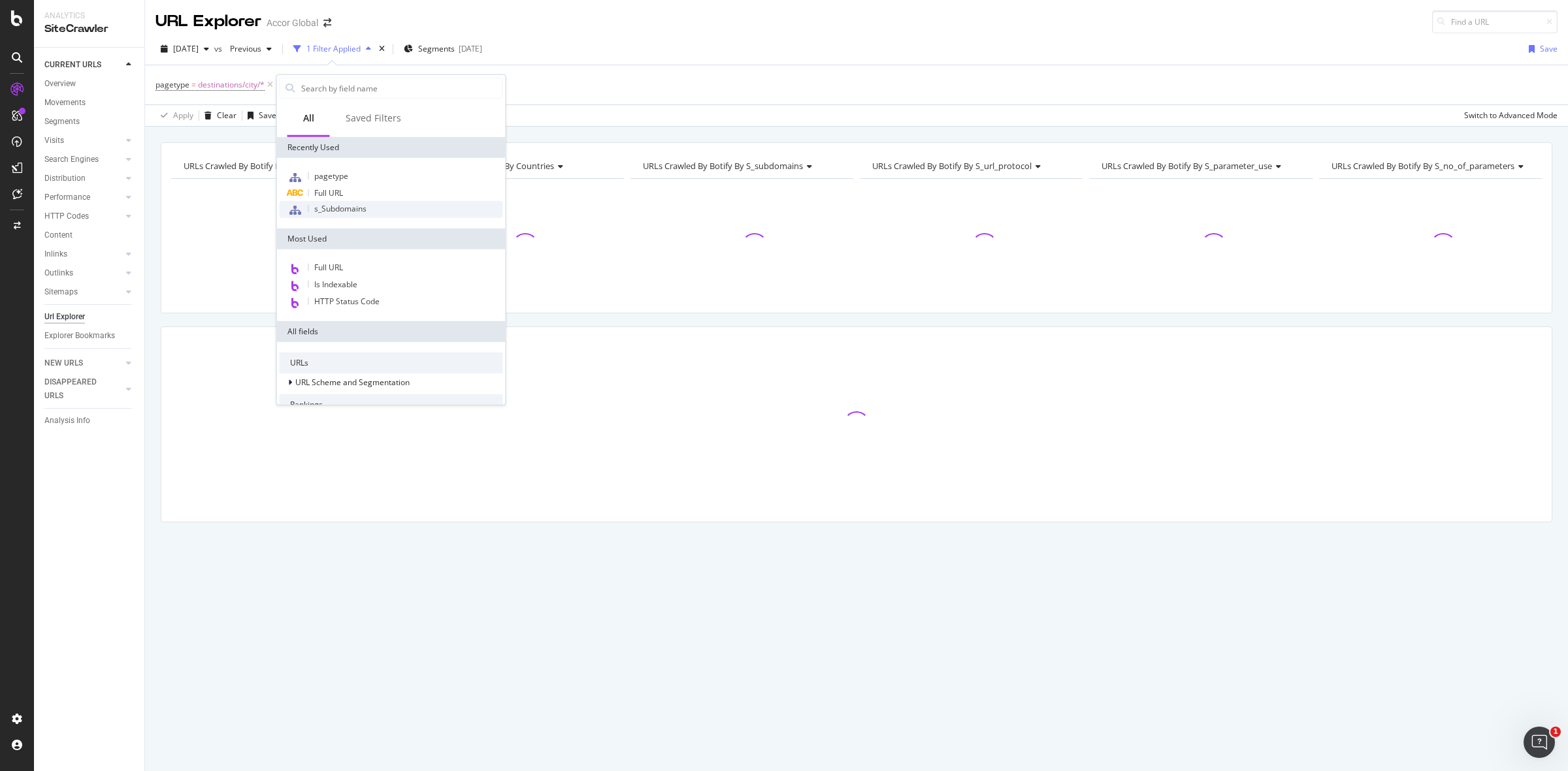
click at [339, 207] on span "s_Subdomains" at bounding box center [340, 208] width 53 height 11
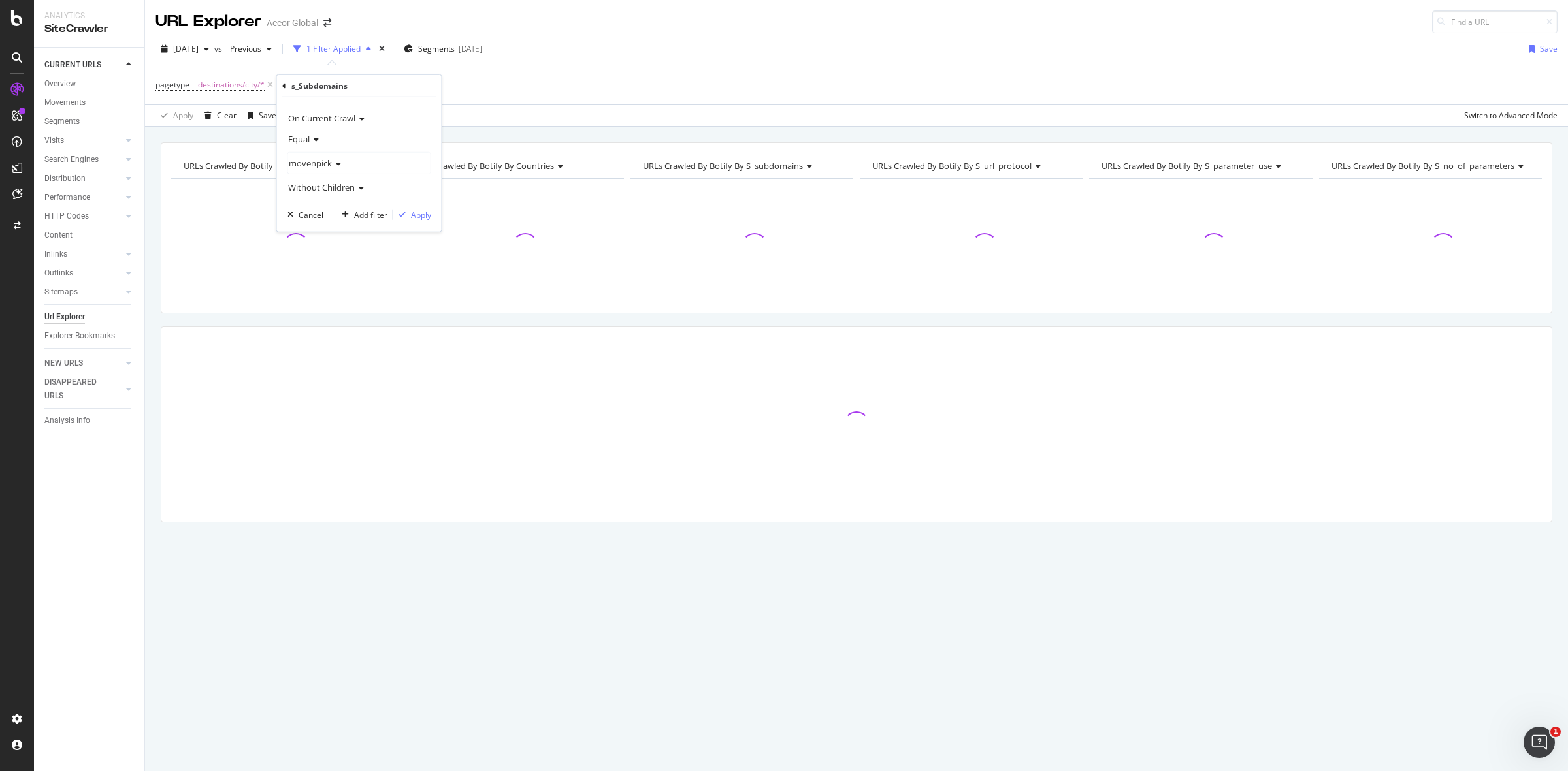
click at [330, 162] on span "movenpick" at bounding box center [310, 163] width 43 height 12
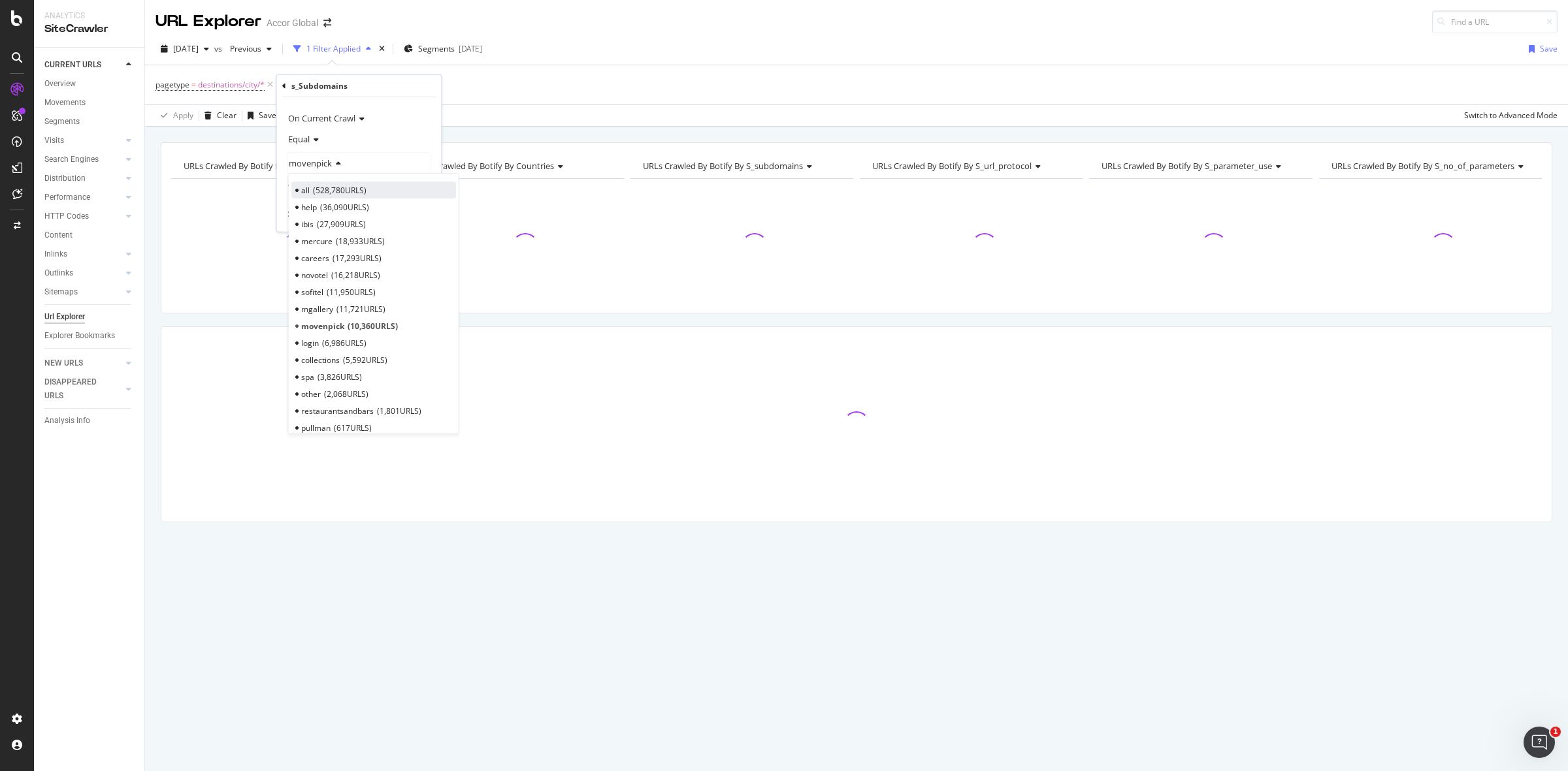
click at [331, 190] on span "528,780 URLS" at bounding box center [339, 189] width 53 height 11
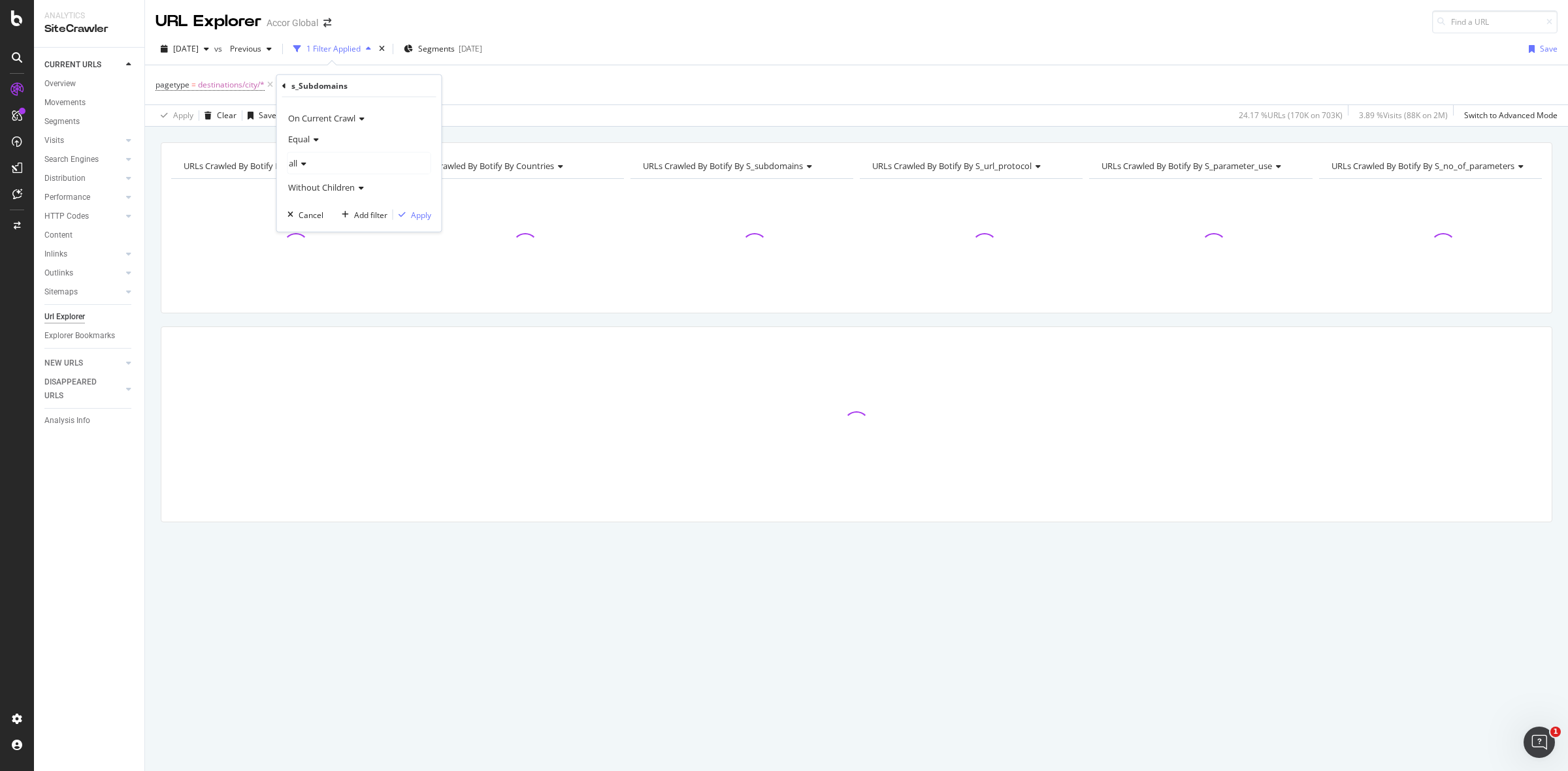
click at [425, 222] on div "On Current Crawl Equal all Without Children Cancel Add filter Apply" at bounding box center [359, 164] width 164 height 134
click at [419, 219] on div "Apply" at bounding box center [421, 214] width 20 height 11
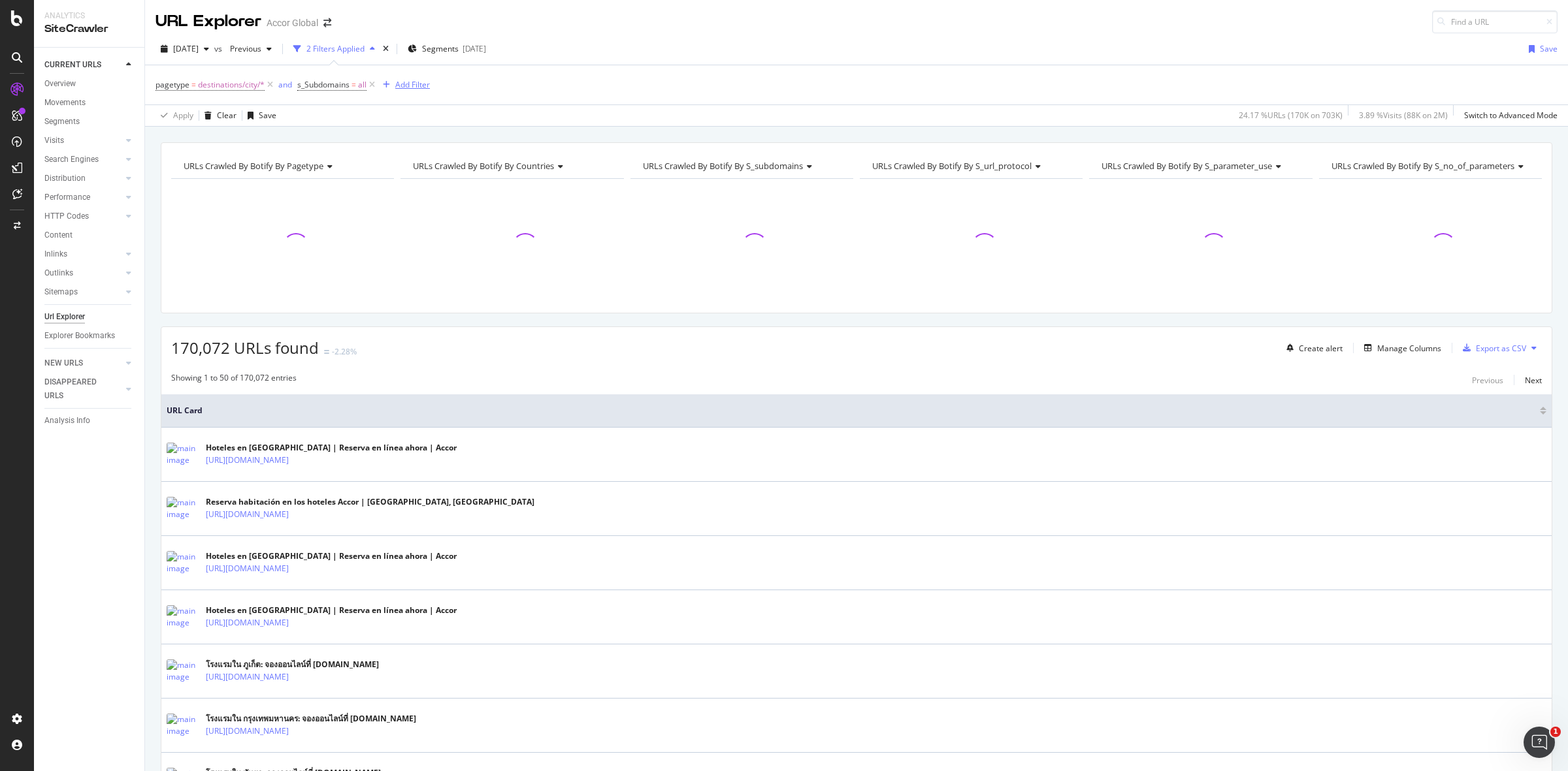
click at [420, 83] on div "Add Filter" at bounding box center [413, 84] width 35 height 11
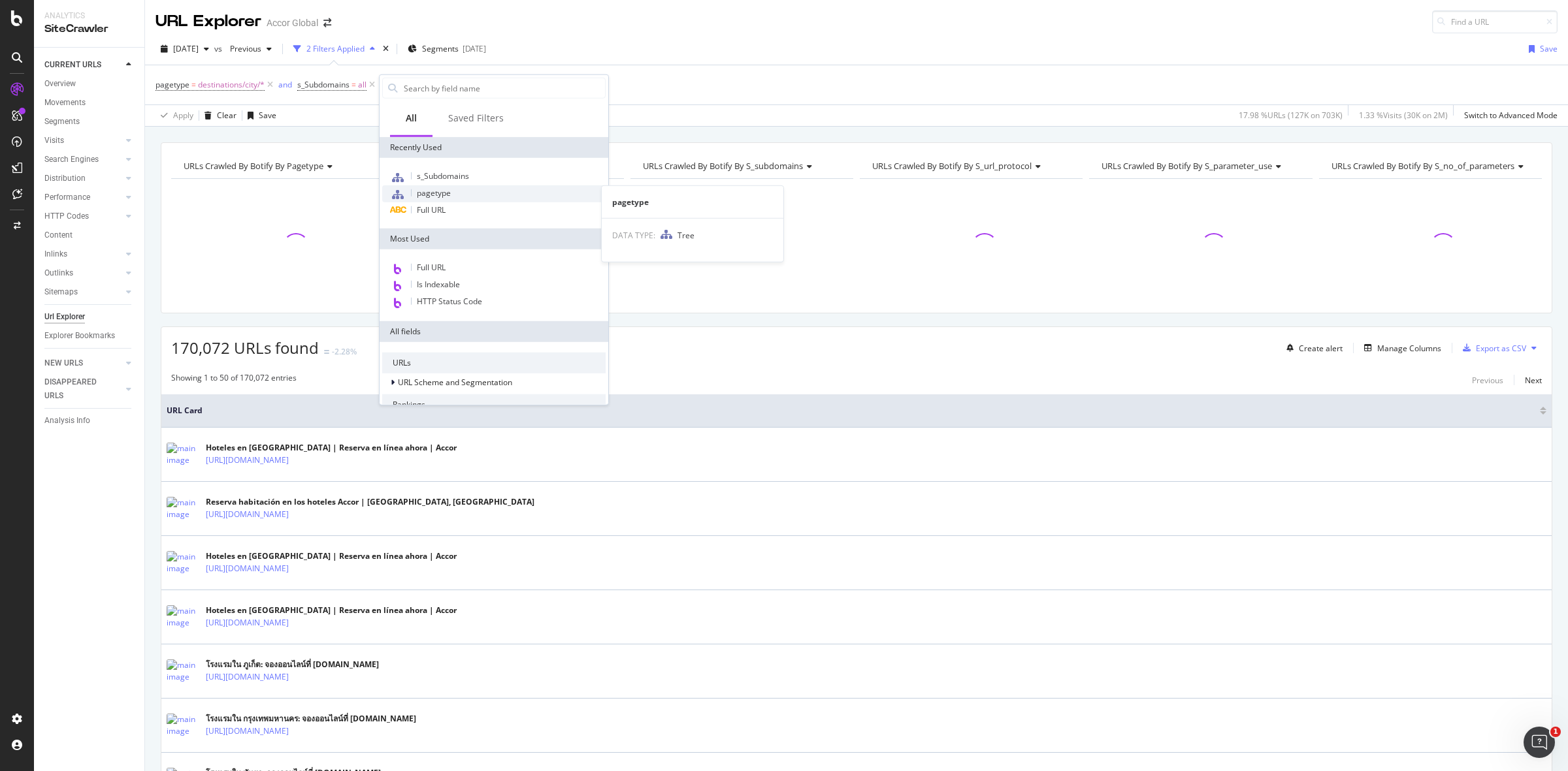
click at [441, 197] on span "pagetype" at bounding box center [434, 193] width 34 height 11
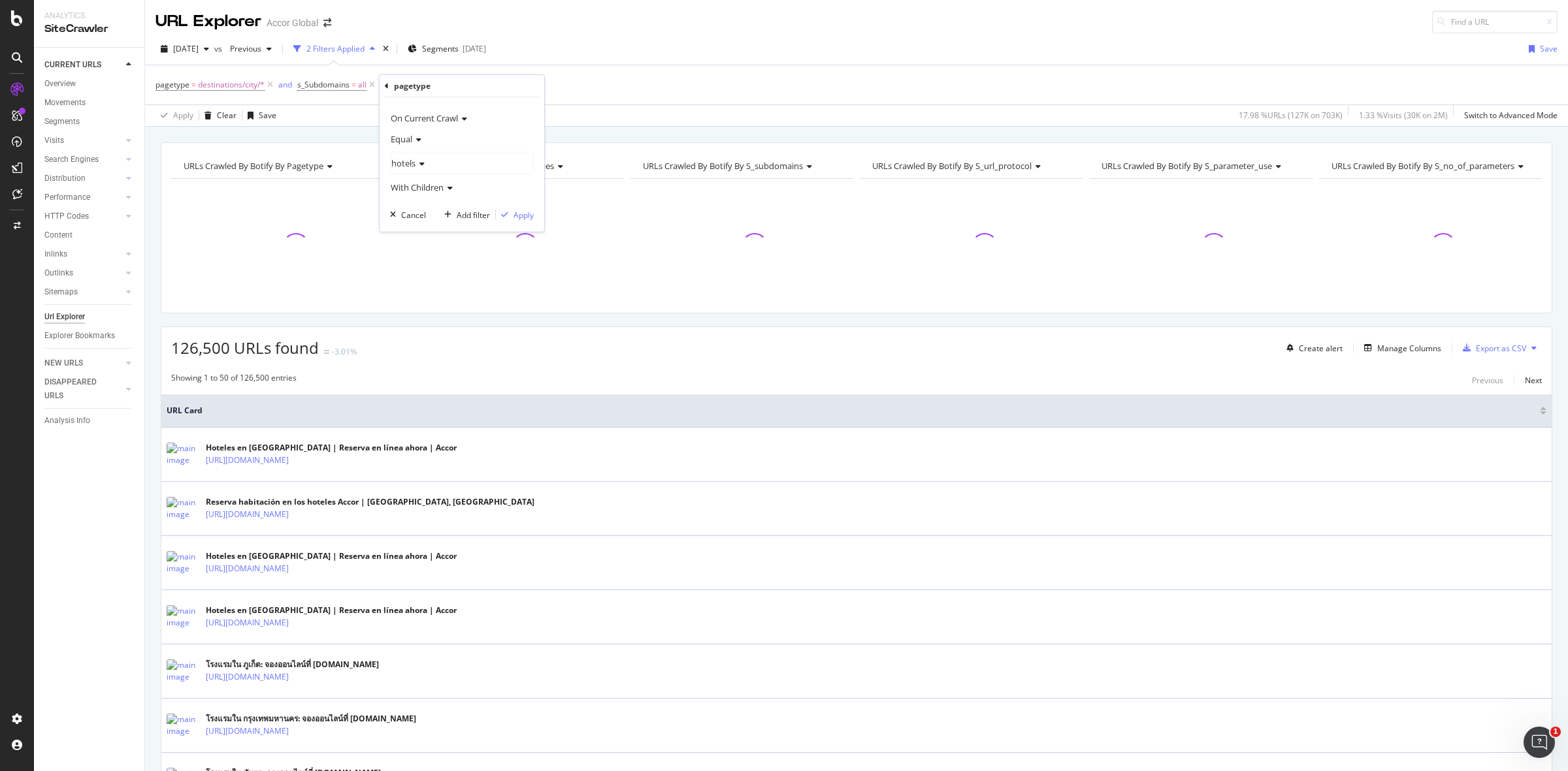
click at [426, 168] on div "hotels" at bounding box center [462, 163] width 143 height 21
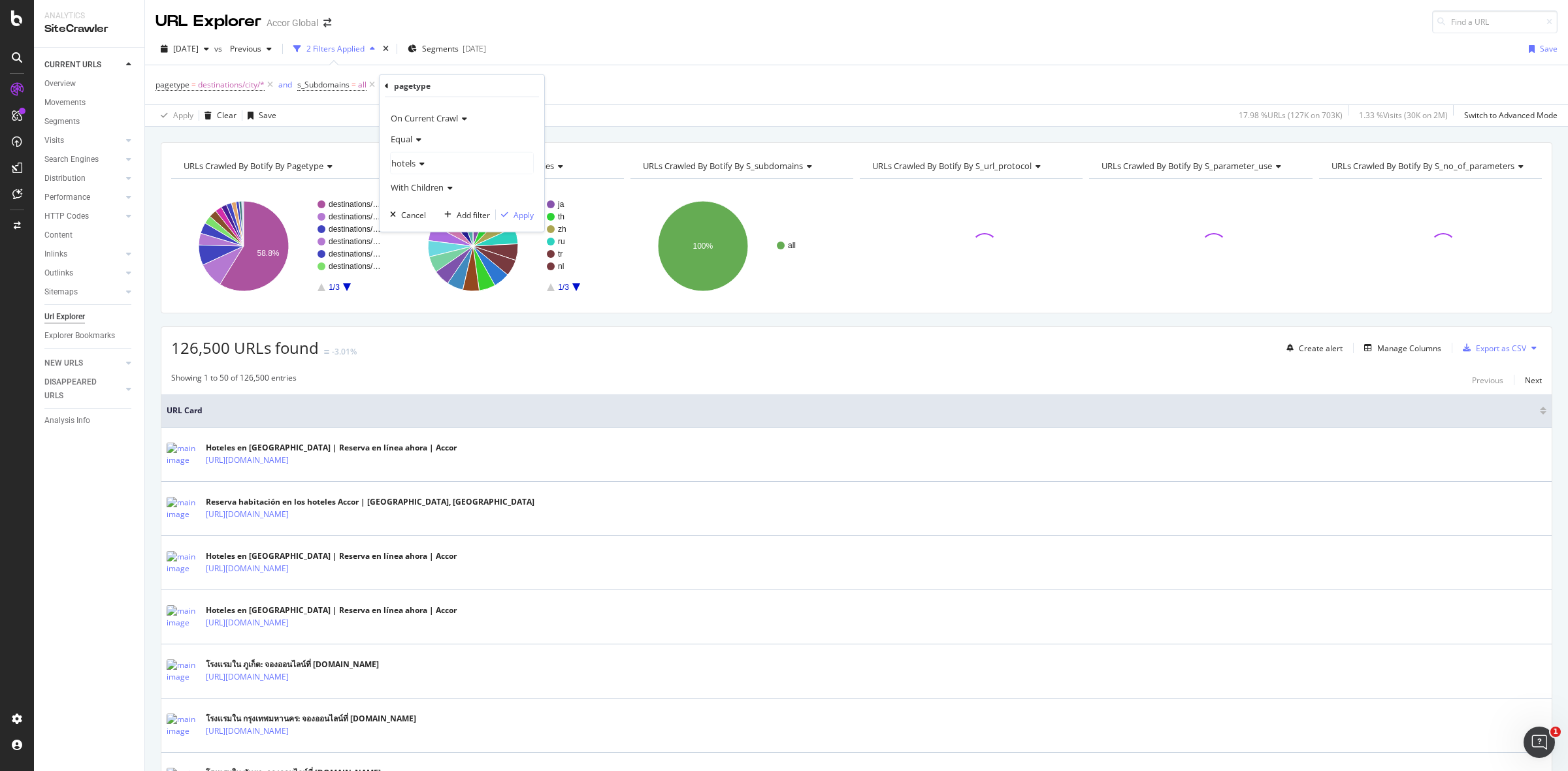
click at [412, 145] on div "Equal" at bounding box center [462, 138] width 143 height 21
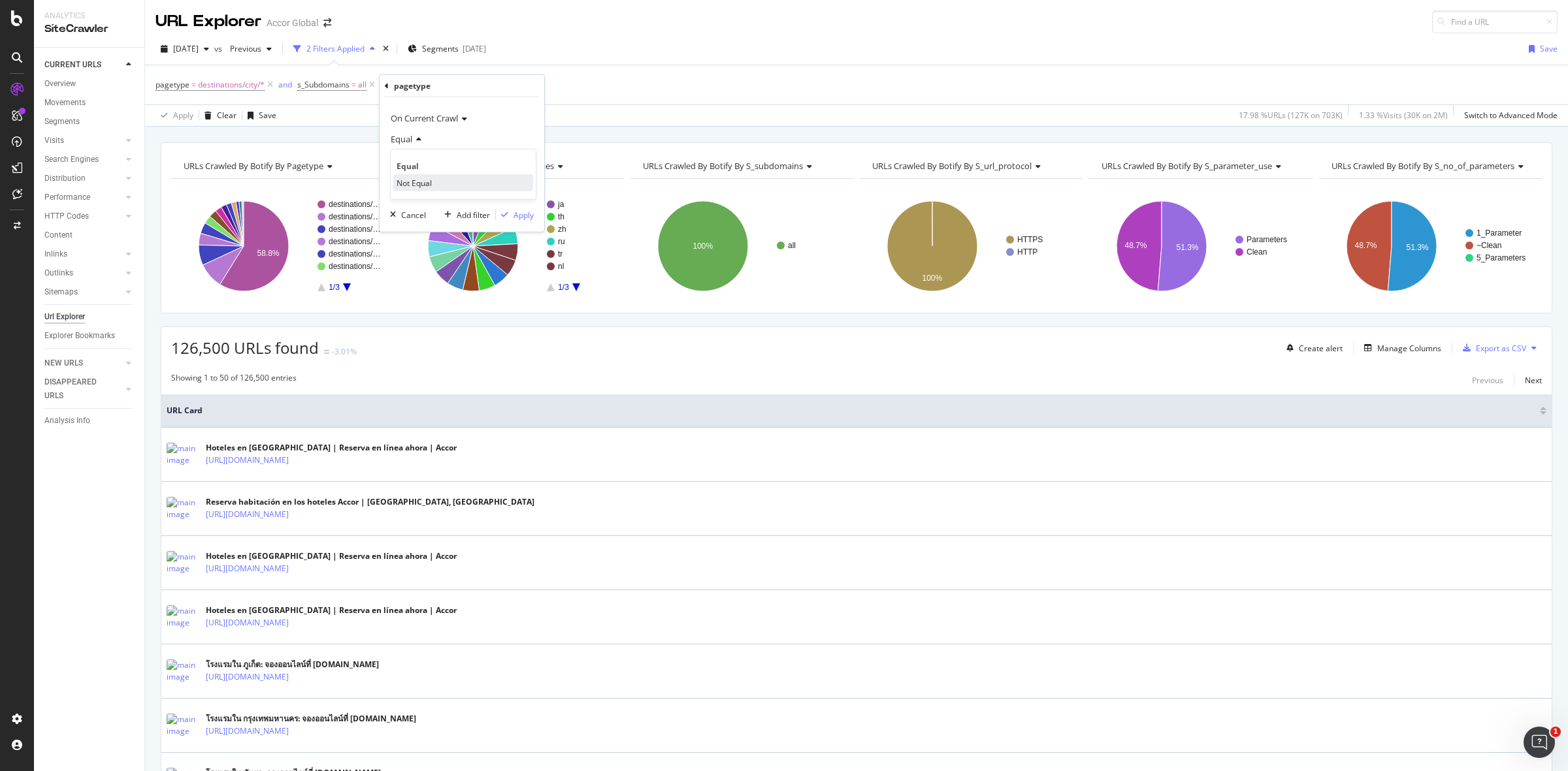
click at [418, 178] on span "Not Equal" at bounding box center [415, 182] width 35 height 11
click at [422, 168] on div "hotels" at bounding box center [462, 163] width 143 height 21
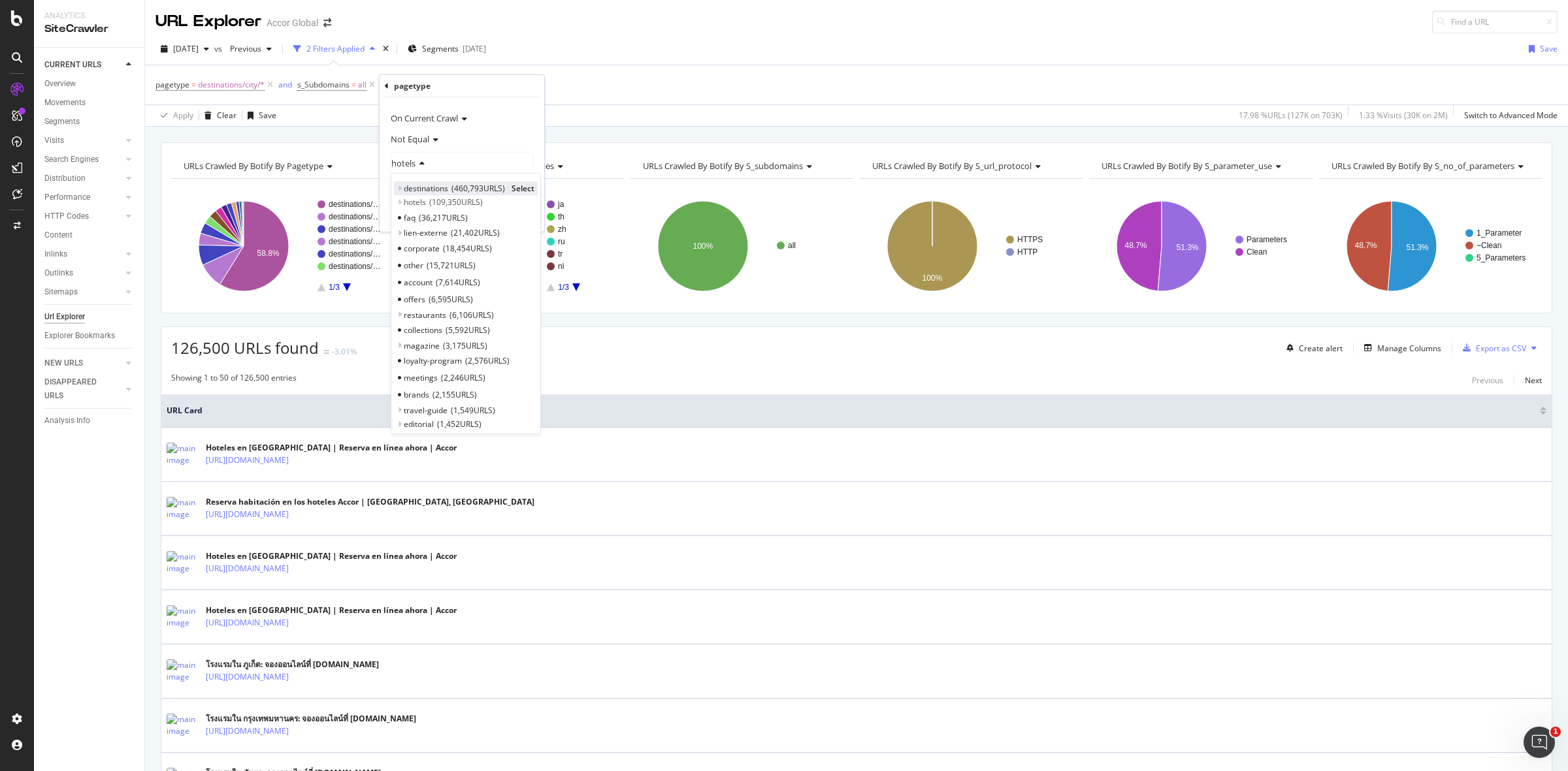
click at [400, 190] on icon at bounding box center [399, 188] width 4 height 8
click at [405, 207] on icon at bounding box center [405, 202] width 4 height 8
click at [510, 230] on span "Select" at bounding box center [519, 233] width 23 height 11
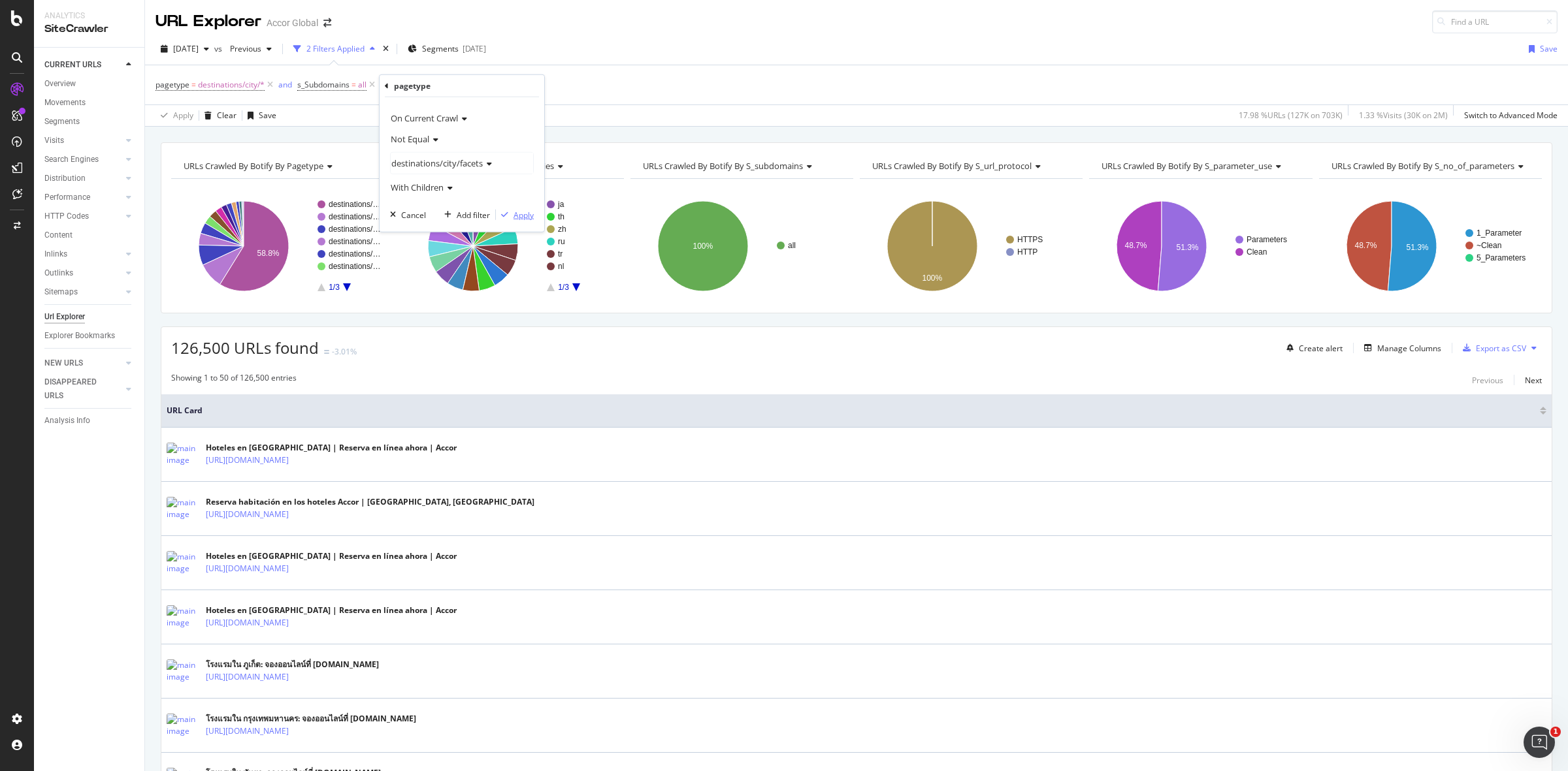
click at [516, 213] on div "Apply" at bounding box center [524, 214] width 20 height 11
